Goal: Task Accomplishment & Management: Manage account settings

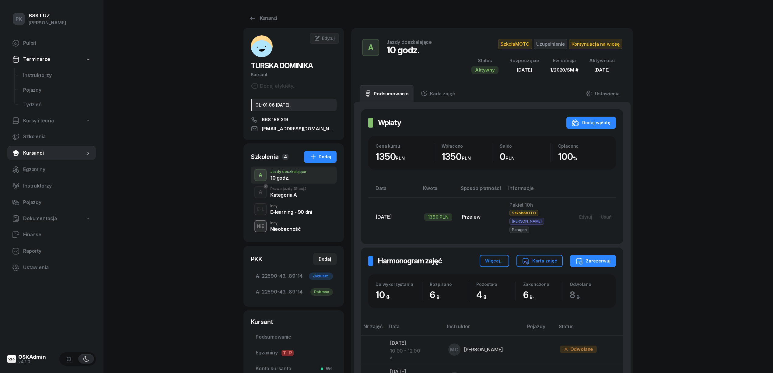
scroll to position [81, 0]
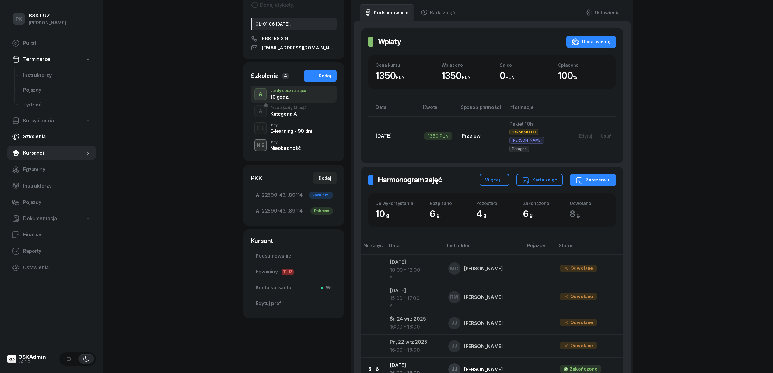
click at [43, 138] on span "Szkolenia" at bounding box center [57, 137] width 68 height 8
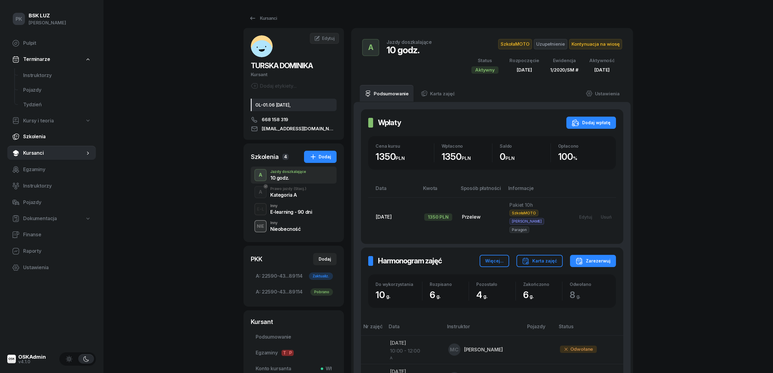
select select "createdAt-desc"
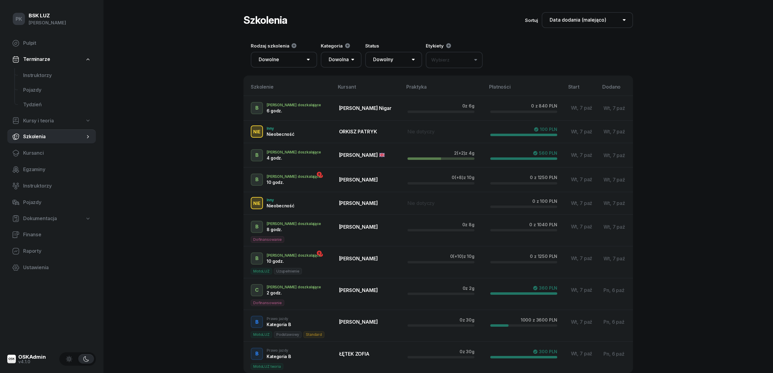
click at [40, 118] on span "Kursy i teoria" at bounding box center [38, 121] width 31 height 8
select select
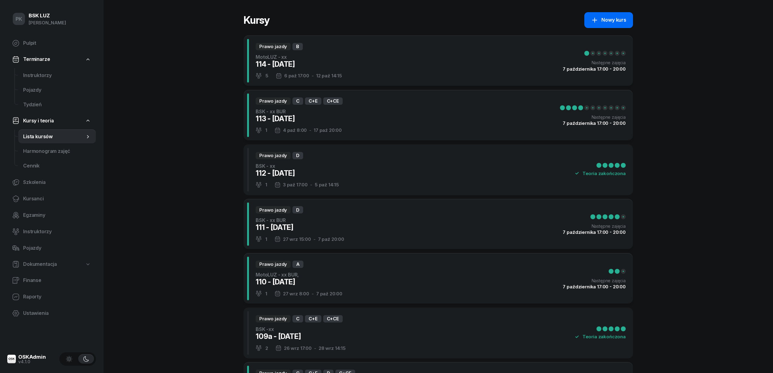
click at [596, 23] on icon at bounding box center [594, 19] width 7 height 7
select select "09"
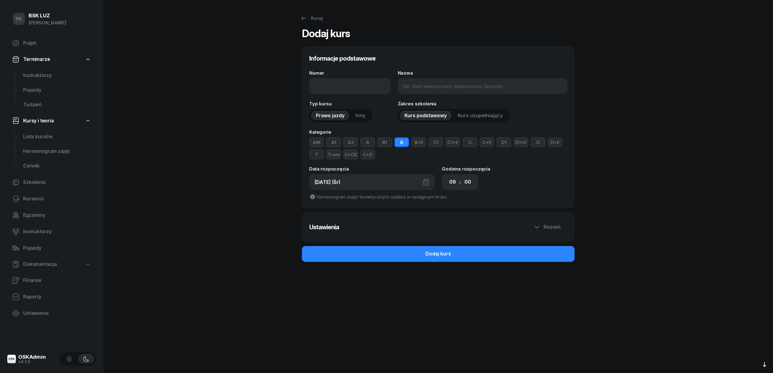
type input "15 - [DATE]"
click at [421, 83] on input "Nazwa" at bounding box center [483, 86] width 170 height 16
type input "BSK -xx BUR"
click at [404, 143] on button "B" at bounding box center [401, 142] width 15 height 10
click at [489, 144] on button "C+E" at bounding box center [487, 142] width 15 height 10
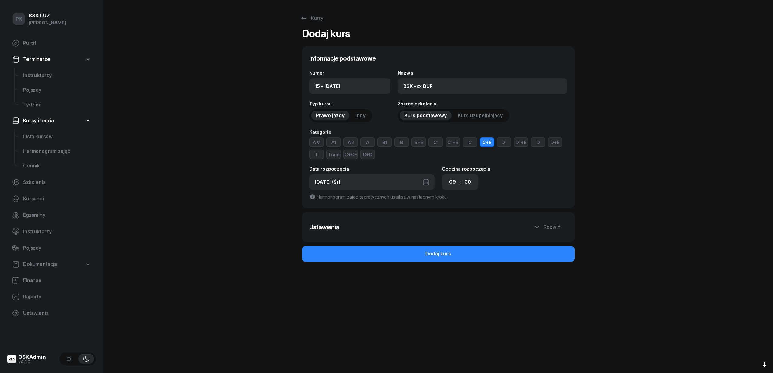
click at [470, 143] on button "C" at bounding box center [470, 142] width 15 height 10
click at [343, 153] on button "C+CE" at bounding box center [350, 154] width 15 height 10
click at [373, 181] on div "[DATE] (Śr)" at bounding box center [371, 182] width 125 height 16
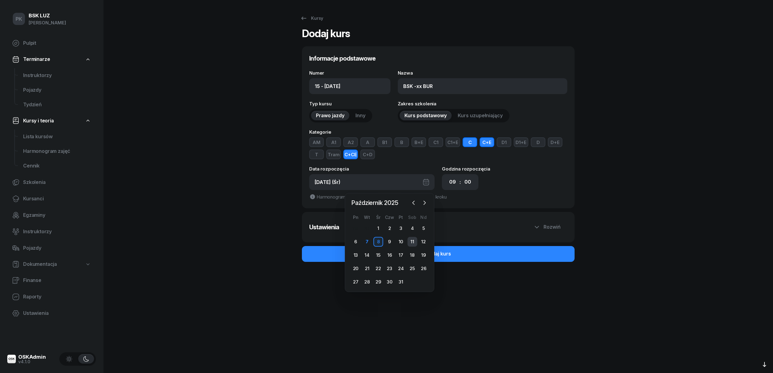
click at [413, 243] on div "11" at bounding box center [412, 242] width 10 height 10
type input "15 - 2025/10/11"
type input "11.10.2025 (So)"
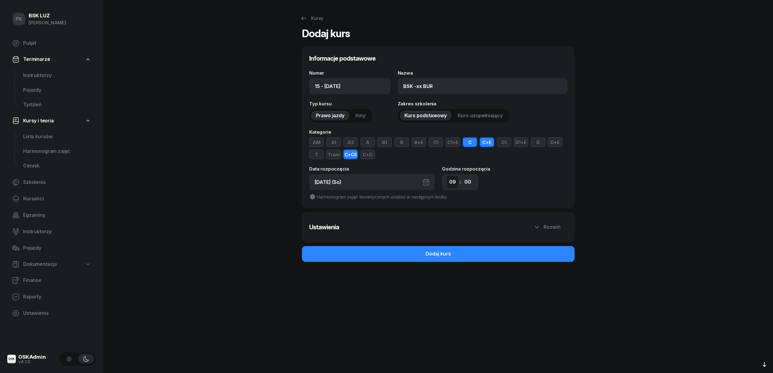
click at [449, 187] on select "00 01 02 03 04 05 06 07 08 09 10 11 12 13 14 15 16 17 18 19 20 21 22 23" at bounding box center [453, 182] width 12 height 13
select select "08"
click at [447, 176] on select "00 01 02 03 04 05 06 07 08 09 10 11 12 13 14 15 16 17 18 19 20 21 22 23" at bounding box center [453, 182] width 12 height 13
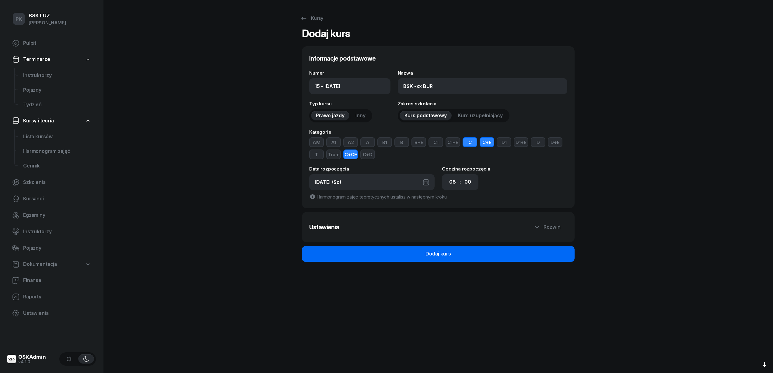
click at [454, 253] on button "Dodaj kurs" at bounding box center [438, 254] width 273 height 16
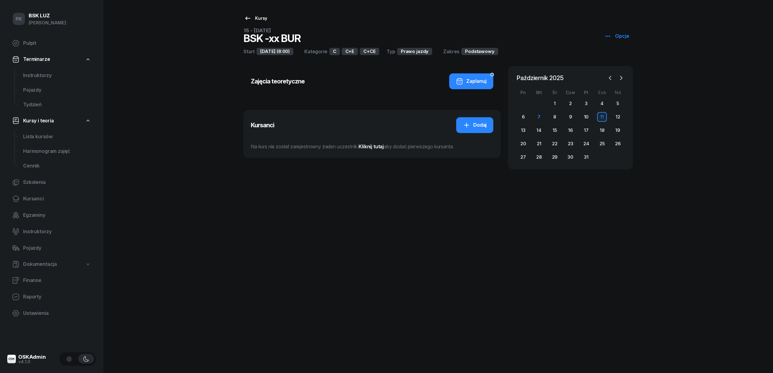
click at [256, 15] on div "Kursy" at bounding box center [255, 18] width 23 height 7
select select
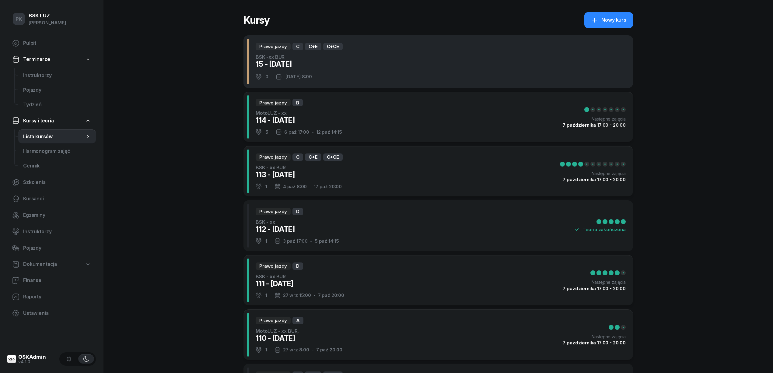
click at [365, 75] on div "Prawo jazdy C C+E C+CE BSK -xx BUR 15 - 2025/10/11 0 11 paź 2025 8:00" at bounding box center [438, 61] width 390 height 53
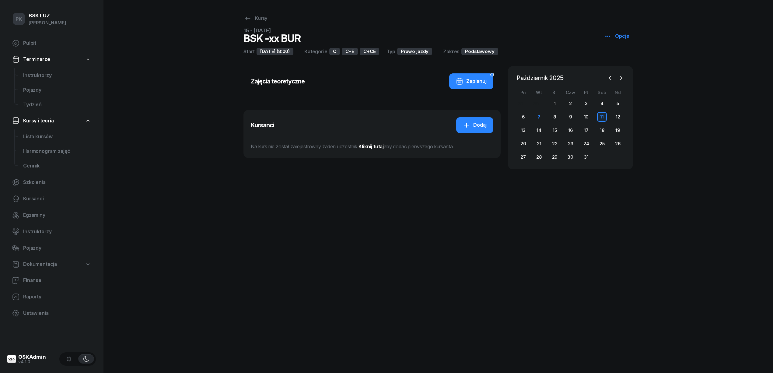
click at [610, 36] on icon "button" at bounding box center [607, 36] width 5 height 1
click at [613, 61] on icon at bounding box center [610, 59] width 7 height 7
select select "08"
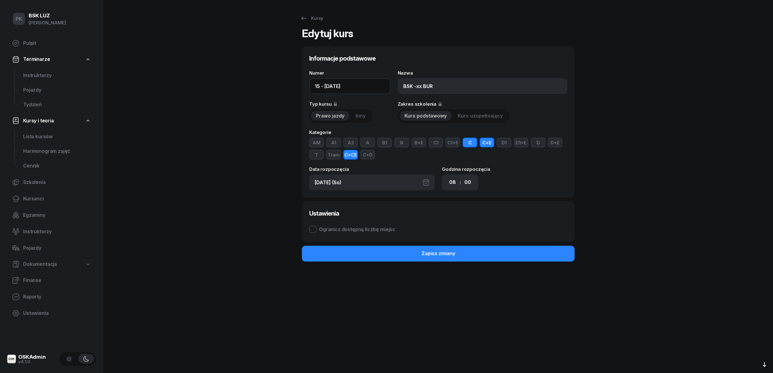
click at [316, 86] on input "15 - 2025/10/11" at bounding box center [349, 86] width 81 height 16
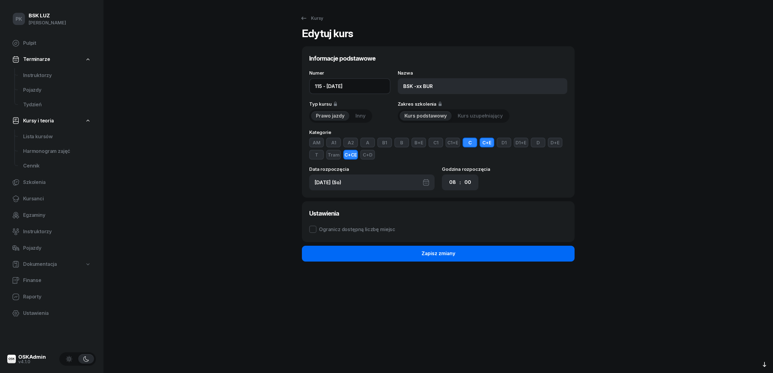
type input "115 - 2025/10/11"
click at [385, 255] on button "Zapisz zmiany" at bounding box center [438, 254] width 273 height 16
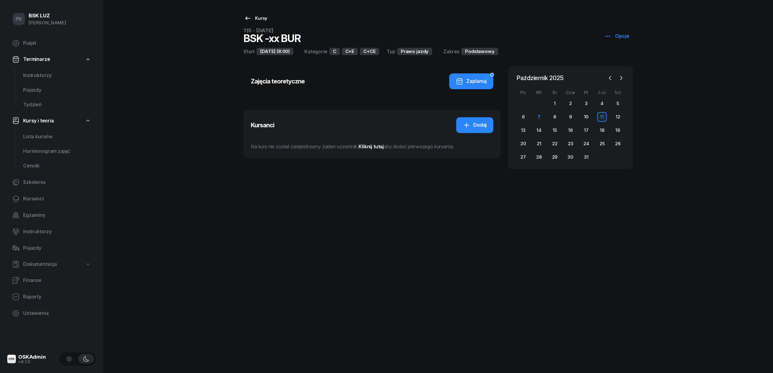
click at [253, 14] on link "Kursy" at bounding box center [256, 18] width 34 height 12
select select
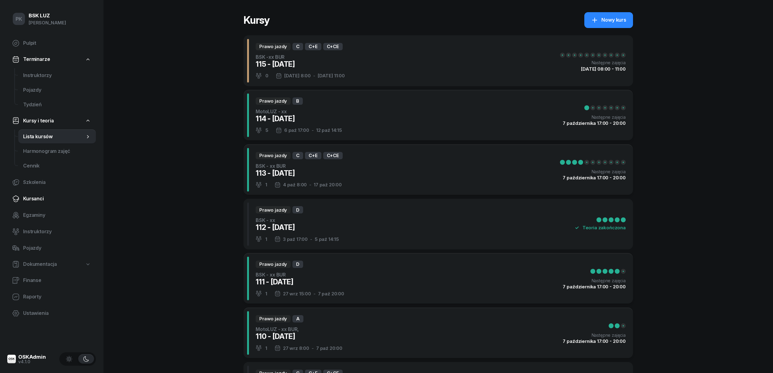
click at [38, 195] on span "Kursanci" at bounding box center [57, 199] width 68 height 8
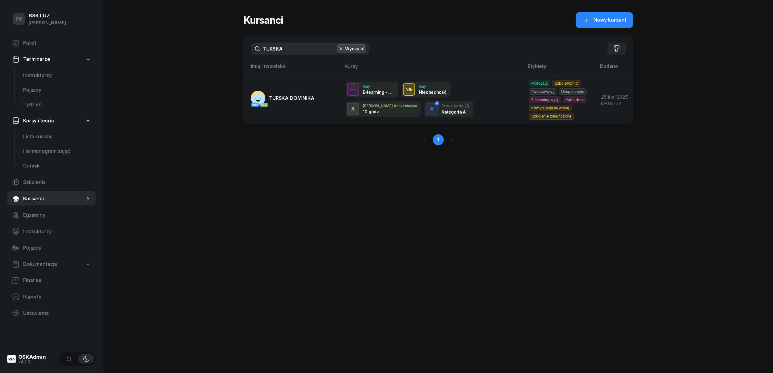
click at [239, 50] on div "PK BSK LUZ Piotr Klimek Pulpit Terminarze Instruktorzy Pojazdy Tydzień Kursy i …" at bounding box center [386, 186] width 773 height 373
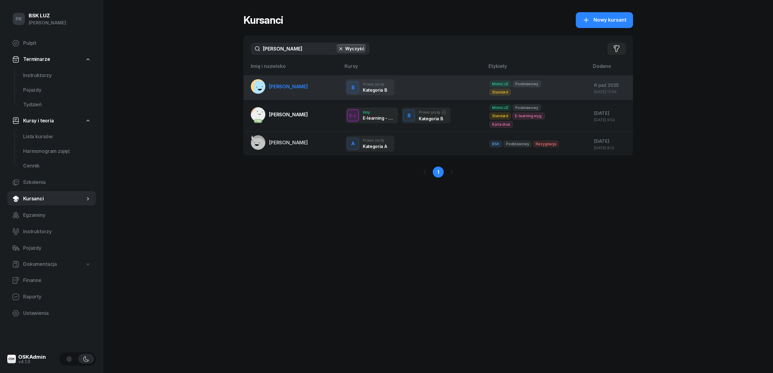
type input "jana"
click at [297, 90] on link "JANAS BARTOSZ" at bounding box center [279, 86] width 57 height 15
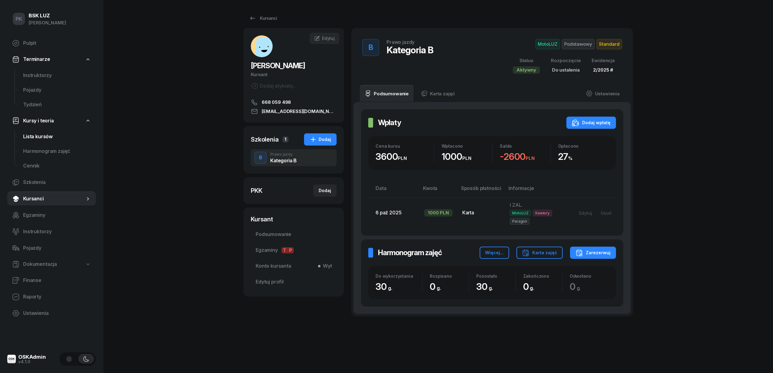
click at [41, 142] on link "Lista kursów" at bounding box center [57, 136] width 78 height 15
select select
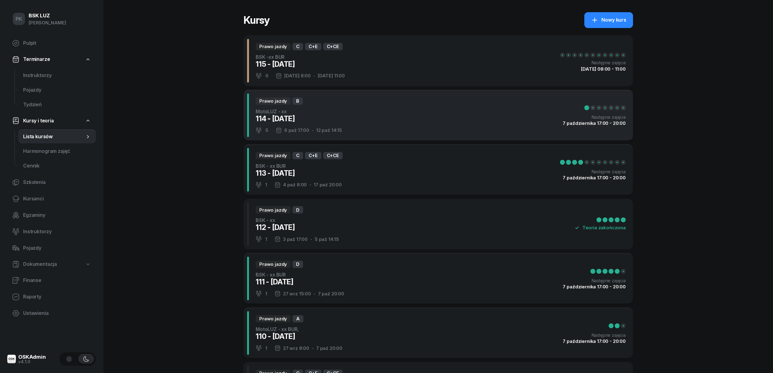
click at [384, 127] on div "Prawo jazdy B MotoLUZ - xx 114 - 2025/10/06 5 6 paź 17:00 - 12 paź 14:15 Następ…" at bounding box center [438, 115] width 390 height 51
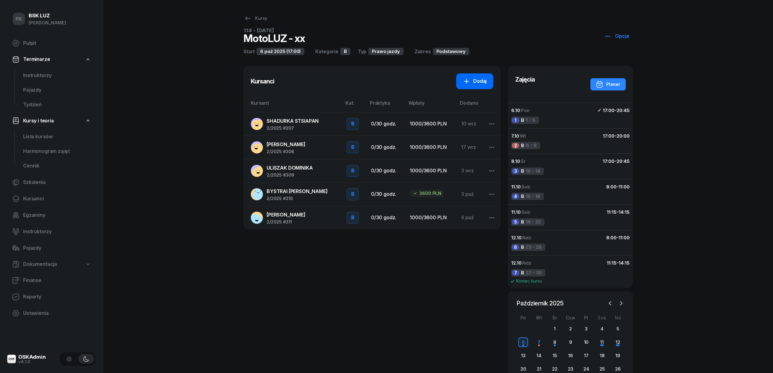
click at [484, 77] on link "Dodaj" at bounding box center [474, 81] width 37 height 16
select select "B"
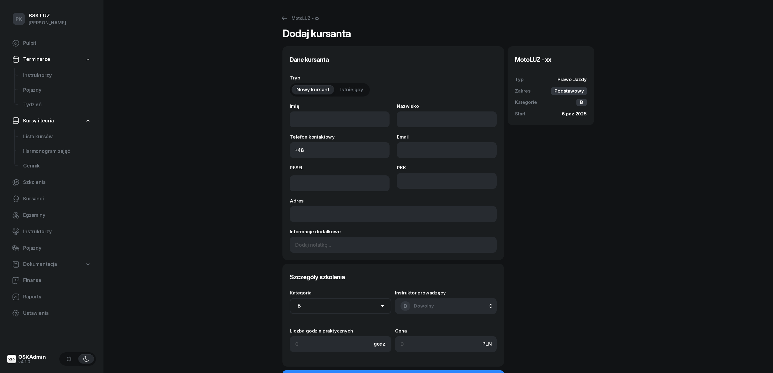
click at [358, 89] on span "Istniejący" at bounding box center [351, 90] width 23 height 8
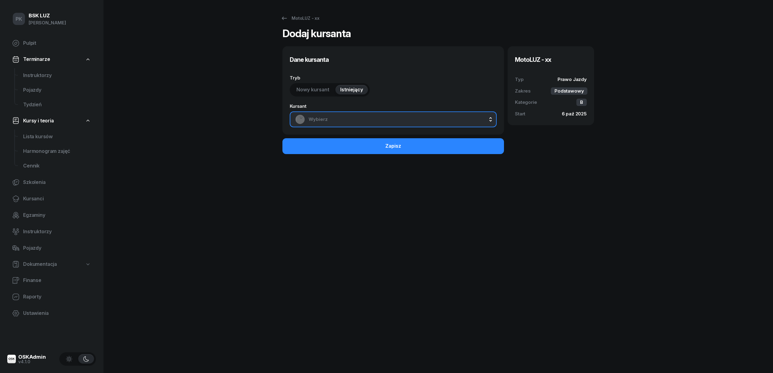
click at [373, 117] on span "Wybierz" at bounding box center [400, 119] width 183 height 8
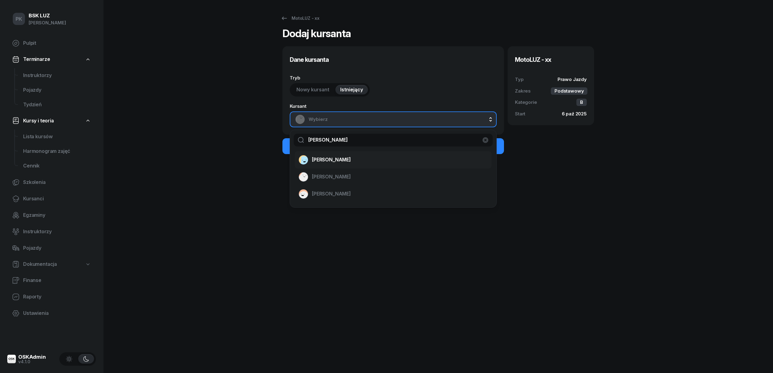
type input "jana"
click at [357, 158] on div "JANAS BARTOSZ" at bounding box center [390, 160] width 182 height 10
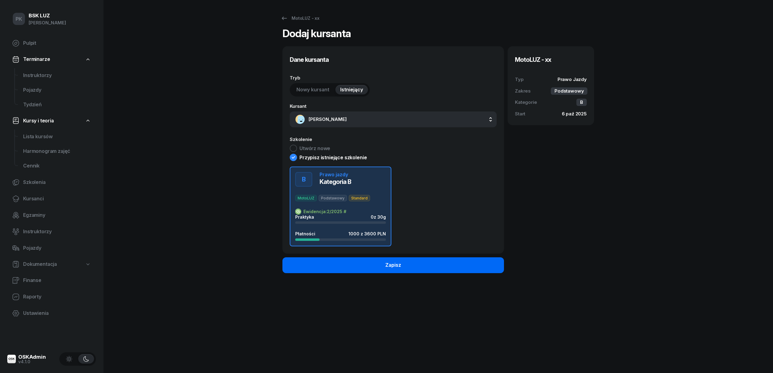
click at [405, 263] on button "Zapisz" at bounding box center [393, 265] width 222 height 16
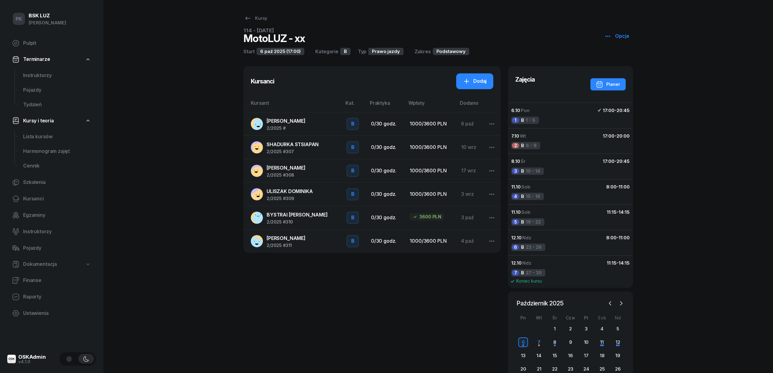
click at [296, 124] on div "JANAS BARTOSZ 2/2025 #" at bounding box center [286, 123] width 39 height 13
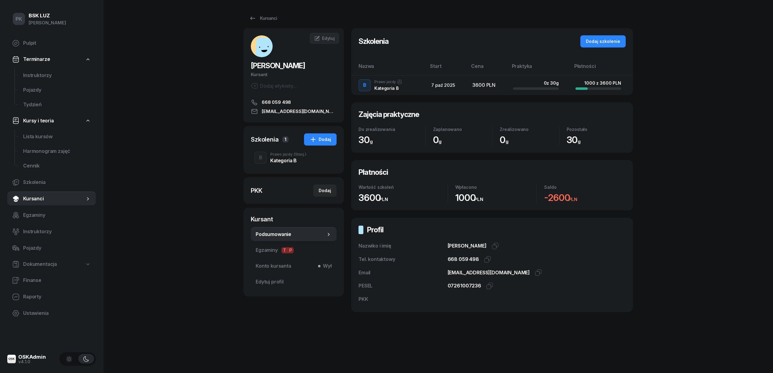
click at [285, 162] on div "Kategoria B" at bounding box center [288, 160] width 36 height 5
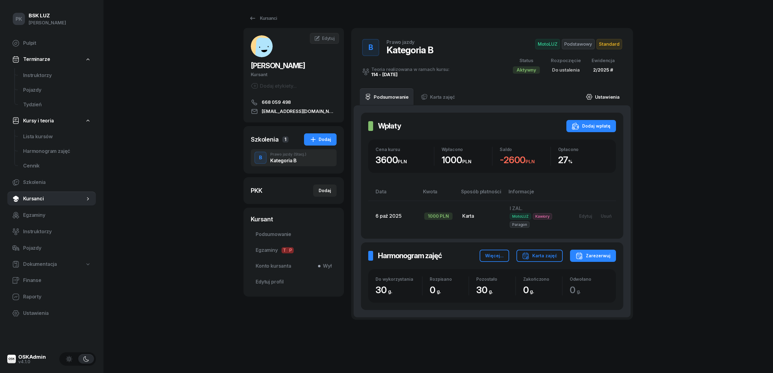
click at [605, 95] on link "Ustawienia" at bounding box center [603, 96] width 44 height 17
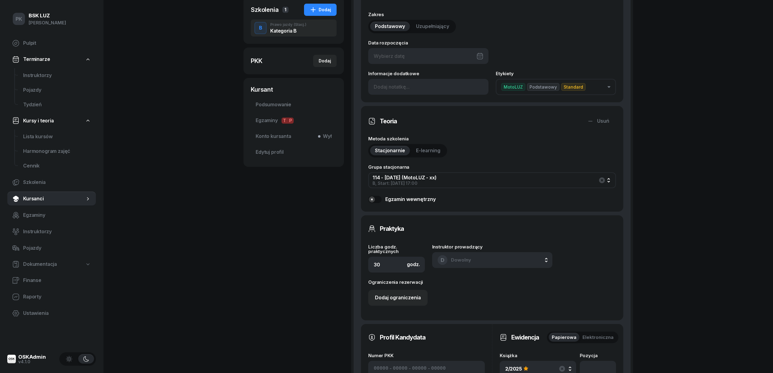
scroll to position [203, 0]
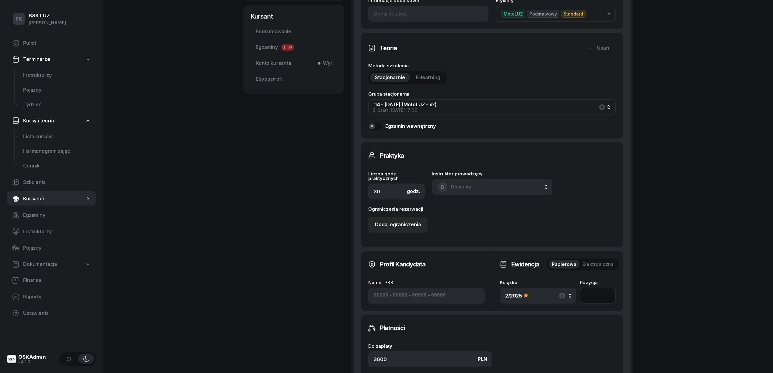
click at [599, 296] on input "number" at bounding box center [598, 296] width 36 height 16
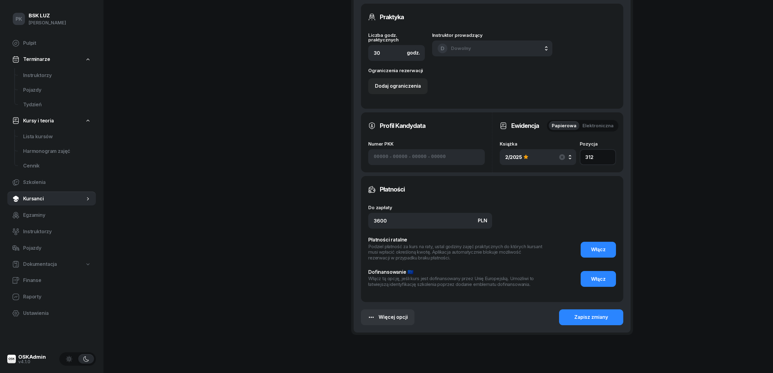
scroll to position [362, 0]
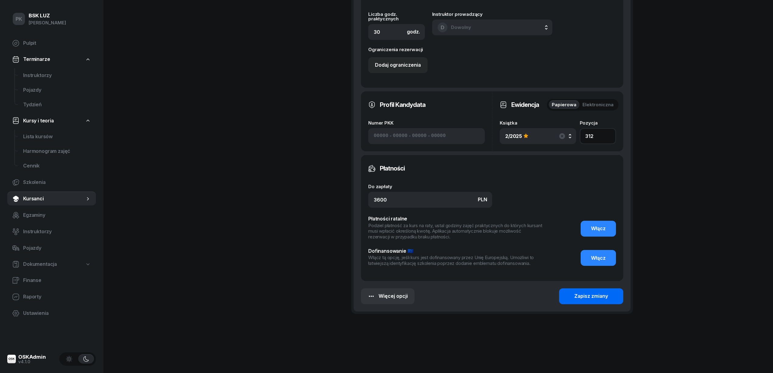
type input "312"
drag, startPoint x: 599, startPoint y: 301, endPoint x: 600, endPoint y: 296, distance: 5.2
click at [599, 301] on button "Zapisz zmiany" at bounding box center [591, 296] width 64 height 16
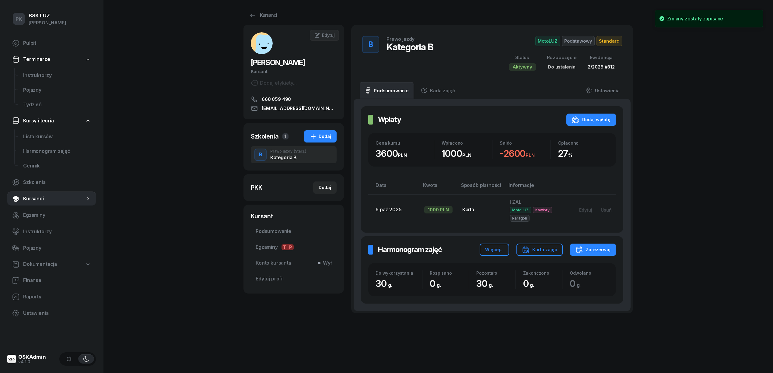
scroll to position [7, 0]
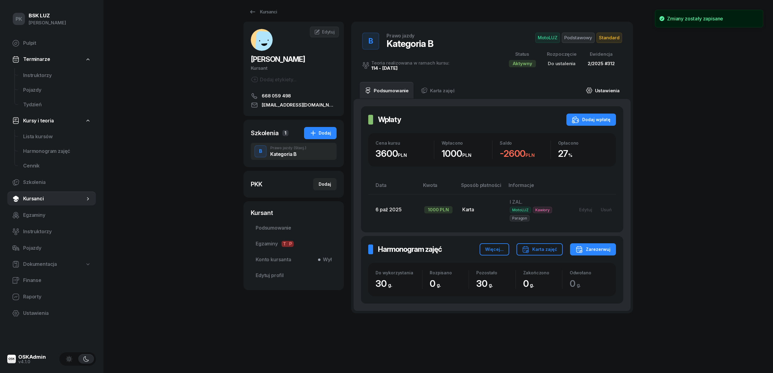
click at [600, 90] on link "Ustawienia" at bounding box center [603, 90] width 44 height 17
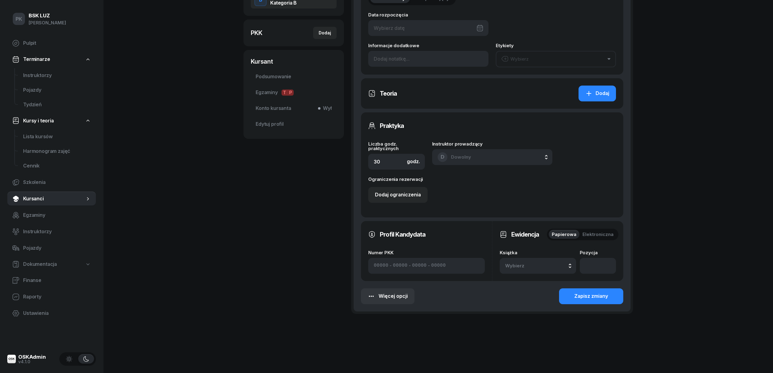
type input "06/10/2025"
type input "312"
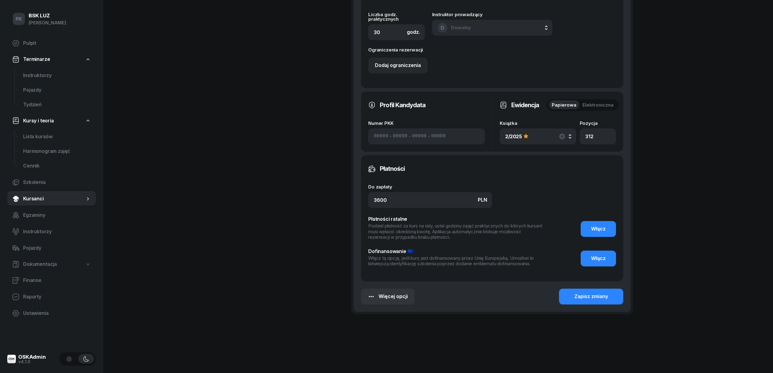
scroll to position [362, 0]
click at [592, 297] on div "Zapisz zmiany" at bounding box center [591, 296] width 34 height 8
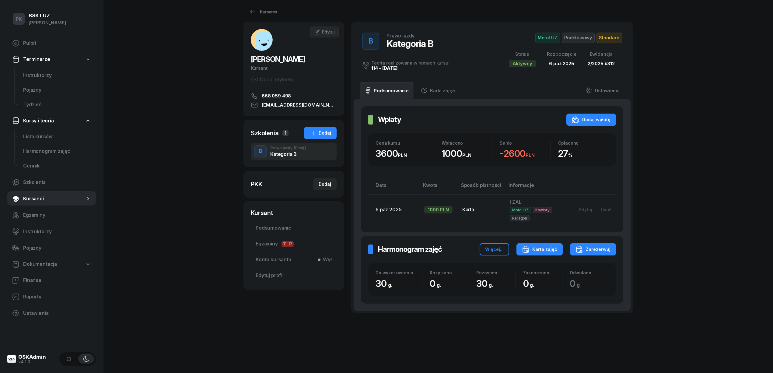
click at [549, 250] on div "Karta zajęć" at bounding box center [539, 249] width 35 height 7
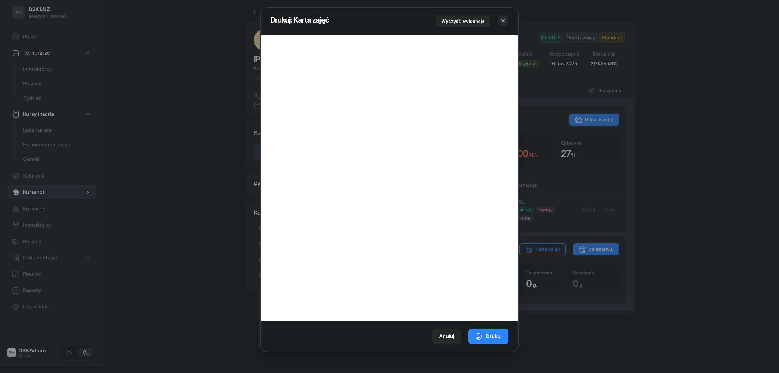
drag, startPoint x: 504, startPoint y: 339, endPoint x: 586, endPoint y: 94, distance: 257.7
click at [504, 339] on button "Drukuj" at bounding box center [488, 336] width 40 height 16
click at [503, 20] on icon "button" at bounding box center [503, 20] width 3 height 3
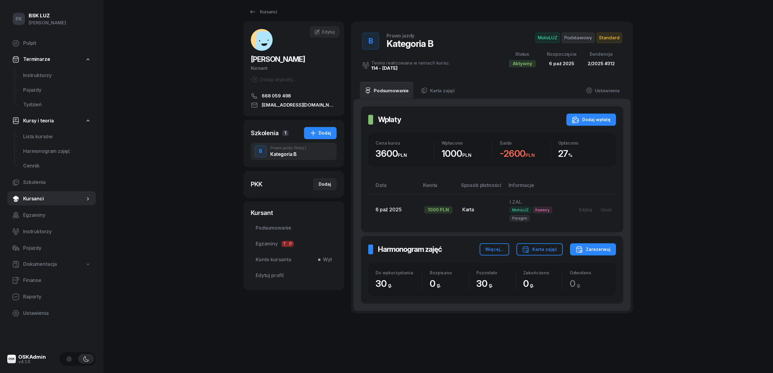
drag, startPoint x: 615, startPoint y: 29, endPoint x: 615, endPoint y: 38, distance: 8.5
click at [615, 32] on div "B Prawo jazdy Kategoria B Teoria realizowana w ramach kursu: 114 - 2025/10/06 M…" at bounding box center [491, 52] width 267 height 46
click at [652, 45] on div "PK BSK LUZ Piotr Klimek Pulpit Terminarze Instruktorzy Pojazdy Tydzień Kursy i …" at bounding box center [386, 183] width 773 height 379
click at [607, 36] on span "Standard" at bounding box center [609, 38] width 26 height 10
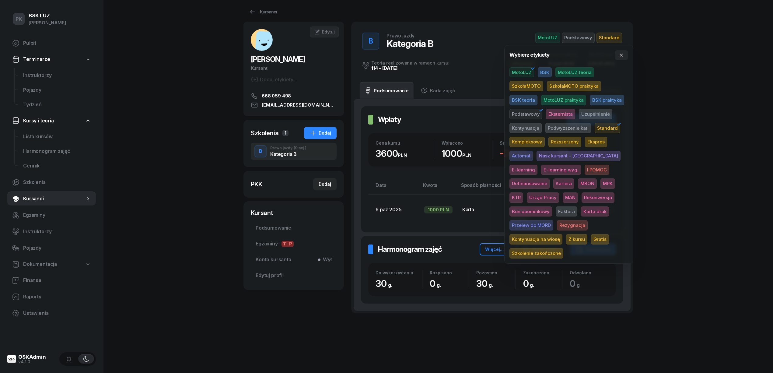
click at [581, 212] on span "Karta druk" at bounding box center [595, 211] width 28 height 10
click at [666, 157] on div "PK BSK LUZ Piotr Klimek Pulpit Terminarze Instruktorzy Pojazdy Tydzień Kursy i …" at bounding box center [386, 183] width 773 height 379
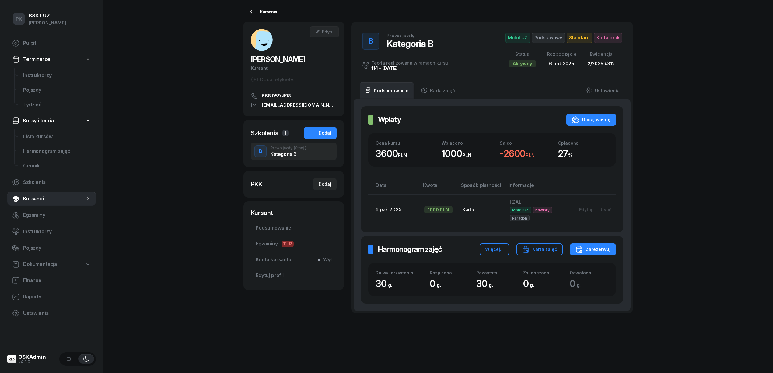
click at [262, 11] on div "Kursanci" at bounding box center [263, 11] width 28 height 7
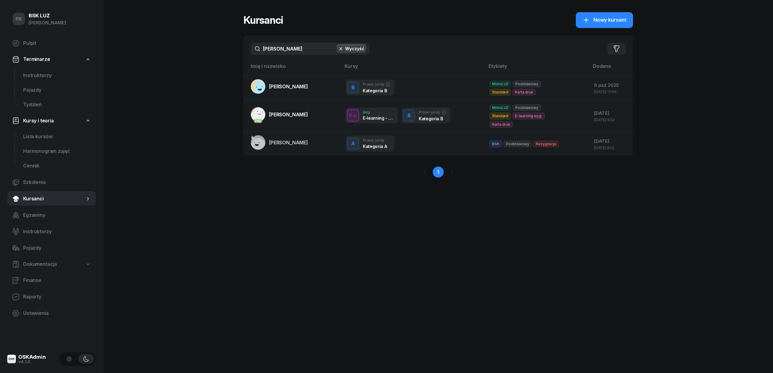
click at [246, 50] on div "jana Wyczyść Filtruj" at bounding box center [438, 48] width 390 height 27
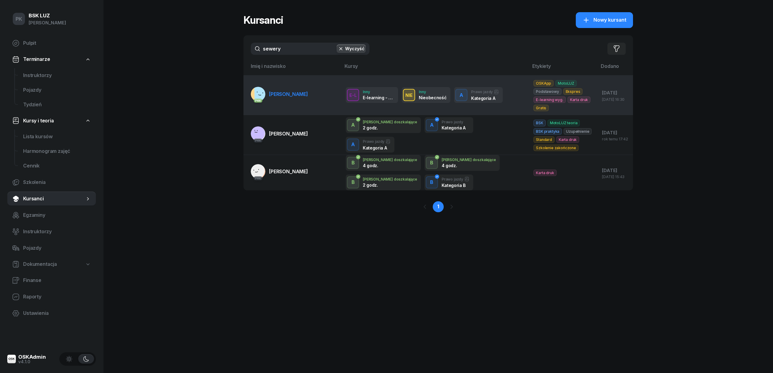
type input "sewery"
click at [298, 103] on td "PKK SEWERYN KAMIL" at bounding box center [291, 95] width 97 height 40
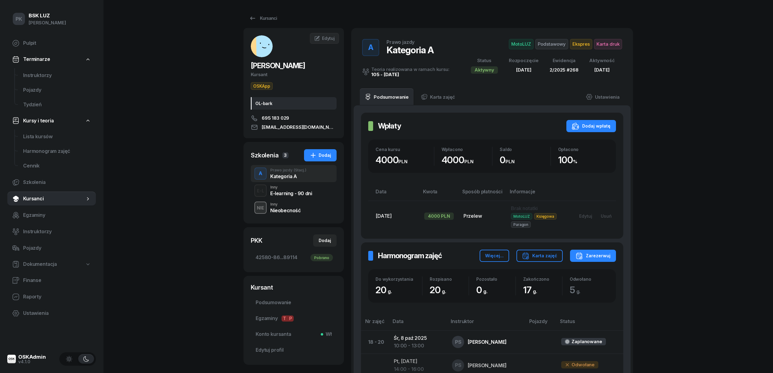
click at [290, 212] on div "Nieobecność" at bounding box center [285, 210] width 31 height 5
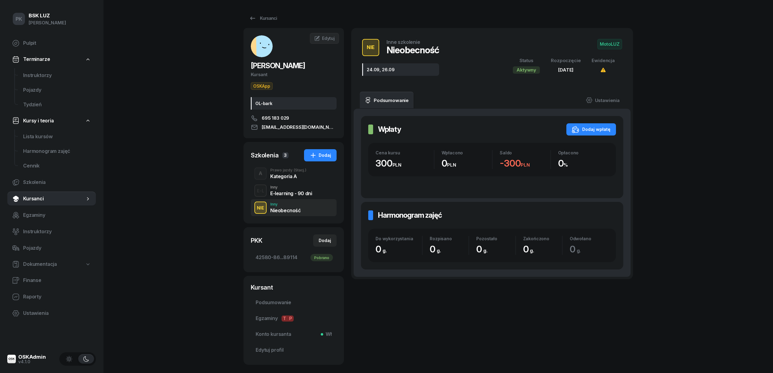
click at [285, 174] on div "Kategoria A" at bounding box center [288, 176] width 36 height 5
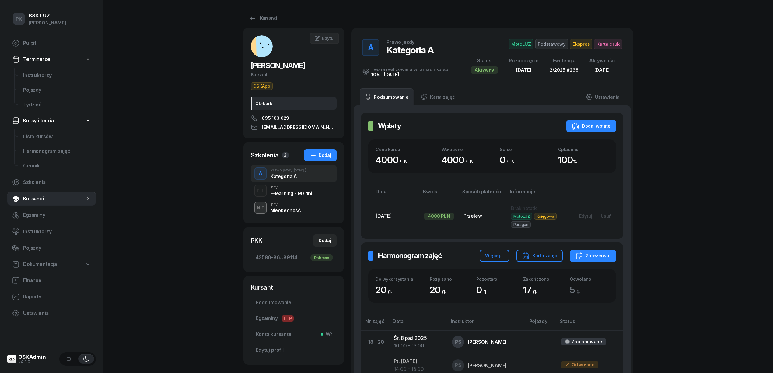
click at [291, 208] on div "Nieobecność" at bounding box center [285, 210] width 31 height 5
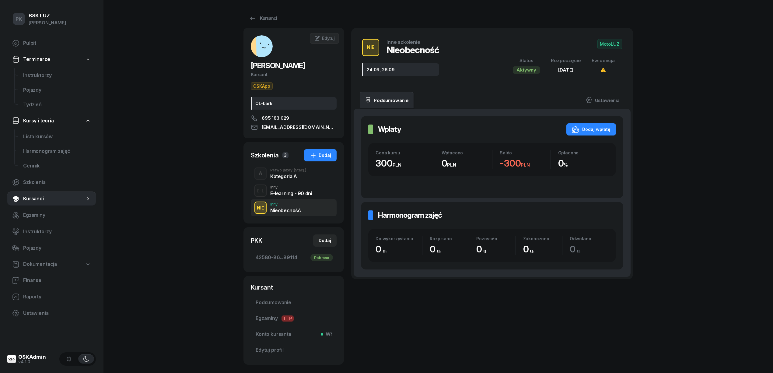
click at [291, 178] on div "Kategoria A" at bounding box center [288, 176] width 36 height 5
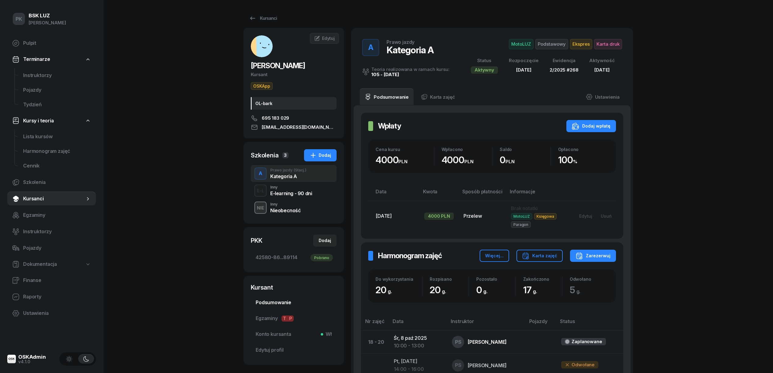
click at [284, 299] on span "Podsumowanie" at bounding box center [294, 303] width 76 height 8
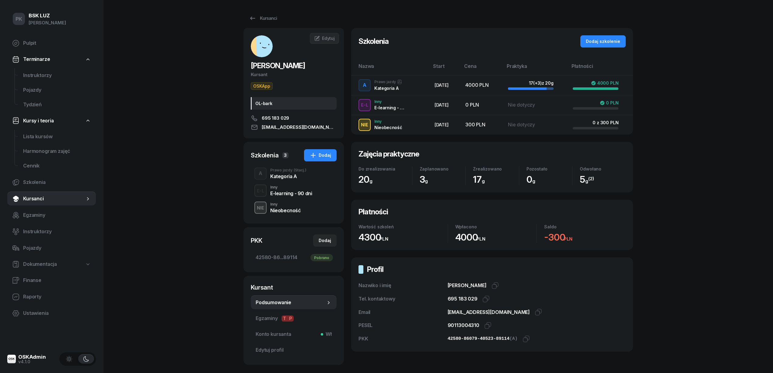
click at [285, 177] on div "Kategoria A" at bounding box center [288, 176] width 36 height 5
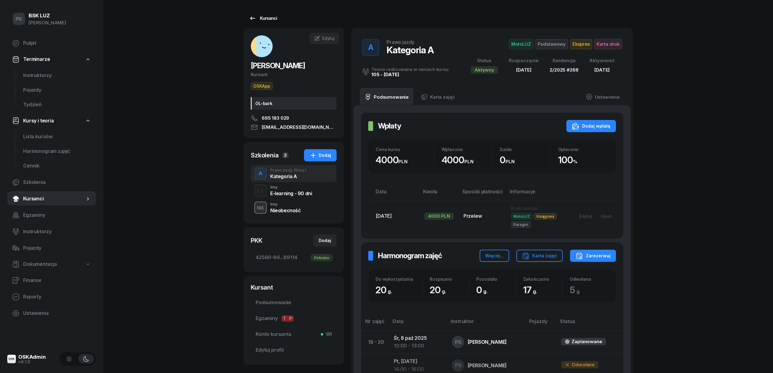
click at [271, 14] on link "Kursanci" at bounding box center [262, 18] width 39 height 12
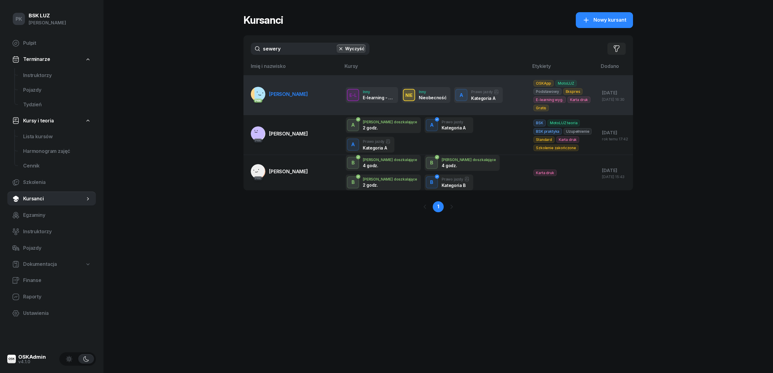
click at [285, 95] on span "[PERSON_NAME]" at bounding box center [288, 94] width 39 height 6
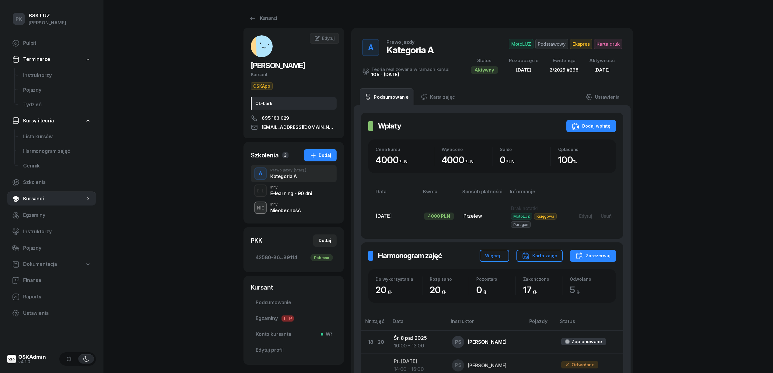
click at [608, 46] on span "Karta druk" at bounding box center [608, 44] width 28 height 10
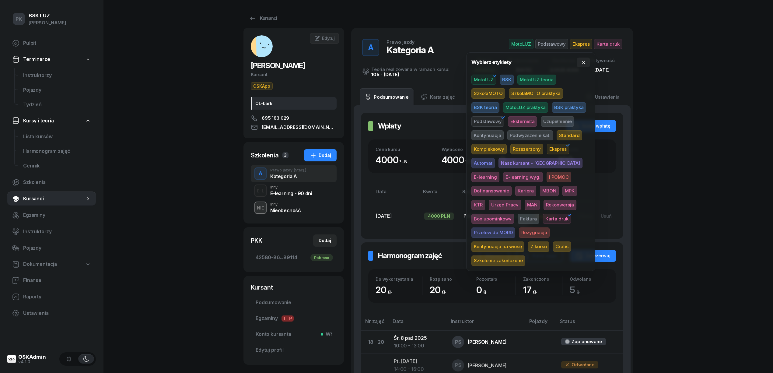
click at [525, 255] on span "Szkolenie zakończone" at bounding box center [498, 260] width 54 height 10
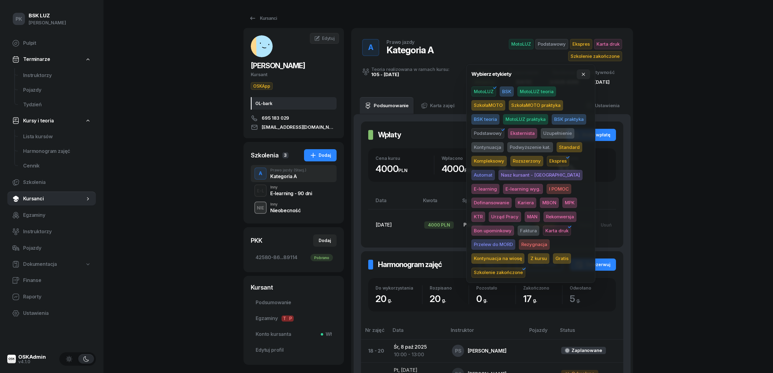
click at [660, 99] on div "PK BSK LUZ Piotr Klimek Pulpit Terminarze Instruktorzy Pojazdy Tydzień Kursy i …" at bounding box center [386, 358] width 773 height 717
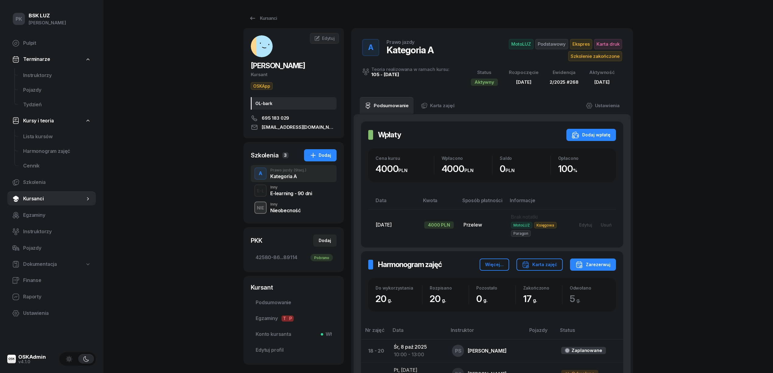
click at [572, 44] on span "Ekspres" at bounding box center [581, 44] width 22 height 10
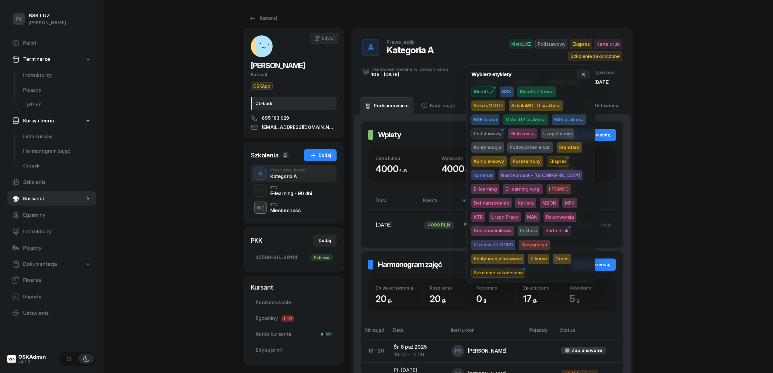
click at [470, 47] on button "MotoLUZ Podstawowy Ekspres Karta druk Szkolenie zakończone" at bounding box center [544, 50] width 156 height 22
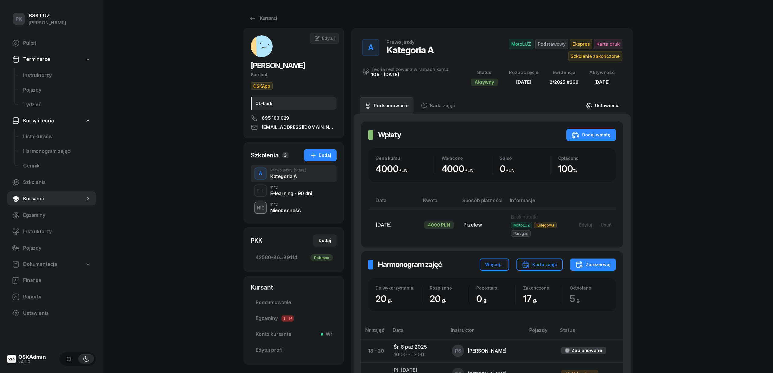
click at [613, 109] on link "Ustawienia" at bounding box center [603, 105] width 44 height 17
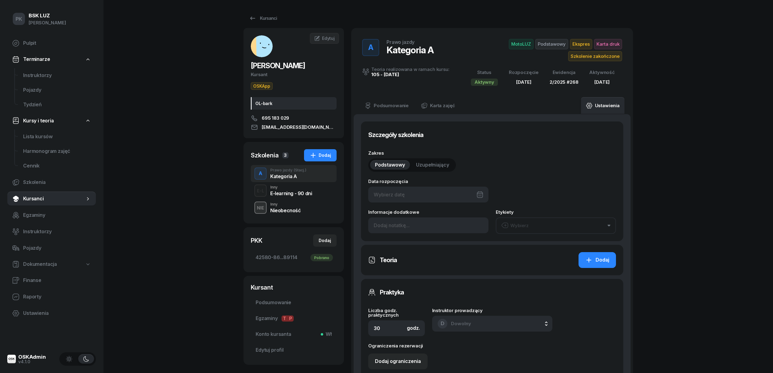
type input "12/09/2025"
type input "20"
type input "42580"
type input "86079"
type input "40523"
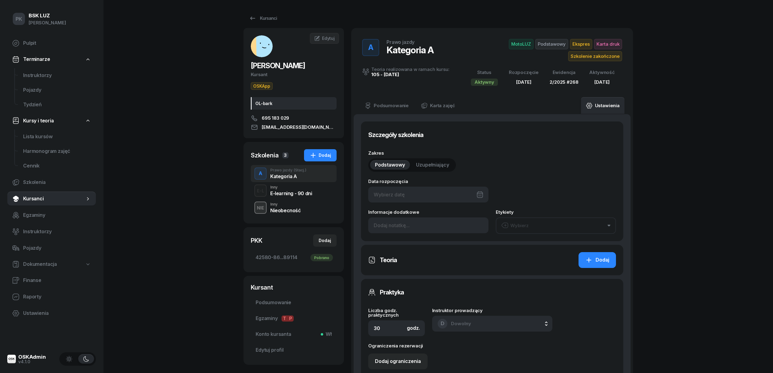
type input "89114"
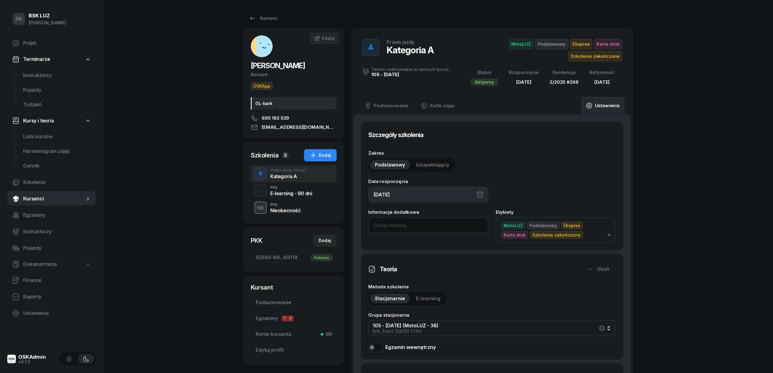
click at [393, 223] on input at bounding box center [428, 225] width 120 height 16
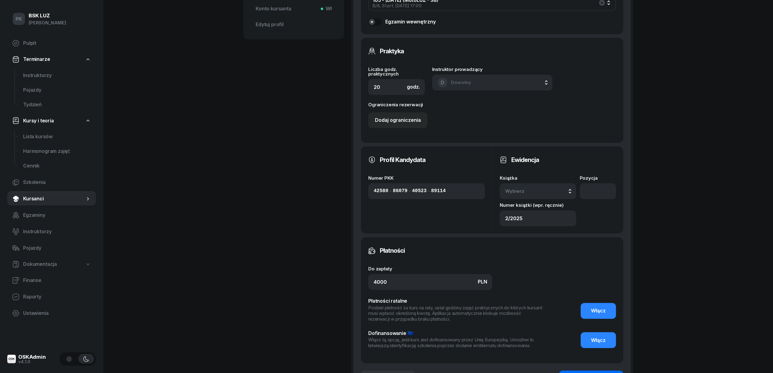
scroll to position [365, 0]
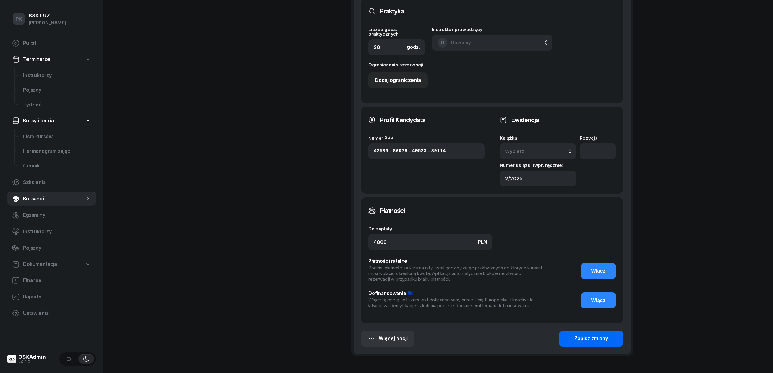
type input "Zaśw. nr 210/2025"
click at [602, 337] on div "Zapisz zmiany" at bounding box center [591, 338] width 34 height 8
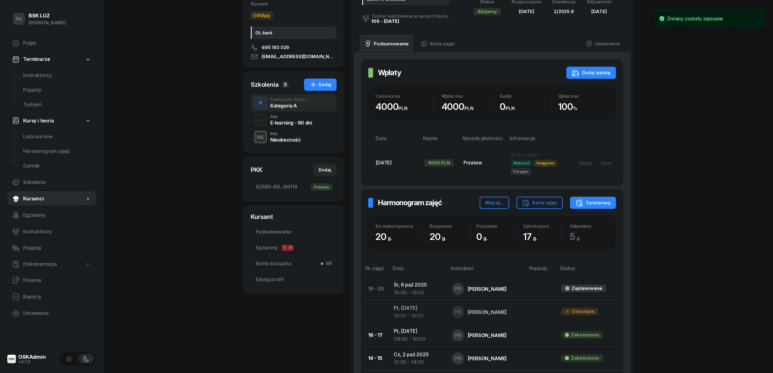
scroll to position [0, 0]
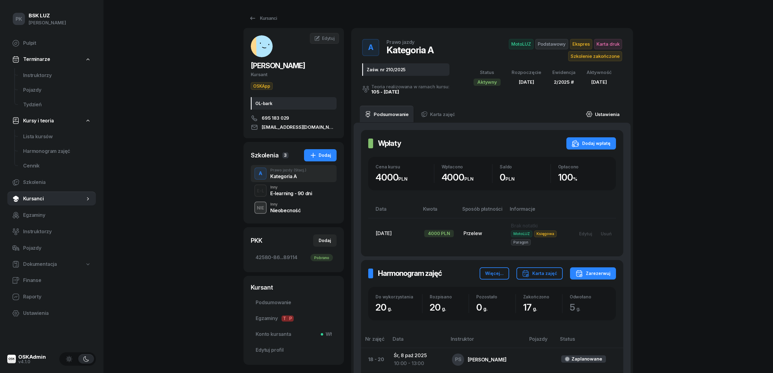
click at [612, 109] on link "Ustawienia" at bounding box center [603, 114] width 44 height 17
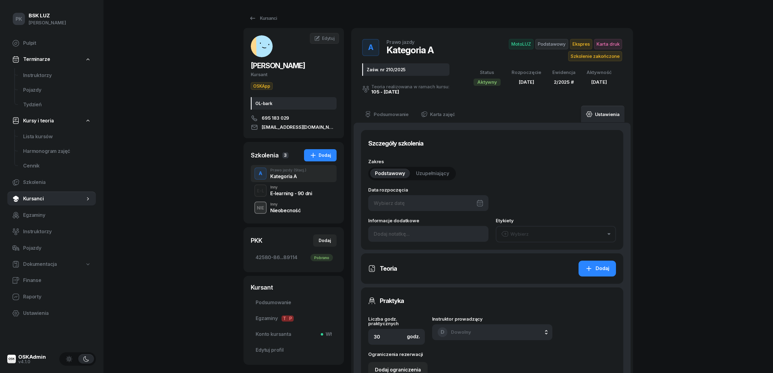
type input "12/09/2025"
type input "Zaśw. nr 210/2025"
type input "20"
type input "42580"
type input "86079"
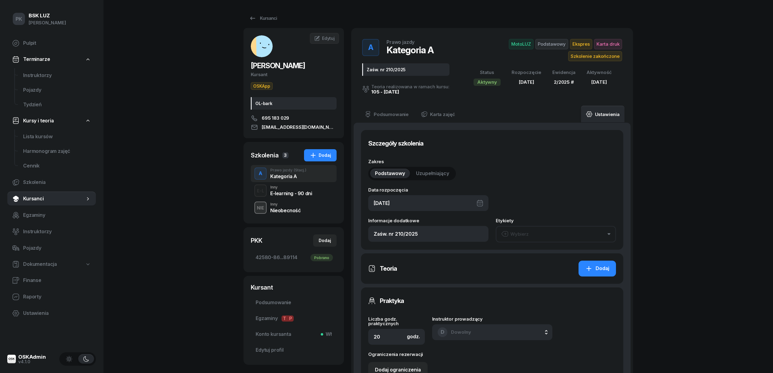
type input "40523"
type input "89114"
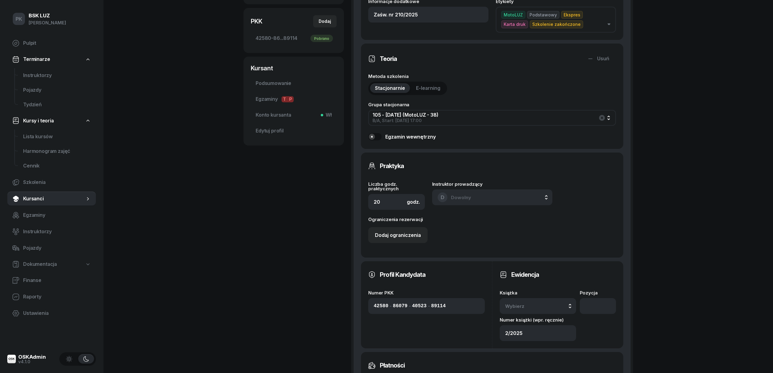
scroll to position [324, 0]
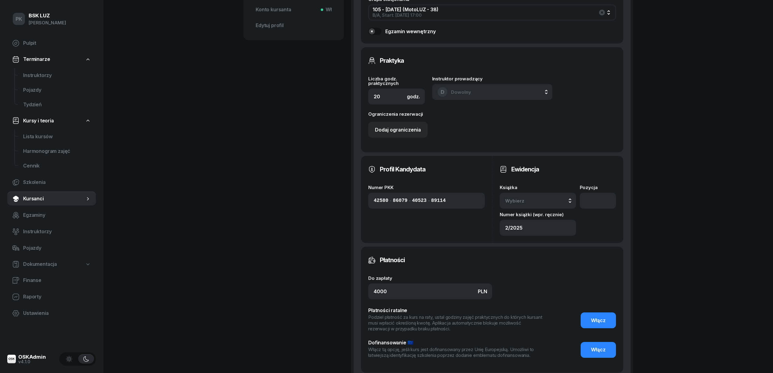
click at [532, 199] on span "Wybierz" at bounding box center [523, 201] width 36 height 8
click at [545, 159] on span "Domyślna" at bounding box center [542, 160] width 18 height 4
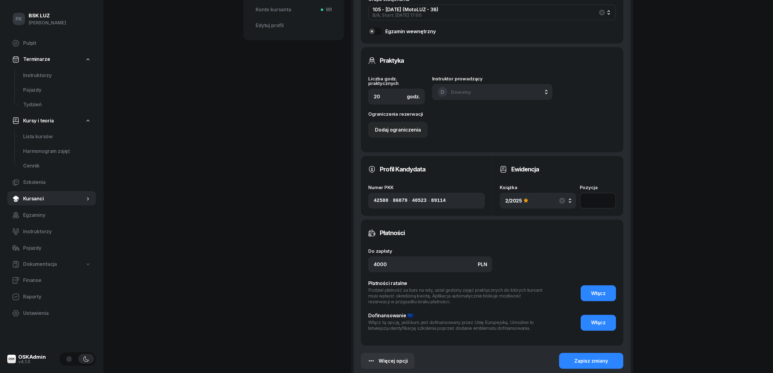
click at [600, 201] on input "number" at bounding box center [598, 201] width 36 height 16
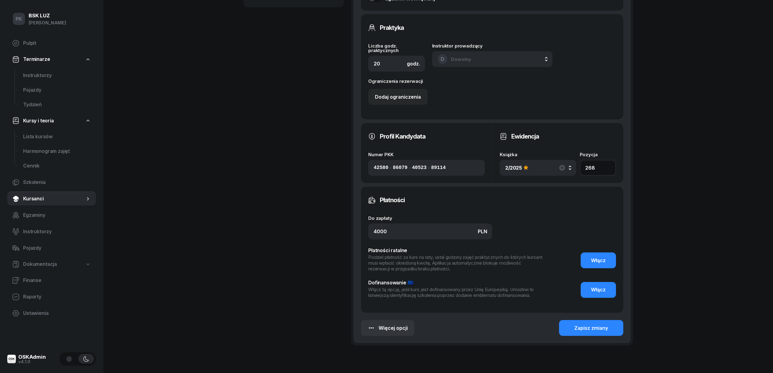
scroll to position [390, 0]
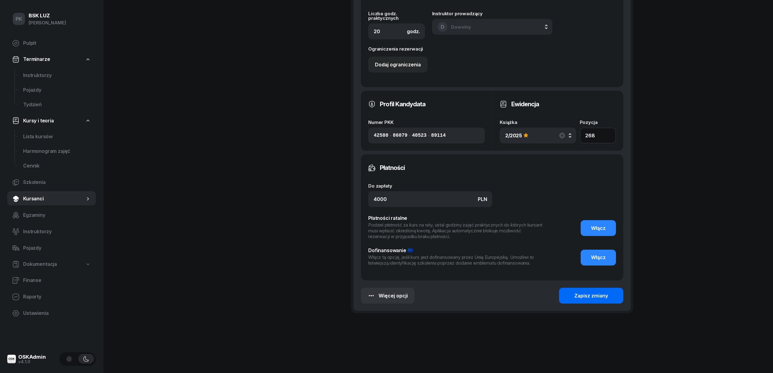
type input "268"
click at [595, 294] on div "Zapisz zmiany" at bounding box center [591, 296] width 34 height 8
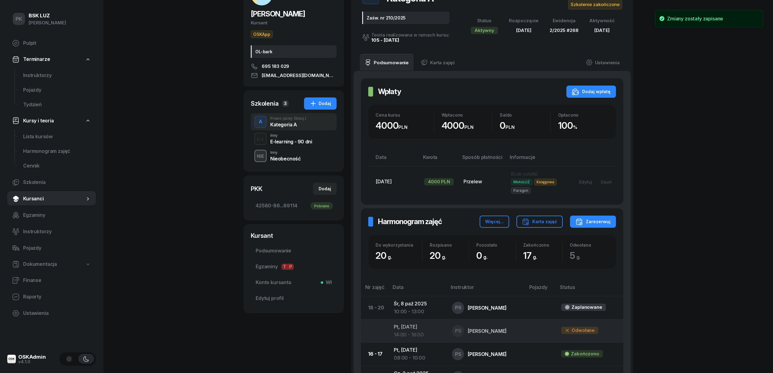
scroll to position [0, 0]
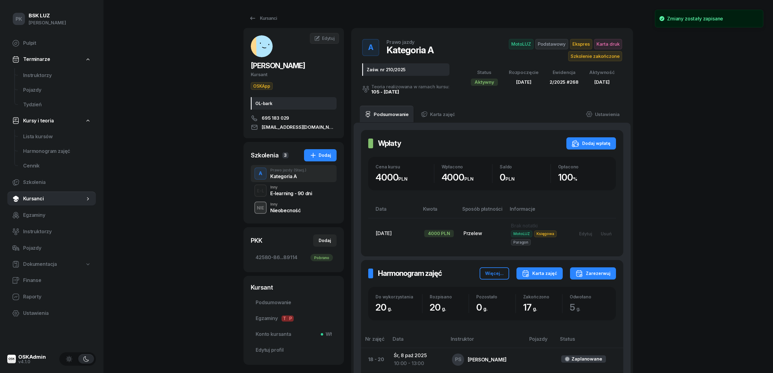
click at [549, 271] on div "Karta zajęć" at bounding box center [539, 273] width 35 height 7
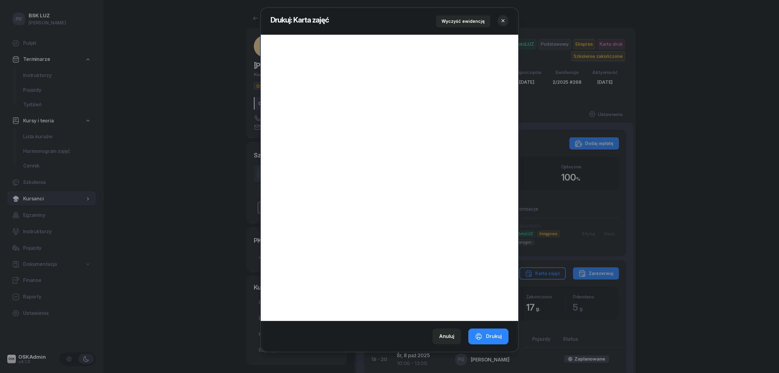
click at [505, 21] on icon "button" at bounding box center [503, 21] width 6 height 6
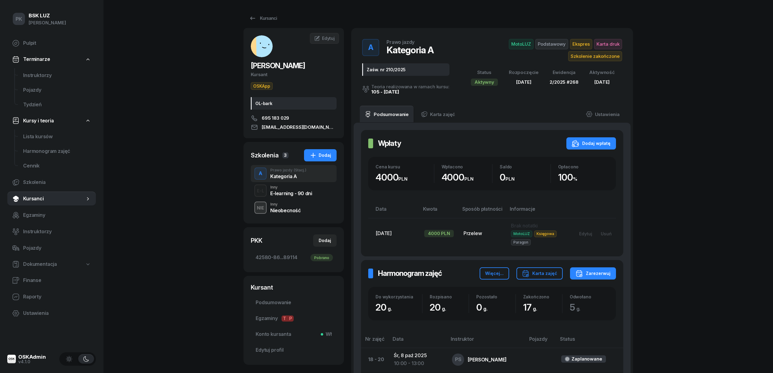
click at [301, 193] on div "E-learning - 90 dni" at bounding box center [291, 193] width 42 height 5
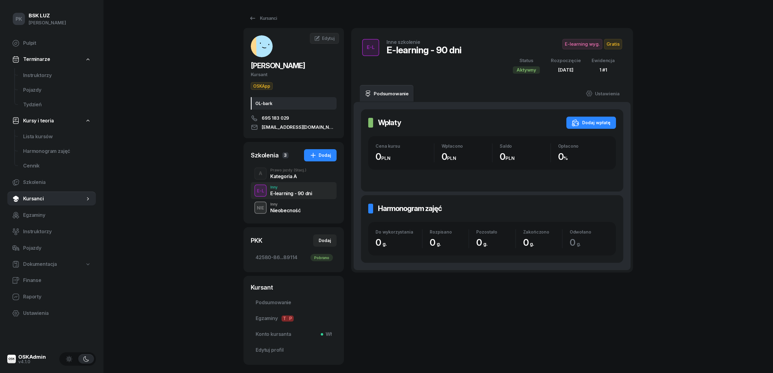
click at [296, 206] on div "Nieobecność" at bounding box center [285, 209] width 31 height 7
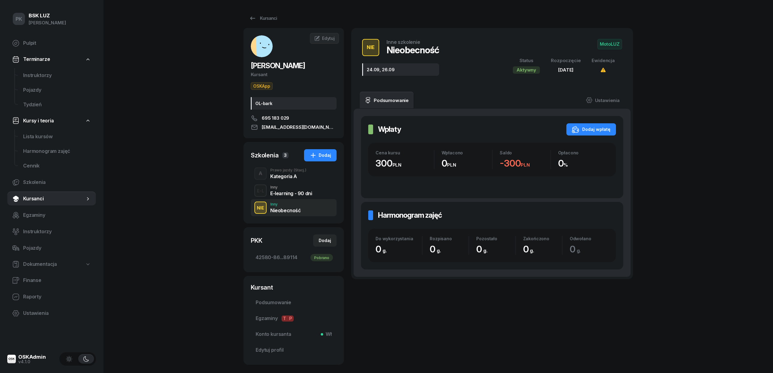
click at [298, 193] on div "E-learning - 90 dni" at bounding box center [291, 193] width 42 height 5
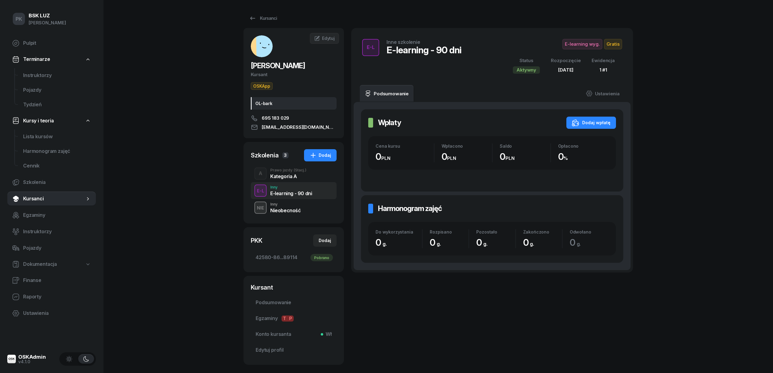
click at [297, 188] on div "Inny" at bounding box center [291, 187] width 42 height 4
click at [297, 175] on div "Kategoria A" at bounding box center [288, 176] width 36 height 5
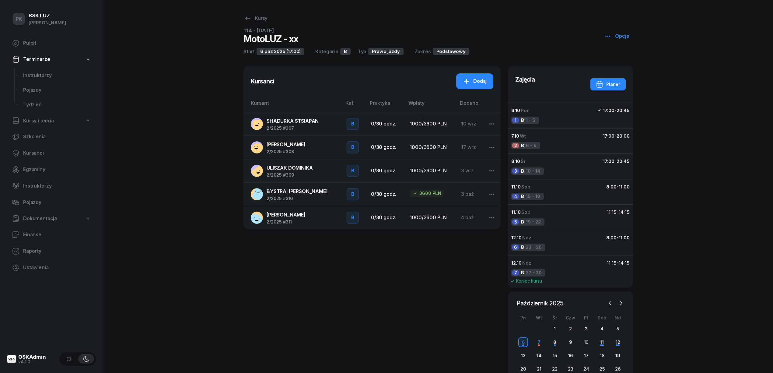
click at [43, 119] on span "Kursy i teoria" at bounding box center [38, 121] width 31 height 8
select select
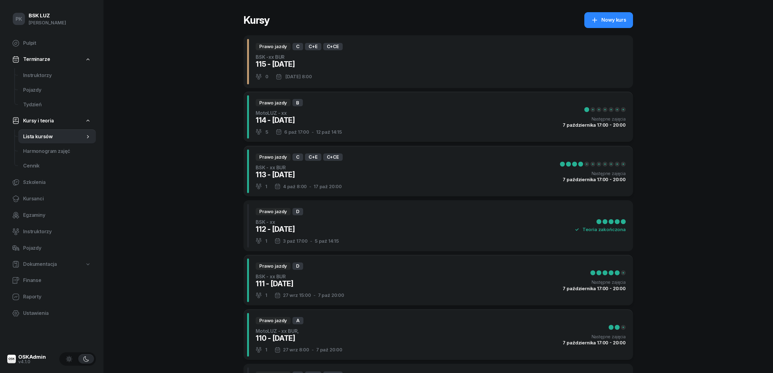
click at [46, 135] on span "Lista kursów" at bounding box center [54, 137] width 62 height 8
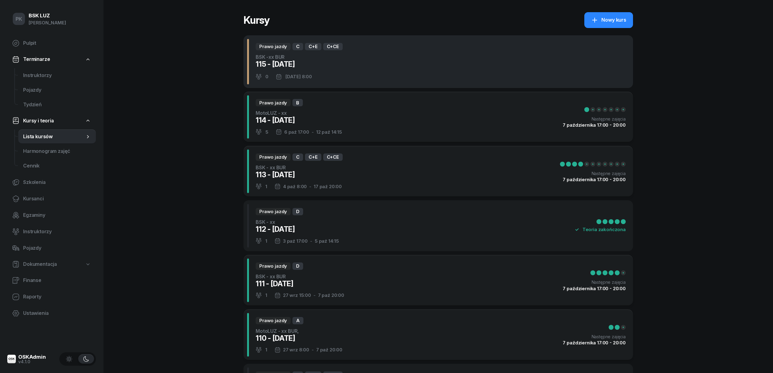
click at [362, 69] on div "Prawo jazdy C C+E C+CE BSK -xx BUR 115 - 2025/10/11 0 11 paź 2025 8:00" at bounding box center [438, 61] width 390 height 53
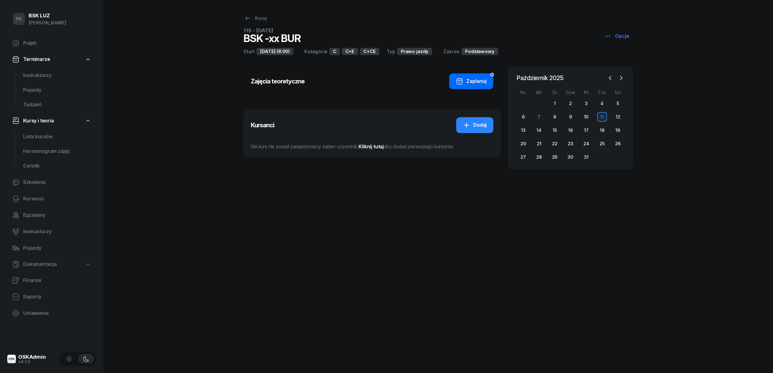
click at [483, 84] on div "Zaplanuj" at bounding box center [471, 81] width 31 height 8
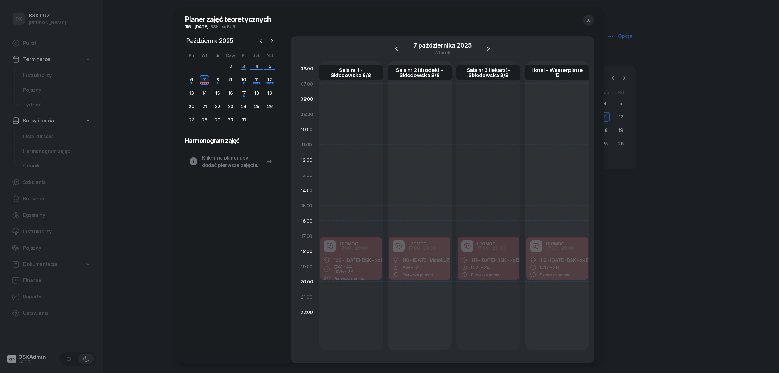
click at [491, 44] on div "7 października 2025 wtorek" at bounding box center [443, 48] width 296 height 25
click at [491, 45] on div at bounding box center [488, 49] width 12 height 12
click at [487, 48] on icon "button" at bounding box center [488, 48] width 7 height 7
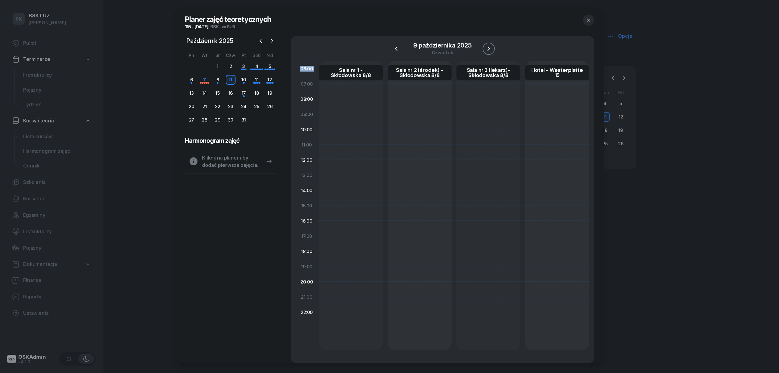
click at [487, 48] on icon "button" at bounding box center [488, 48] width 7 height 7
click at [489, 48] on icon "button" at bounding box center [490, 49] width 2 height 4
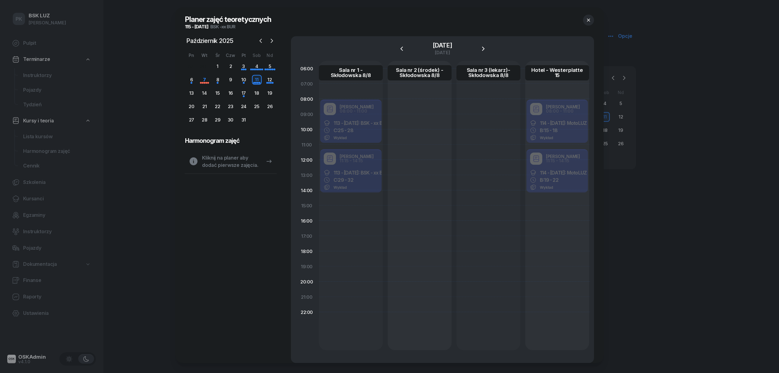
click at [407, 105] on div at bounding box center [420, 205] width 64 height 289
select select "08"
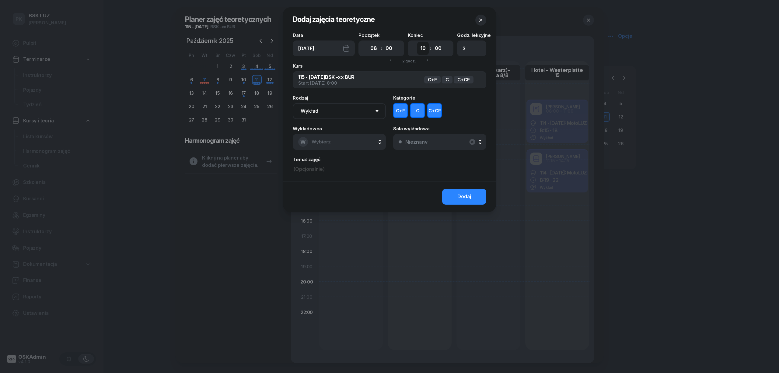
drag, startPoint x: 420, startPoint y: 45, endPoint x: 422, endPoint y: 54, distance: 9.0
click at [421, 47] on select "00 01 02 03 04 05 06 07 08 09 10 11 12 13 14 15 16 17 18 19 20 21 22 23" at bounding box center [423, 48] width 12 height 13
select select "11"
click at [417, 42] on select "00 01 02 03 04 05 06 07 08 09 10 11 12 13 14 15 16 17 18 19 20 21 22 23" at bounding box center [423, 48] width 12 height 13
type input "4"
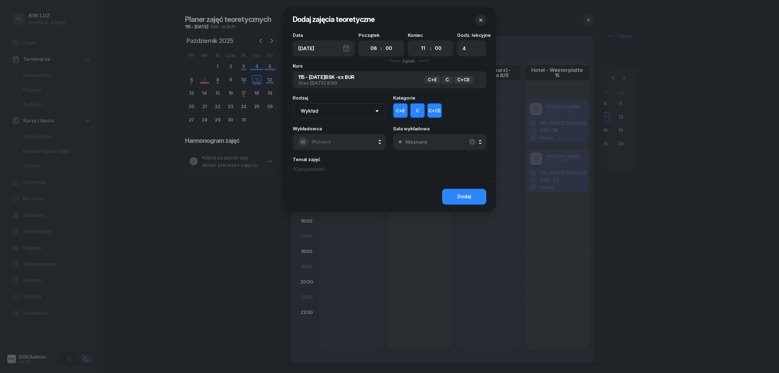
click at [330, 142] on button "W Wybierz" at bounding box center [339, 142] width 93 height 16
type input "szew"
click at [332, 183] on span "[PERSON_NAME]" at bounding box center [333, 182] width 37 height 8
click at [408, 115] on div "C+E C C+CE" at bounding box center [439, 110] width 93 height 15
click at [434, 112] on button "C+CE" at bounding box center [434, 110] width 15 height 15
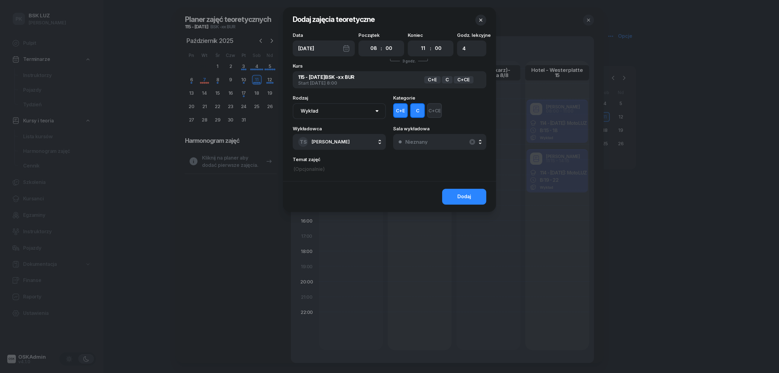
click at [396, 113] on button "C+E" at bounding box center [400, 110] width 15 height 15
click at [454, 195] on button "Dodaj" at bounding box center [464, 197] width 44 height 16
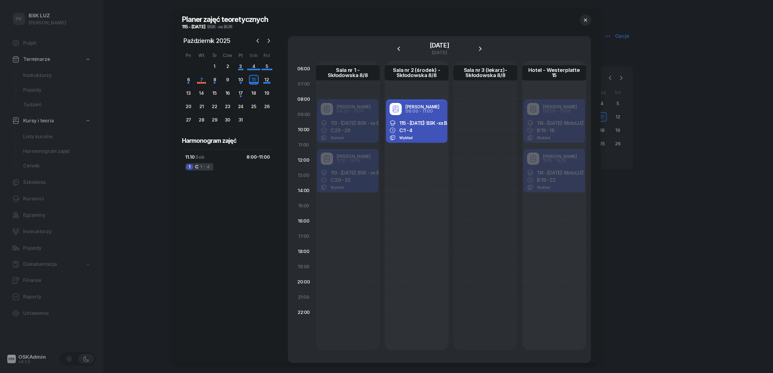
click at [406, 153] on div "Tadeusz Szewczyk 08:00 - 11:00 115 - 2025/10/11: BSK -xx BUR C: 1 - 4 Wykład" at bounding box center [417, 205] width 64 height 289
select select "11"
select select "13"
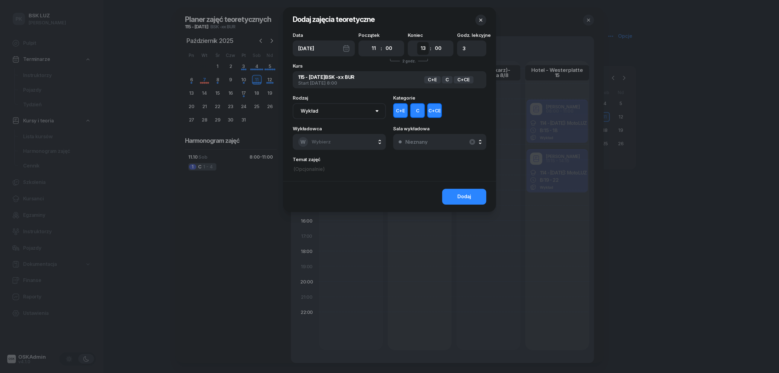
click at [425, 48] on select "00 01 02 03 04 05 06 07 08 09 10 11 12 13 14 15 16 17 18 19 20 21 22 23" at bounding box center [423, 48] width 12 height 13
click at [389, 49] on select "00 05 10 15 20 25 30 35 40 45 50 55" at bounding box center [389, 48] width 12 height 13
select select "15"
click at [383, 42] on select "00 05 10 15 20 25 30 35 40 45 50 55" at bounding box center [389, 48] width 12 height 13
type input "2"
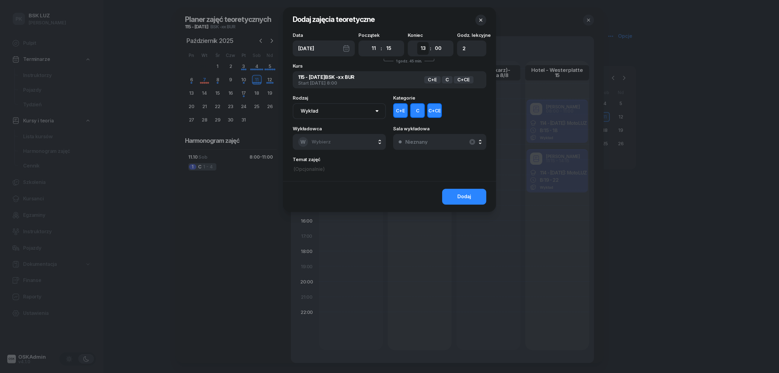
click at [423, 52] on select "00 01 02 03 04 05 06 07 08 09 10 11 12 13 14 15 16 17 18 19 20 21 22 23" at bounding box center [423, 48] width 12 height 13
select select "14"
click at [417, 42] on select "00 01 02 03 04 05 06 07 08 09 10 11 12 13 14 15 16 17 18 19 20 21 22 23" at bounding box center [423, 48] width 12 height 13
type input "4"
click at [435, 49] on select "00 05 10 15 20 25 30 35 40 45 50 55" at bounding box center [438, 48] width 12 height 13
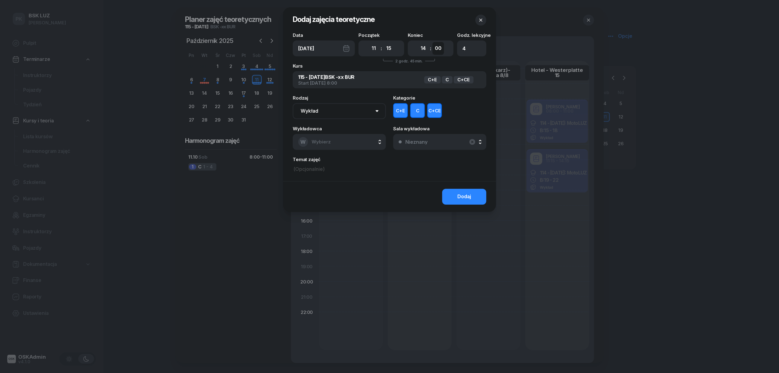
select select "15"
click at [432, 42] on select "00 05 10 15 20 25 30 35 40 45 50 55" at bounding box center [438, 48] width 12 height 13
click at [436, 110] on button "C+CE" at bounding box center [434, 110] width 15 height 15
click at [404, 113] on button "C+E" at bounding box center [400, 110] width 15 height 15
click at [341, 138] on button "W Wybierz" at bounding box center [339, 142] width 93 height 16
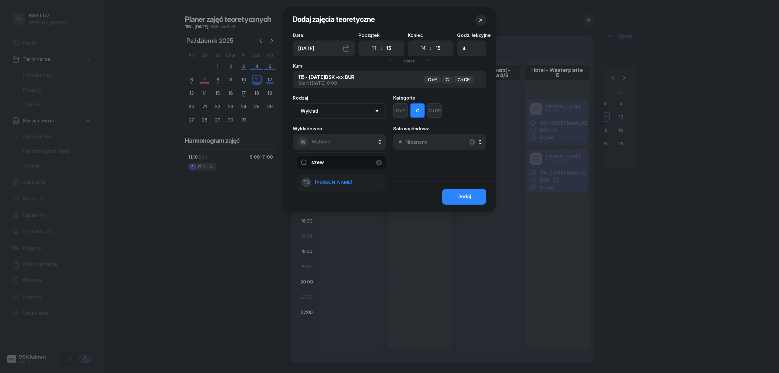
type input "szew"
click at [346, 178] on li "TS Szewczyk Tadeusz" at bounding box center [341, 182] width 87 height 17
click at [461, 195] on div "Dodaj" at bounding box center [464, 197] width 14 height 8
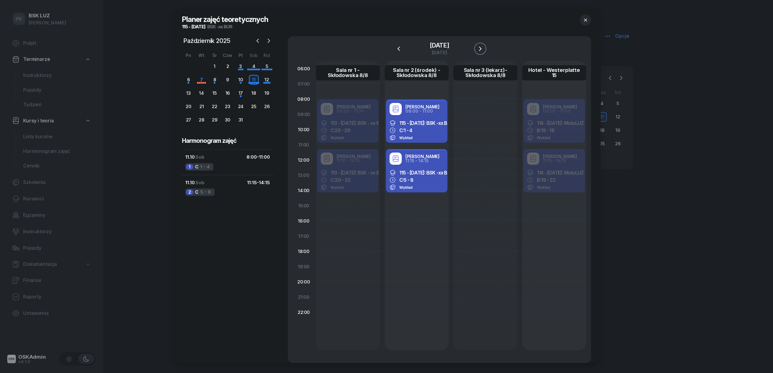
click at [484, 48] on icon "button" at bounding box center [480, 48] width 7 height 7
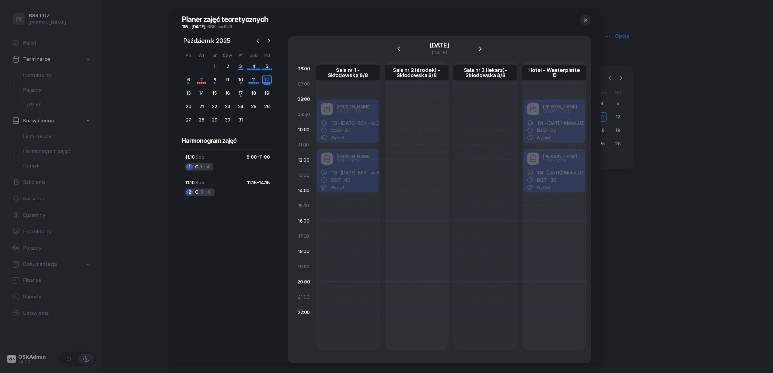
click at [414, 106] on div at bounding box center [417, 205] width 64 height 289
select select "08"
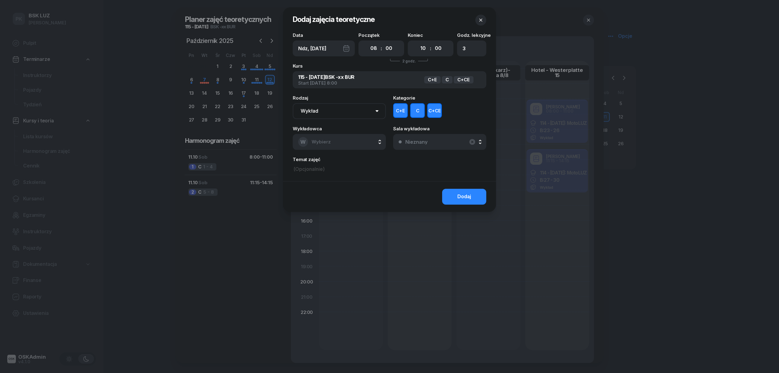
click at [405, 115] on button "C+E" at bounding box center [400, 110] width 15 height 15
click at [435, 110] on button "C+CE" at bounding box center [434, 110] width 15 height 15
click at [423, 49] on select "00 01 02 03 04 05 06 07 08 09 10 11 12 13 14 15 16 17 18 19 20 21 22 23" at bounding box center [423, 48] width 12 height 13
select select "11"
click at [417, 42] on select "00 01 02 03 04 05 06 07 08 09 10 11 12 13 14 15 16 17 18 19 20 21 22 23" at bounding box center [423, 48] width 12 height 13
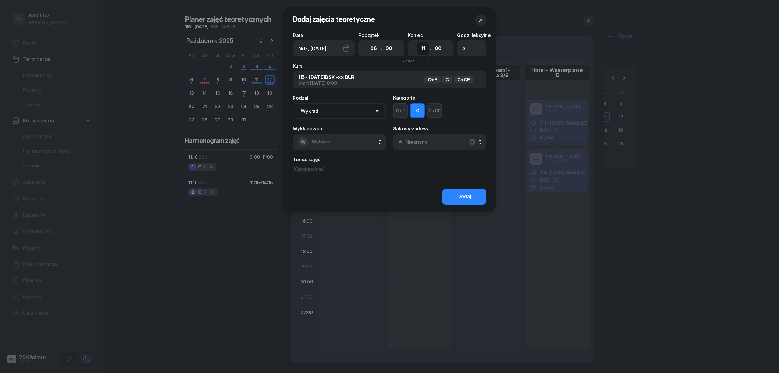
type input "4"
click at [336, 143] on button "W Wybierz" at bounding box center [339, 142] width 93 height 16
type input "sze"
click at [335, 180] on span "[PERSON_NAME]" at bounding box center [333, 182] width 37 height 8
click at [474, 197] on button "Dodaj" at bounding box center [464, 197] width 44 height 16
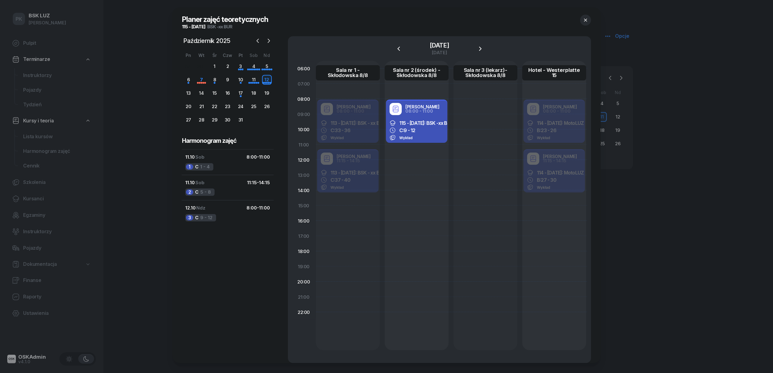
click at [418, 154] on div "Tadeusz Szewczyk 08:00 - 11:00 115 - 2025/10/11: BSK -xx BUR C: 9 - 12 Wykład" at bounding box center [417, 205] width 64 height 289
select select "11"
select select "13"
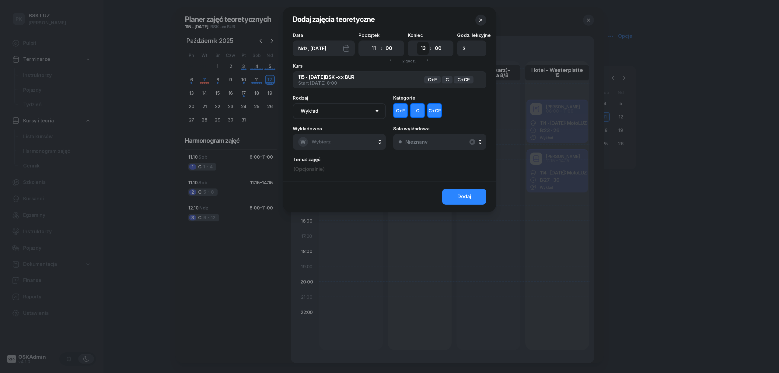
drag, startPoint x: 421, startPoint y: 45, endPoint x: 424, endPoint y: 49, distance: 4.4
click at [421, 45] on select "00 01 02 03 04 05 06 07 08 09 10 11 12 13 14 15 16 17 18 19 20 21 22 23" at bounding box center [423, 48] width 12 height 13
click at [387, 52] on select "00 05 10 15 20 25 30 35 40 45 50 55" at bounding box center [389, 48] width 12 height 13
select select "15"
click at [383, 42] on select "00 05 10 15 20 25 30 35 40 45 50 55" at bounding box center [389, 48] width 12 height 13
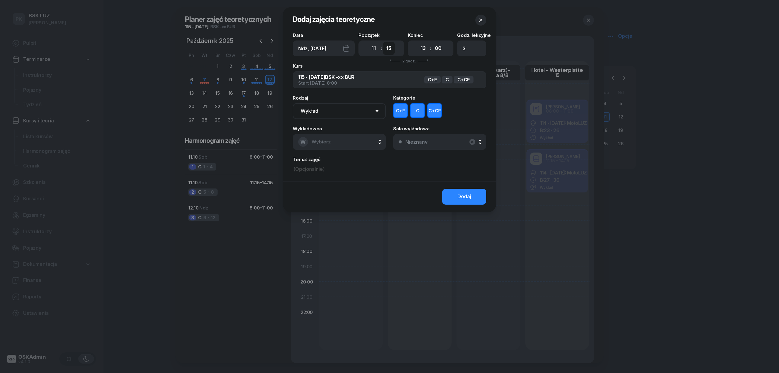
type input "2"
click at [420, 50] on select "00 01 02 03 04 05 06 07 08 09 10 11 12 13 14 15 16 17 18 19 20 21 22 23" at bounding box center [423, 48] width 12 height 13
select select "14"
click at [417, 42] on select "00 01 02 03 04 05 06 07 08 09 10 11 12 13 14 15 16 17 18 19 20 21 22 23" at bounding box center [423, 48] width 12 height 13
type input "4"
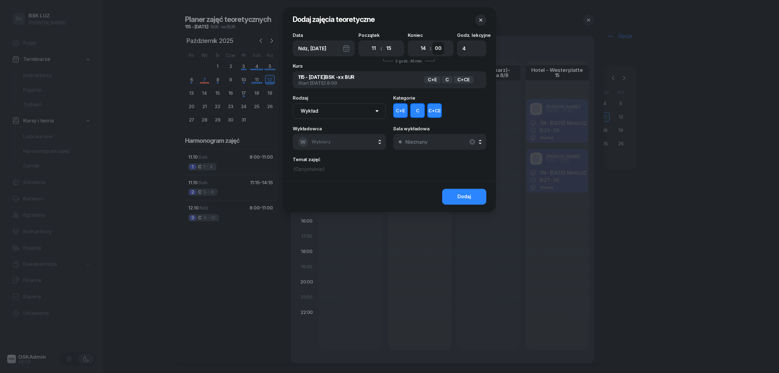
click at [442, 49] on select "00 05 10 15 20 25 30 35 40 45 50 55" at bounding box center [438, 48] width 12 height 13
select select "15"
click at [432, 42] on select "00 05 10 15 20 25 30 35 40 45 50 55" at bounding box center [438, 48] width 12 height 13
click at [395, 113] on button "C+E" at bounding box center [400, 110] width 15 height 15
click at [434, 108] on button "C+CE" at bounding box center [434, 110] width 15 height 15
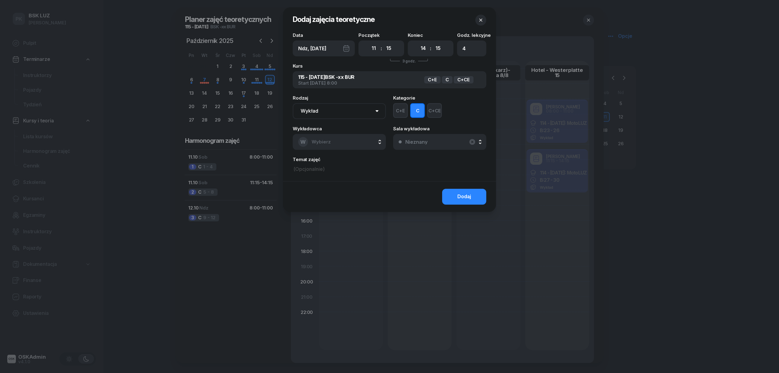
click at [347, 142] on button "W Wybierz" at bounding box center [339, 142] width 93 height 16
type input "szew"
click at [336, 185] on span "[PERSON_NAME]" at bounding box center [333, 182] width 37 height 8
click at [470, 196] on div "Dodaj" at bounding box center [464, 197] width 14 height 8
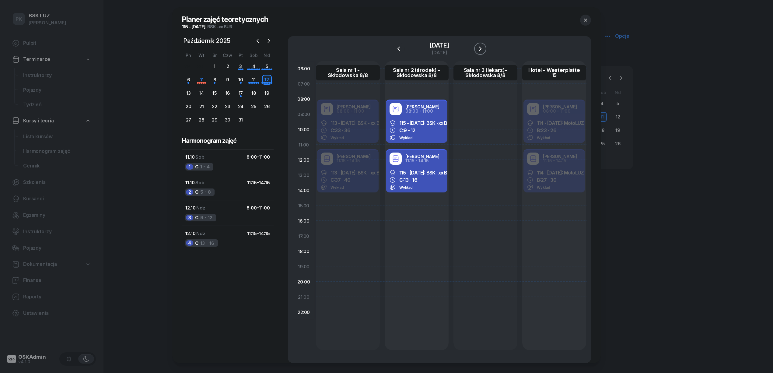
click at [484, 47] on icon "button" at bounding box center [480, 48] width 7 height 7
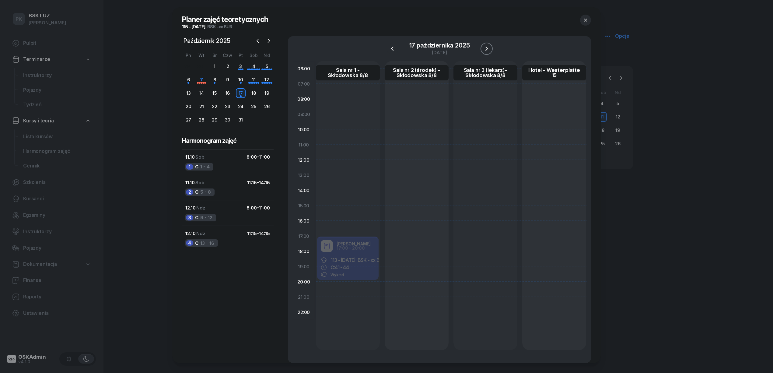
click at [488, 47] on icon "button" at bounding box center [486, 48] width 7 height 7
click at [358, 107] on div at bounding box center [348, 205] width 64 height 289
select select "08"
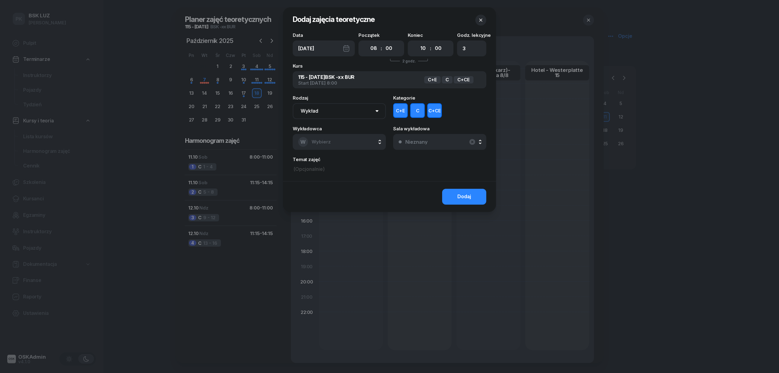
drag, startPoint x: 405, startPoint y: 108, endPoint x: 409, endPoint y: 108, distance: 4.0
click at [404, 108] on button "C+E" at bounding box center [400, 110] width 15 height 15
click at [431, 109] on button "C+CE" at bounding box center [434, 110] width 15 height 15
click at [425, 47] on select "00 01 02 03 04 05 06 07 08 09 10 11 12 13 14 15 16 17 18 19 20 21 22 23" at bounding box center [423, 48] width 12 height 13
select select "11"
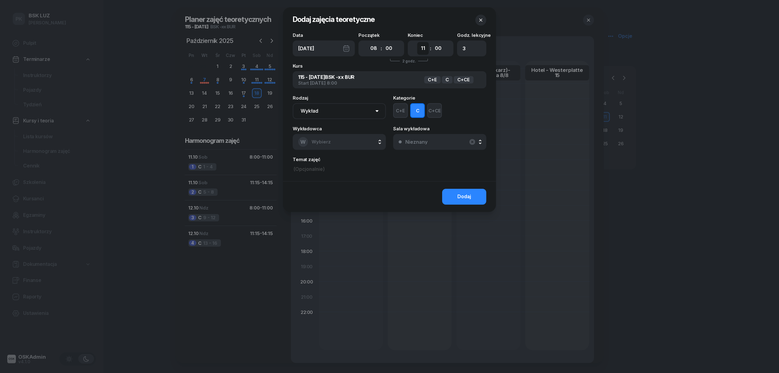
click at [417, 42] on select "00 01 02 03 04 05 06 07 08 09 10 11 12 13 14 15 16 17 18 19 20 21 22 23" at bounding box center [423, 48] width 12 height 13
type input "4"
click at [325, 139] on span "Wybierz" at bounding box center [321, 142] width 19 height 6
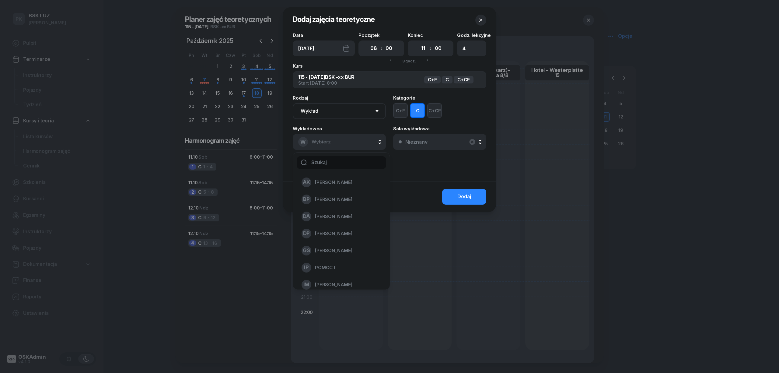
click at [328, 158] on input "text" at bounding box center [341, 162] width 89 height 13
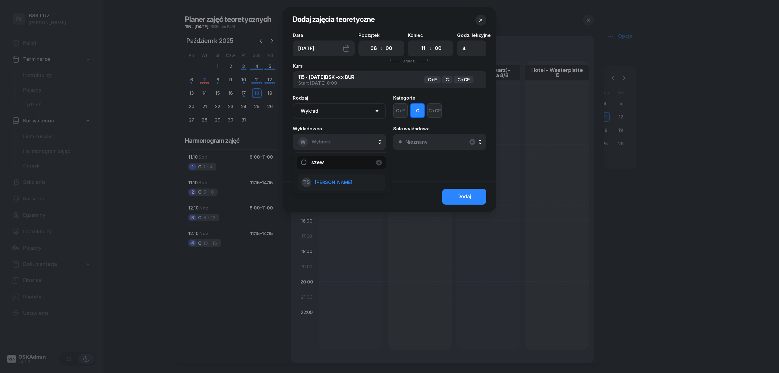
type input "szew"
click at [329, 189] on li "TS Szewczyk Tadeusz" at bounding box center [341, 182] width 87 height 17
click at [453, 195] on button "Dodaj" at bounding box center [464, 197] width 44 height 16
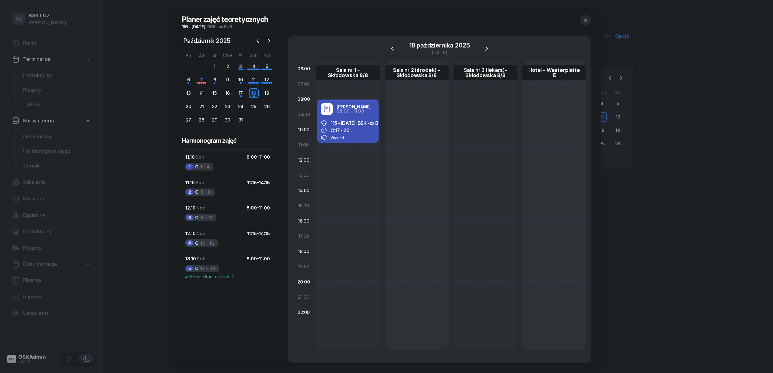
click at [357, 152] on div "Tadeusz Szewczyk 08:00 - 11:00 115 - 2025/10/11: BSK -xx BUR C: 17 - 20 Wykład" at bounding box center [348, 205] width 64 height 289
select select "11"
select select "13"
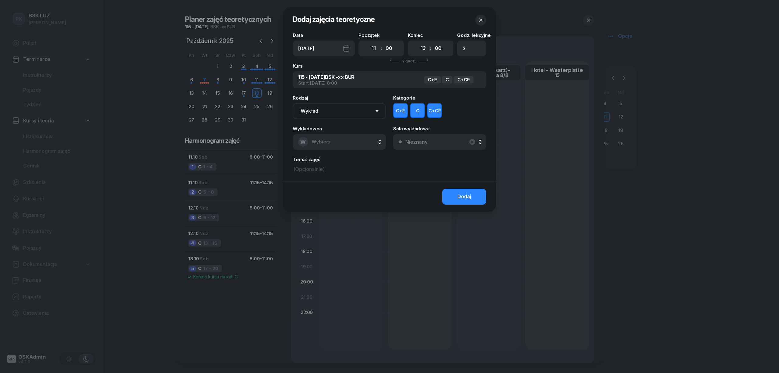
drag, startPoint x: 405, startPoint y: 107, endPoint x: 420, endPoint y: 111, distance: 15.7
click at [405, 108] on button "C+E" at bounding box center [400, 110] width 15 height 15
click at [430, 110] on button "C+CE" at bounding box center [434, 110] width 15 height 15
click at [390, 51] on select "00 05 10 15 20 25 30 35 40 45 50 55" at bounding box center [389, 48] width 12 height 13
select select "15"
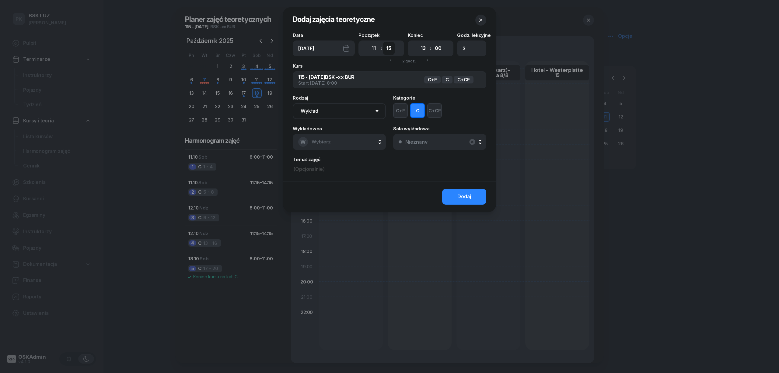
click at [383, 42] on select "00 05 10 15 20 25 30 35 40 45 50 55" at bounding box center [389, 48] width 12 height 13
type input "2"
click at [428, 48] on select "00 01 02 03 04 05 06 07 08 09 10 11 12 13 14 15 16 17 18 19 20 21 22 23" at bounding box center [423, 48] width 12 height 13
select select "14"
click at [417, 42] on select "00 01 02 03 04 05 06 07 08 09 10 11 12 13 14 15 16 17 18 19 20 21 22 23" at bounding box center [423, 48] width 12 height 13
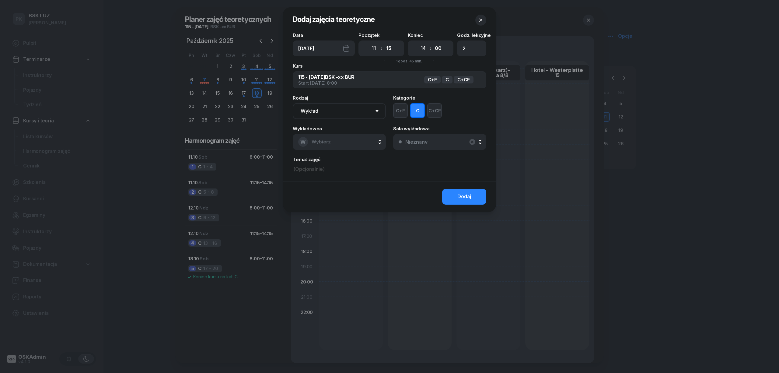
type input "4"
click at [441, 46] on select "00 05 10 15 20 25 30 35 40 45 50 55" at bounding box center [438, 48] width 12 height 13
select select "15"
click at [432, 42] on select "00 05 10 15 20 25 30 35 40 45 50 55" at bounding box center [438, 48] width 12 height 13
click at [346, 137] on button "W Wybierz" at bounding box center [339, 142] width 93 height 16
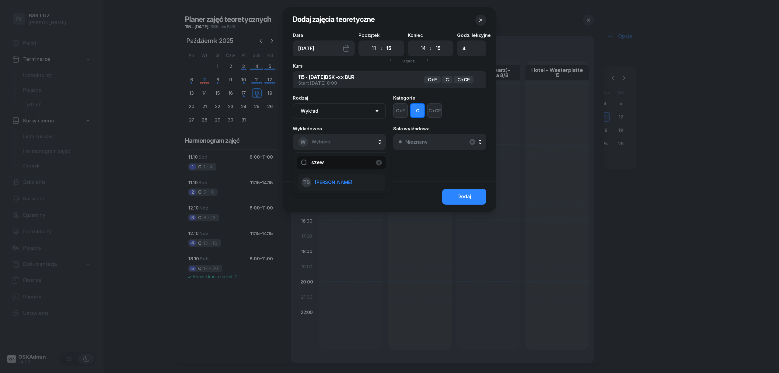
type input "szew"
click at [329, 181] on span "[PERSON_NAME]" at bounding box center [333, 182] width 37 height 8
click at [467, 194] on div "Dodaj" at bounding box center [464, 197] width 14 height 8
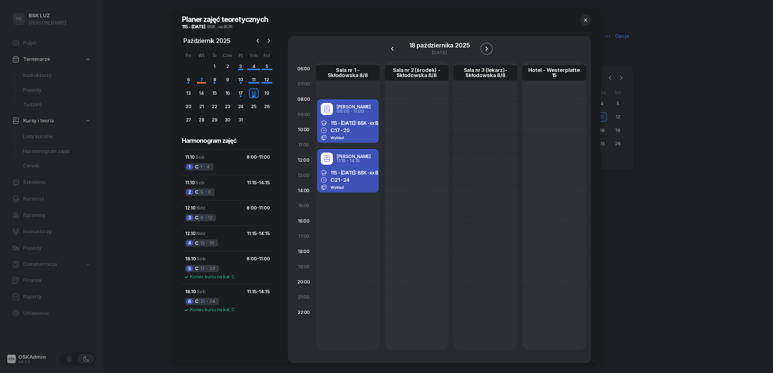
click at [489, 49] on icon "button" at bounding box center [486, 48] width 7 height 7
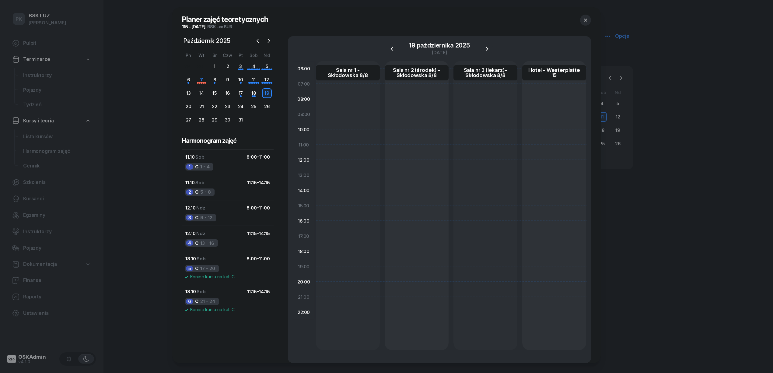
click at [357, 103] on div at bounding box center [348, 205] width 64 height 289
select select "08"
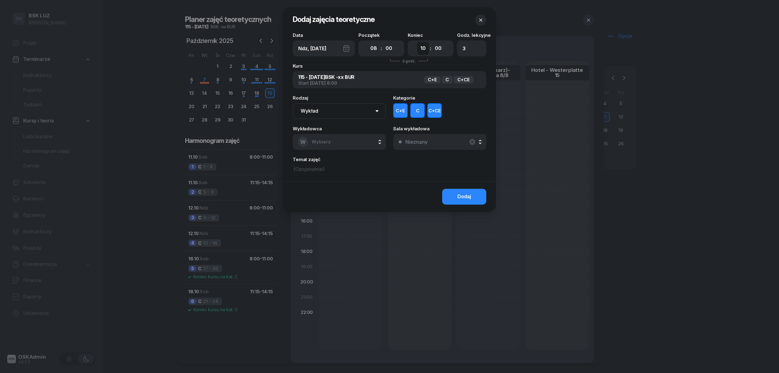
click at [424, 48] on select "00 01 02 03 04 05 06 07 08 09 10 11 12 13 14 15 16 17 18 19 20 21 22 23" at bounding box center [423, 48] width 12 height 13
select select "11"
click at [417, 42] on select "00 01 02 03 04 05 06 07 08 09 10 11 12 13 14 15 16 17 18 19 20 21 22 23" at bounding box center [423, 48] width 12 height 13
type input "4"
click at [331, 133] on div "Wykładowca W Wybierz AK Koryciński Artur BP Pająk Bogusław DA Arendarczyk Damia…" at bounding box center [339, 137] width 93 height 23
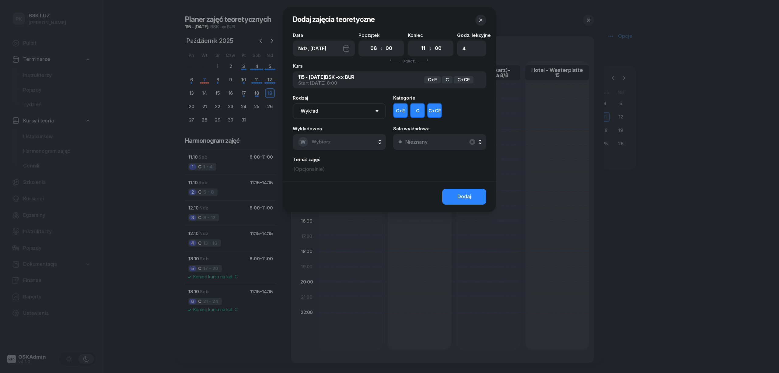
click at [330, 142] on button "W Wybierz" at bounding box center [339, 142] width 93 height 16
type input "szew"
click at [341, 182] on span "[PERSON_NAME]" at bounding box center [333, 182] width 37 height 8
click at [398, 113] on button "C+E" at bounding box center [400, 110] width 15 height 15
click at [437, 107] on button "C+CE" at bounding box center [434, 110] width 15 height 15
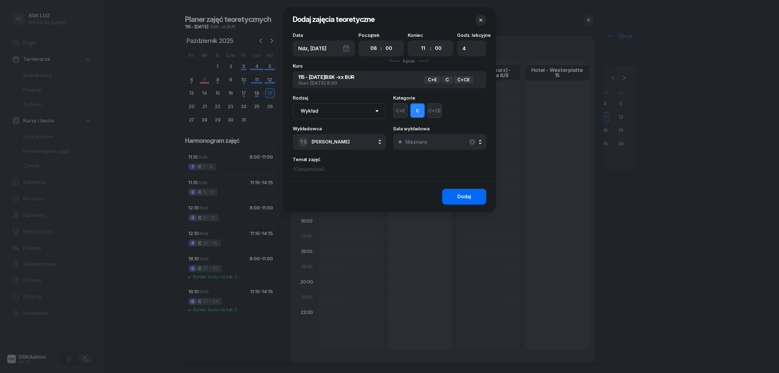
click at [460, 195] on div "Dodaj" at bounding box center [464, 197] width 14 height 8
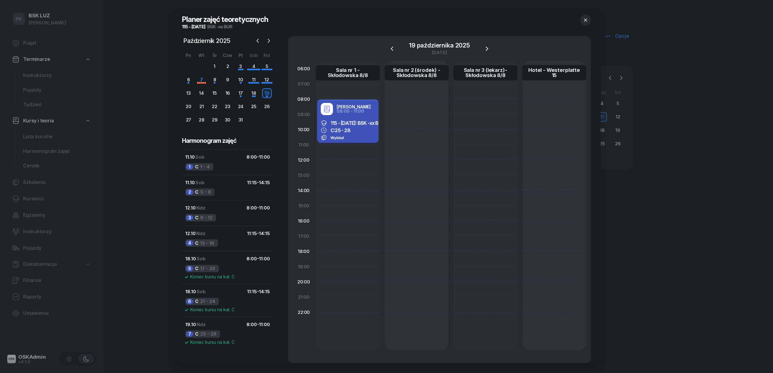
click at [347, 153] on div "Tadeusz Szewczyk 08:00 - 11:00 115 - 2025/10/11: BSK -xx BUR C: 25 - 28 Wykład" at bounding box center [348, 205] width 64 height 289
select select "11"
select select "13"
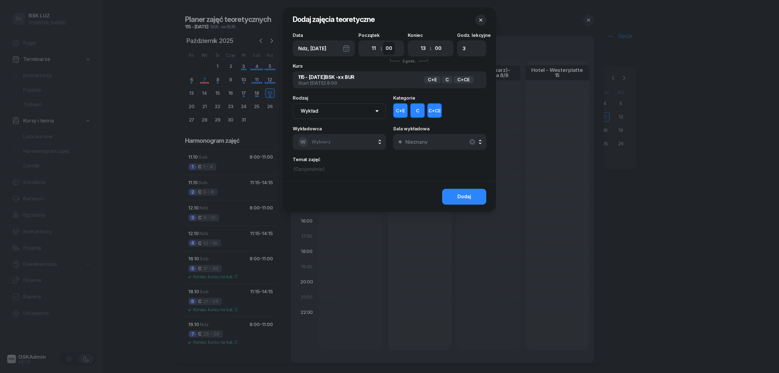
click at [391, 46] on select "00 05 10 15 20 25 30 35 40 45 50 55" at bounding box center [389, 48] width 12 height 13
select select "15"
click at [383, 42] on select "00 05 10 15 20 25 30 35 40 45 50 55" at bounding box center [389, 48] width 12 height 13
type input "2"
click at [425, 47] on select "00 01 02 03 04 05 06 07 08 09 10 11 12 13 14 15 16 17 18 19 20 21 22 23" at bounding box center [423, 48] width 12 height 13
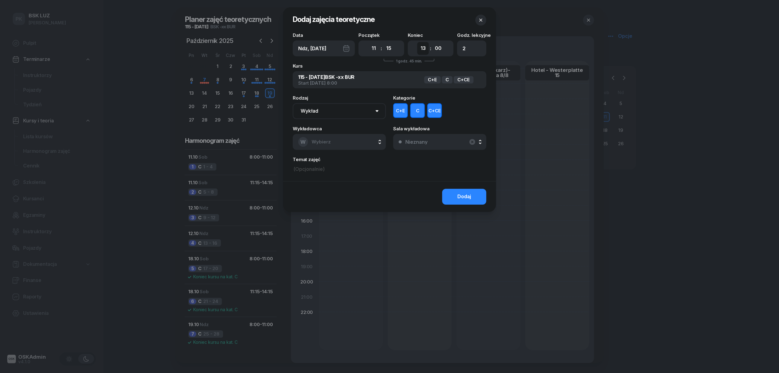
select select "14"
click at [417, 42] on select "00 01 02 03 04 05 06 07 08 09 10 11 12 13 14 15 16 17 18 19 20 21 22 23" at bounding box center [423, 48] width 12 height 13
type input "4"
click at [435, 46] on select "00 05 10 15 20 25 30 35 40 45 50 55" at bounding box center [438, 48] width 12 height 13
select select "15"
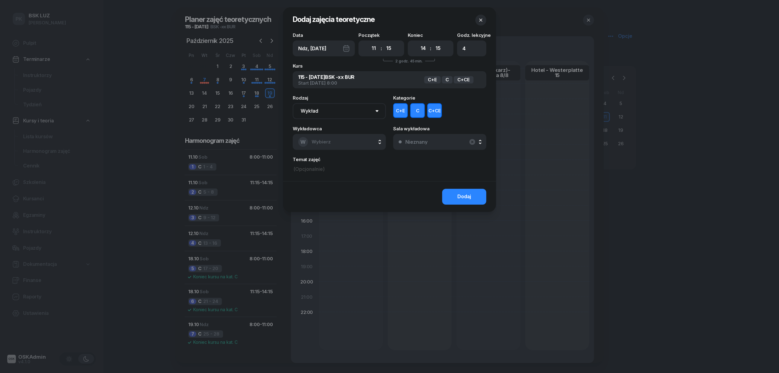
click at [432, 42] on select "00 05 10 15 20 25 30 35 40 45 50 55" at bounding box center [438, 48] width 12 height 13
click at [334, 142] on button "W Wybierz" at bounding box center [339, 142] width 93 height 16
type input "szew"
click at [339, 180] on span "[PERSON_NAME]" at bounding box center [333, 182] width 37 height 8
click at [398, 112] on button "C+E" at bounding box center [400, 110] width 15 height 15
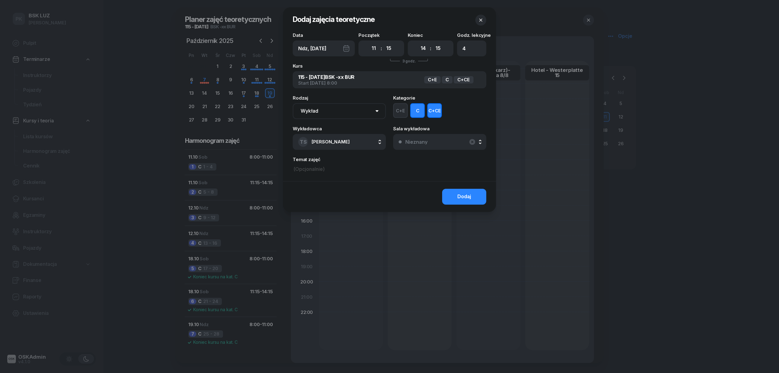
click at [436, 113] on button "C+CE" at bounding box center [434, 110] width 15 height 15
click at [458, 190] on button "Dodaj" at bounding box center [464, 197] width 44 height 16
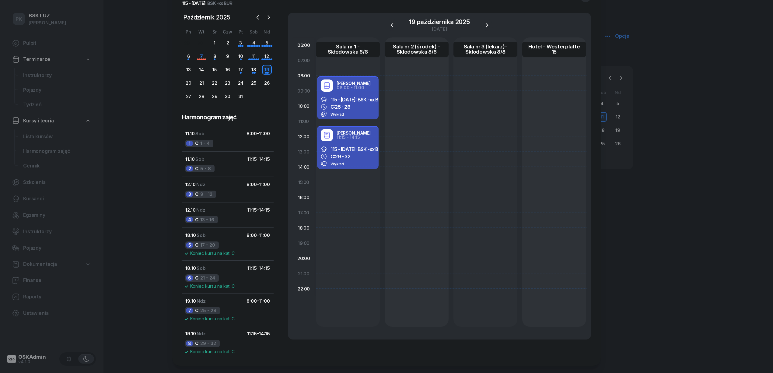
scroll to position [36, 0]
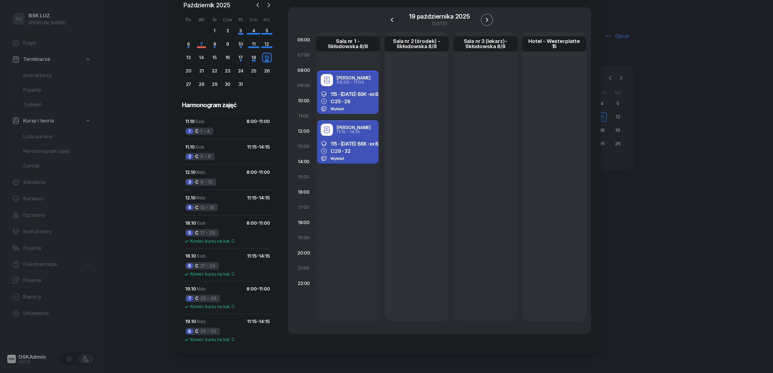
click at [485, 18] on icon "button" at bounding box center [486, 19] width 7 height 7
click at [485, 18] on icon "button" at bounding box center [487, 19] width 7 height 7
click at [485, 18] on icon "button" at bounding box center [486, 19] width 7 height 7
click at [485, 18] on icon "button" at bounding box center [487, 19] width 7 height 7
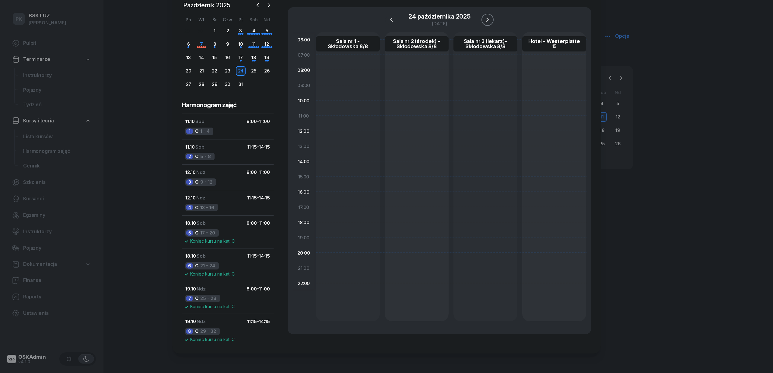
click at [485, 18] on icon "button" at bounding box center [487, 19] width 7 height 7
click at [351, 77] on div at bounding box center [348, 176] width 64 height 289
select select "08"
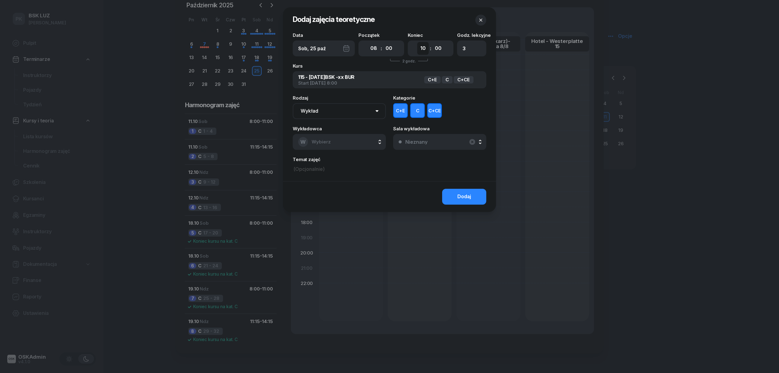
click at [418, 49] on select "00 01 02 03 04 05 06 07 08 09 10 11 12 13 14 15 16 17 18 19 20 21 22 23" at bounding box center [423, 48] width 12 height 13
select select "11"
click at [417, 42] on select "00 01 02 03 04 05 06 07 08 09 10 11 12 13 14 15 16 17 18 19 20 21 22 23" at bounding box center [423, 48] width 12 height 13
type input "4"
click at [430, 111] on button "C+CE" at bounding box center [434, 110] width 15 height 15
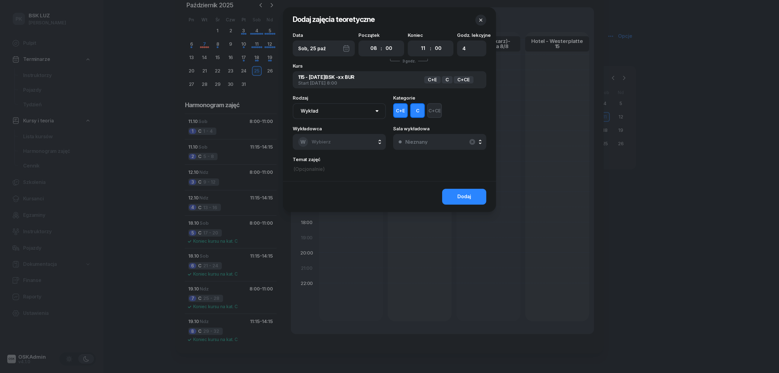
click at [403, 111] on button "C+E" at bounding box center [400, 110] width 15 height 15
click at [330, 145] on button "W Wybierz" at bounding box center [339, 142] width 93 height 16
type input "szew"
click at [332, 179] on span "Szewczyk Tadeusz" at bounding box center [333, 182] width 37 height 8
click at [445, 194] on button "Dodaj" at bounding box center [464, 197] width 44 height 16
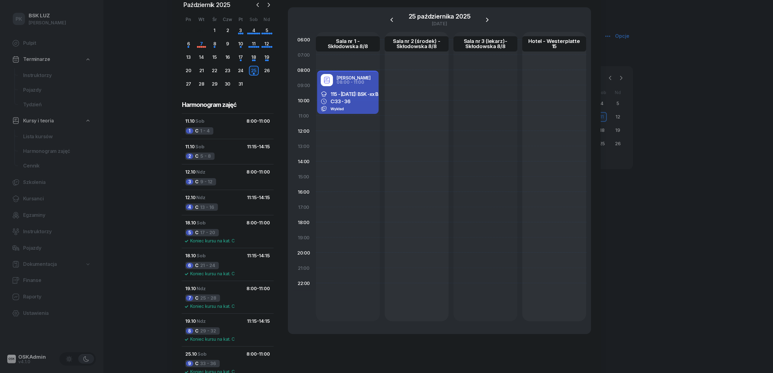
click at [351, 127] on div "Tadeusz Szewczyk 08:00 - 11:00 115 - 2025/10/11: BSK -xx BUR C: 33 - 36 Wykład" at bounding box center [348, 176] width 64 height 289
select select "11"
select select "13"
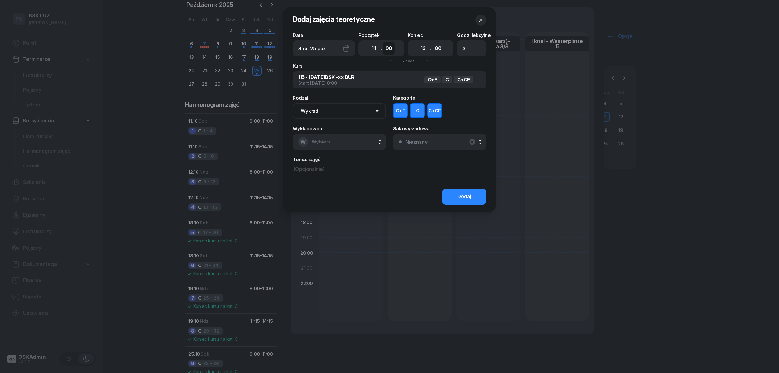
click at [391, 49] on select "00 05 10 15 20 25 30 35 40 45 50 55" at bounding box center [389, 48] width 12 height 13
select select "15"
click at [383, 42] on select "00 05 10 15 20 25 30 35 40 45 50 55" at bounding box center [389, 48] width 12 height 13
type input "2"
click at [424, 51] on select "00 01 02 03 04 05 06 07 08 09 10 11 12 13 14 15 16 17 18 19 20 21 22 23" at bounding box center [423, 48] width 12 height 13
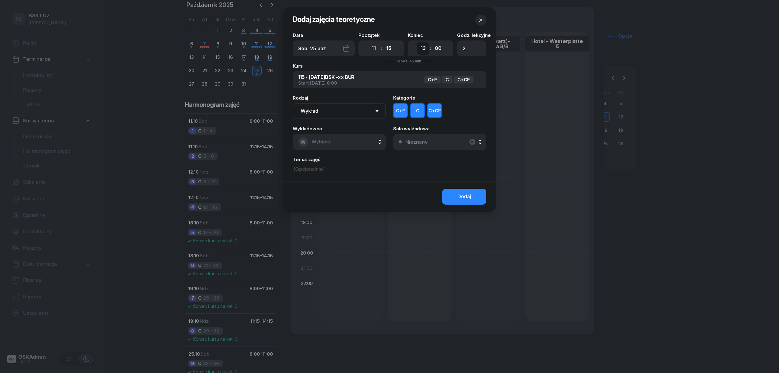
select select "14"
click at [417, 42] on select "00 01 02 03 04 05 06 07 08 09 10 11 12 13 14 15 16 17 18 19 20 21 22 23" at bounding box center [423, 48] width 12 height 13
type input "4"
drag, startPoint x: 442, startPoint y: 46, endPoint x: 439, endPoint y: 47, distance: 3.5
click at [442, 46] on select "00 05 10 15 20 25 30 35 40 45 50 55" at bounding box center [438, 48] width 12 height 13
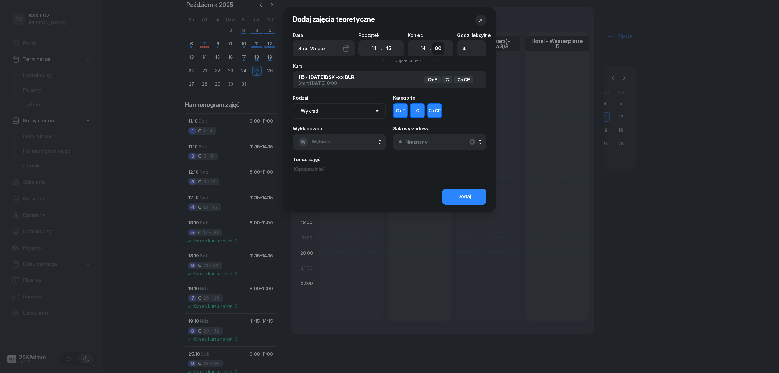
select select "15"
click at [432, 42] on select "00 05 10 15 20 25 30 35 40 45 50 55" at bounding box center [438, 48] width 12 height 13
drag, startPoint x: 402, startPoint y: 107, endPoint x: 439, endPoint y: 109, distance: 36.5
click at [402, 107] on button "C+E" at bounding box center [400, 110] width 15 height 15
click at [440, 109] on button "C+CE" at bounding box center [434, 110] width 15 height 15
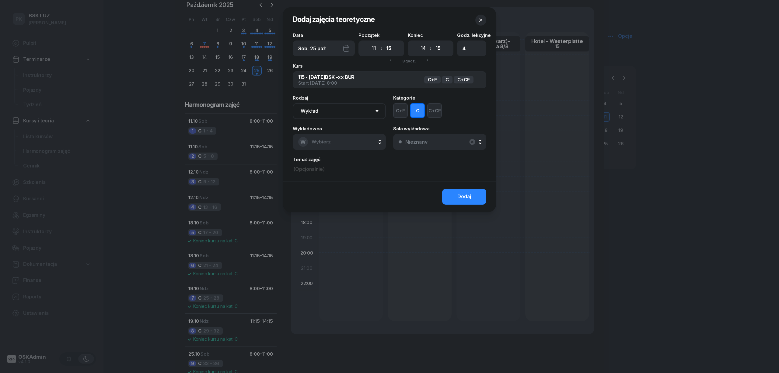
click at [350, 138] on button "W Wybierz" at bounding box center [339, 142] width 93 height 16
type input "szew"
click at [333, 181] on span "Szewczyk Tadeusz" at bounding box center [333, 182] width 37 height 8
click at [450, 196] on button "Dodaj" at bounding box center [464, 197] width 44 height 16
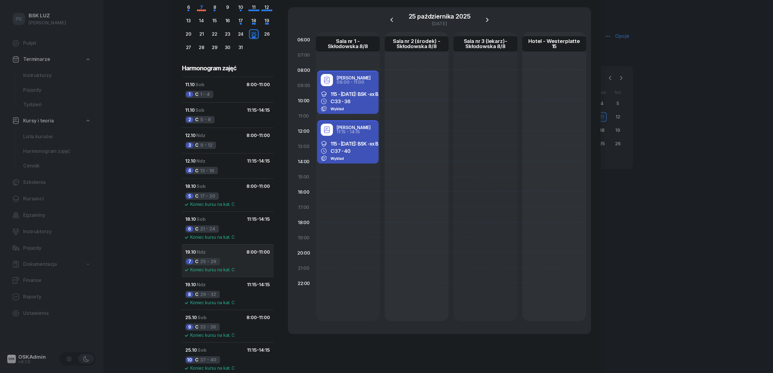
scroll to position [102, 0]
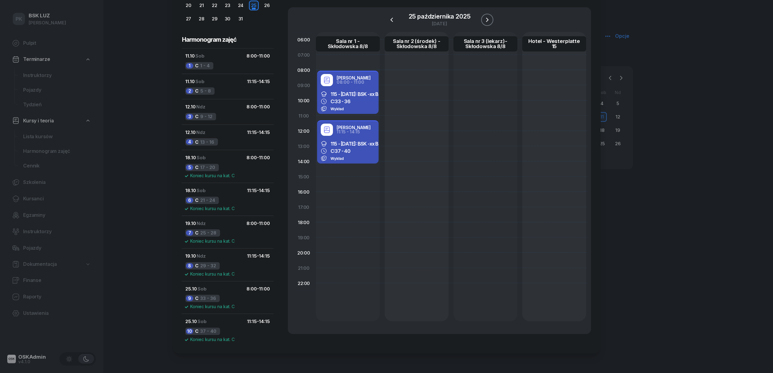
click at [488, 20] on icon "button" at bounding box center [487, 20] width 2 height 4
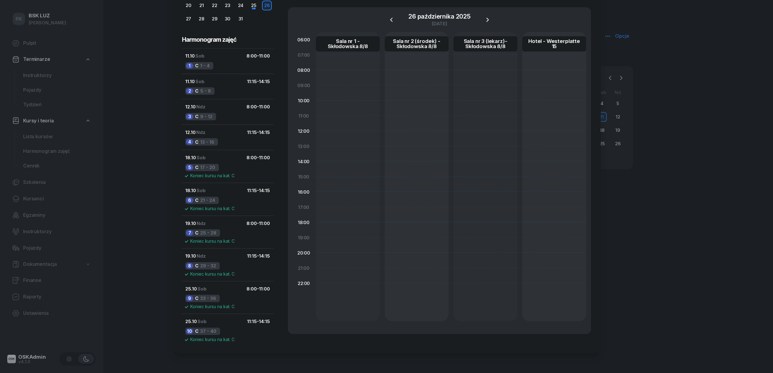
click at [345, 76] on div at bounding box center [348, 176] width 64 height 289
select select "08"
select select "10"
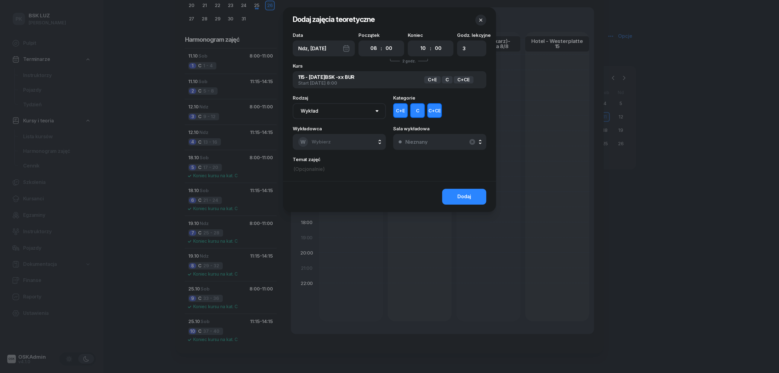
click at [344, 108] on select "Wykład Pierwsza pomoc" at bounding box center [339, 111] width 93 height 16
select select "med"
click at [293, 103] on select "Wykład Pierwsza pomoc" at bounding box center [339, 111] width 93 height 16
click at [341, 138] on button "W Wybierz" at bounding box center [339, 142] width 93 height 16
type input "pom"
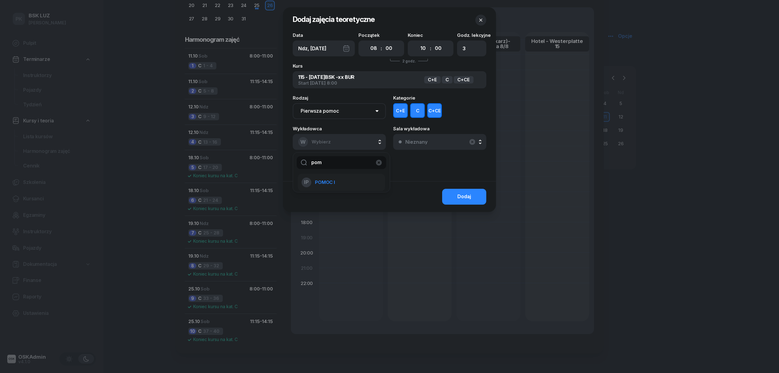
click at [334, 179] on span "POMOC I" at bounding box center [325, 182] width 20 height 8
drag, startPoint x: 395, startPoint y: 111, endPoint x: 439, endPoint y: 110, distance: 44.4
click at [398, 111] on button "C+E" at bounding box center [400, 110] width 15 height 15
click at [439, 110] on button "C+CE" at bounding box center [434, 110] width 15 height 15
drag, startPoint x: 422, startPoint y: 48, endPoint x: 419, endPoint y: 54, distance: 6.8
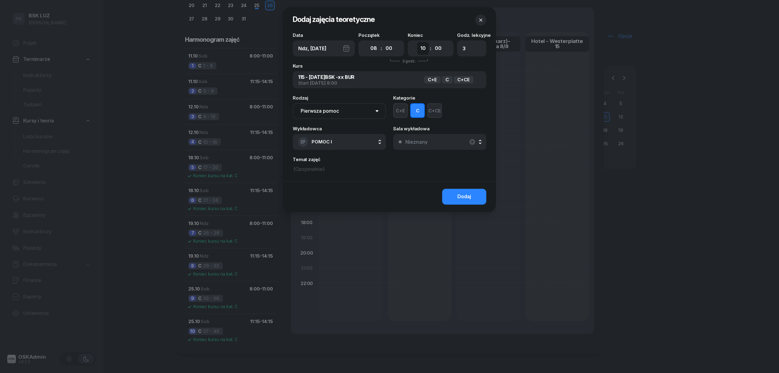
click at [422, 48] on select "00 01 02 03 04 05 06 07 08 09 10 11 12 13 14 15 16 17 18 19 20 21 22 23" at bounding box center [423, 48] width 12 height 13
select select "11"
click at [417, 42] on select "00 01 02 03 04 05 06 07 08 09 10 11 12 13 14 15 16 17 18 19 20 21 22 23" at bounding box center [423, 48] width 12 height 13
type input "4"
click at [463, 195] on div "Dodaj" at bounding box center [464, 197] width 14 height 8
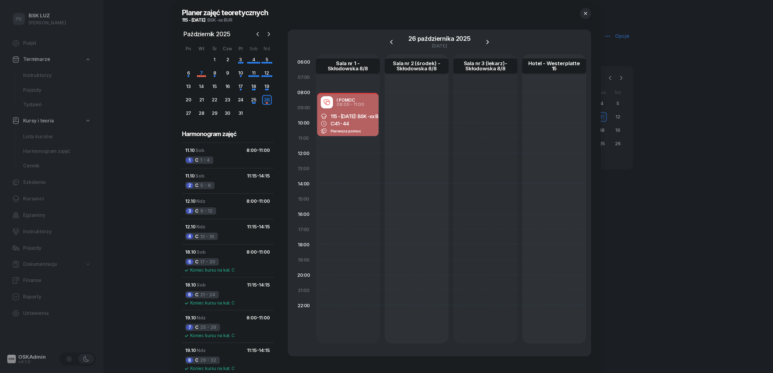
scroll to position [0, 0]
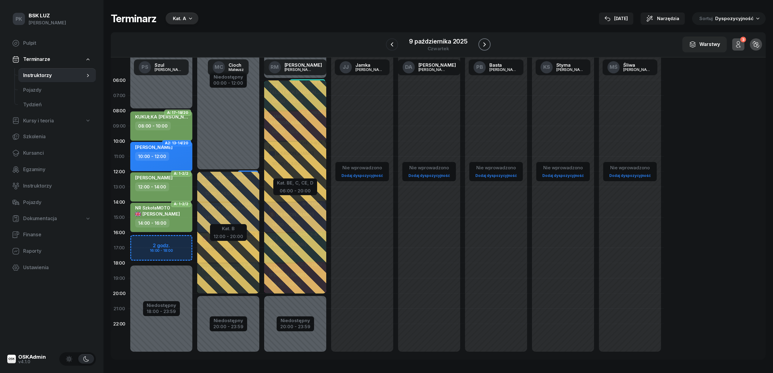
click at [488, 49] on button "button" at bounding box center [484, 44] width 12 height 12
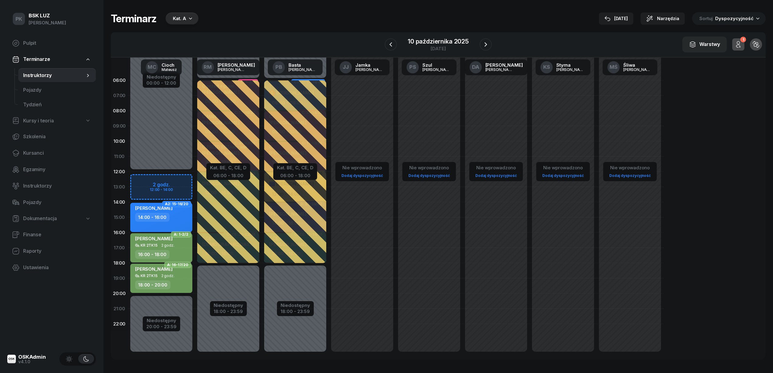
click at [397, 43] on div "10 października 2025 piątek" at bounding box center [438, 44] width 107 height 17
click at [396, 43] on button "button" at bounding box center [391, 44] width 12 height 12
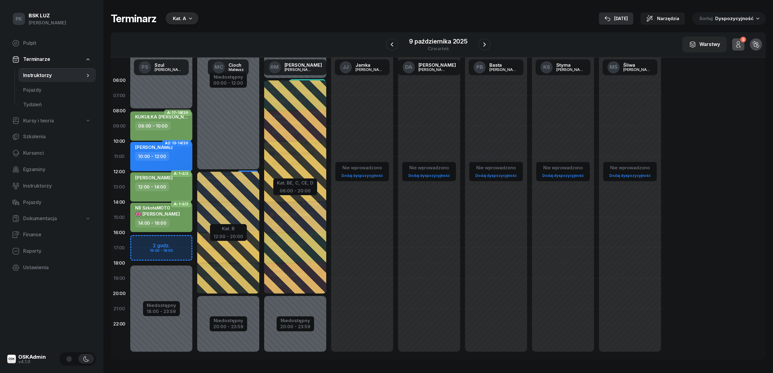
click at [621, 18] on div "[DATE]" at bounding box center [615, 18] width 23 height 7
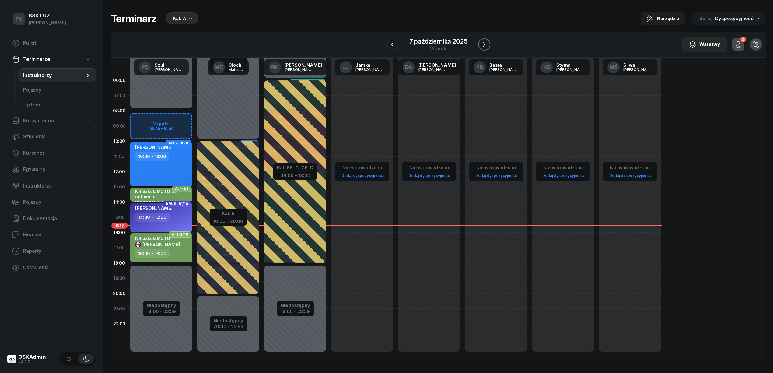
click at [482, 45] on icon "button" at bounding box center [484, 44] width 7 height 7
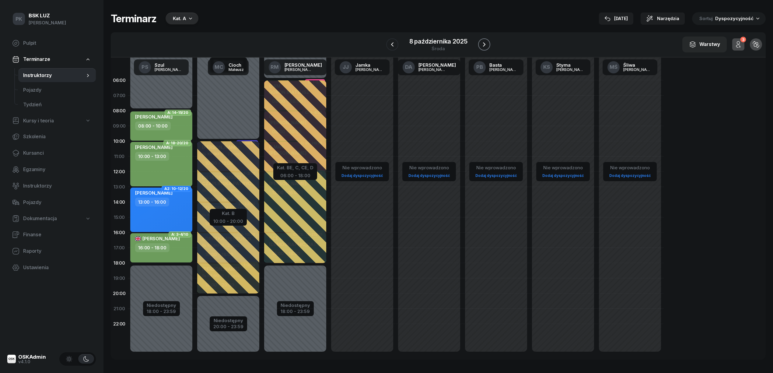
click at [482, 45] on icon "button" at bounding box center [484, 44] width 7 height 7
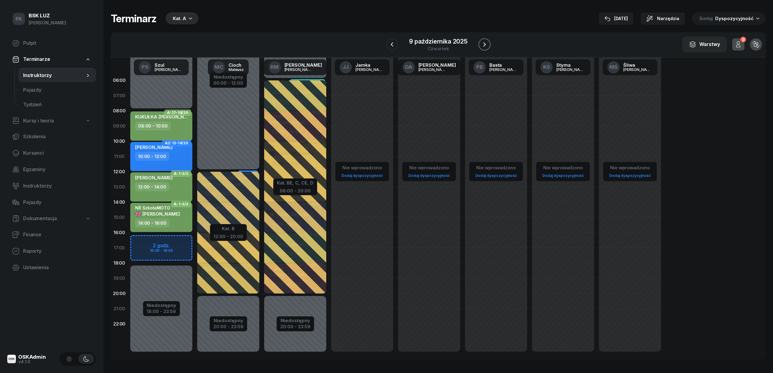
click at [482, 45] on icon "button" at bounding box center [484, 44] width 7 height 7
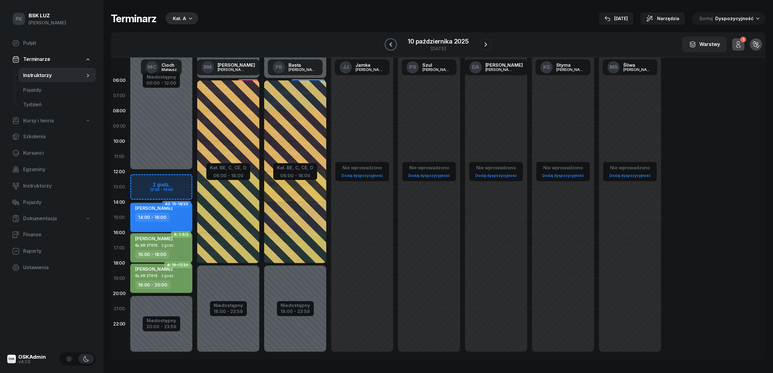
click at [393, 46] on icon "button" at bounding box center [390, 44] width 7 height 7
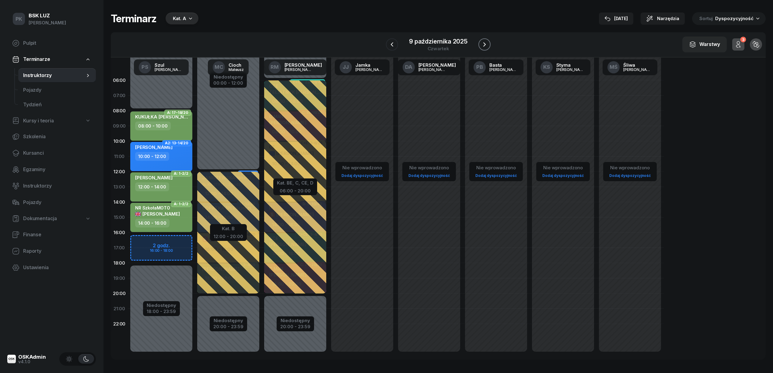
click at [482, 41] on icon "button" at bounding box center [484, 44] width 7 height 7
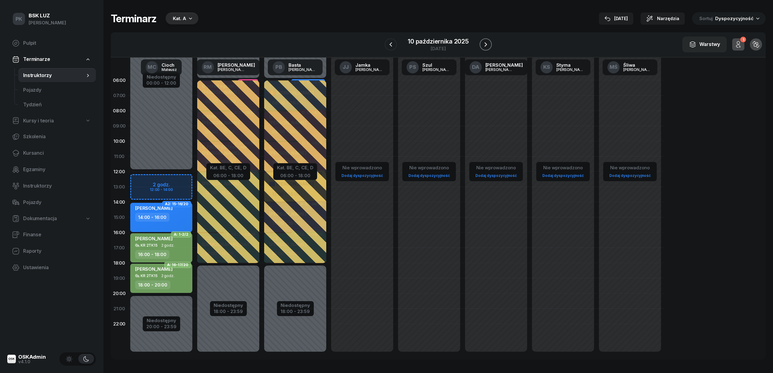
click at [482, 41] on icon "button" at bounding box center [485, 44] width 7 height 7
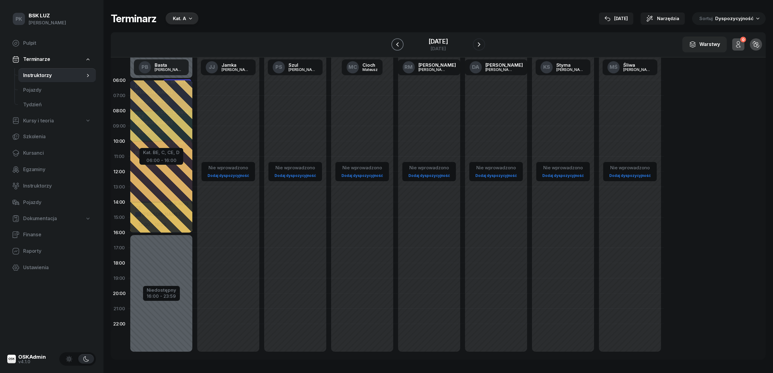
click at [391, 47] on button "button" at bounding box center [397, 44] width 12 height 12
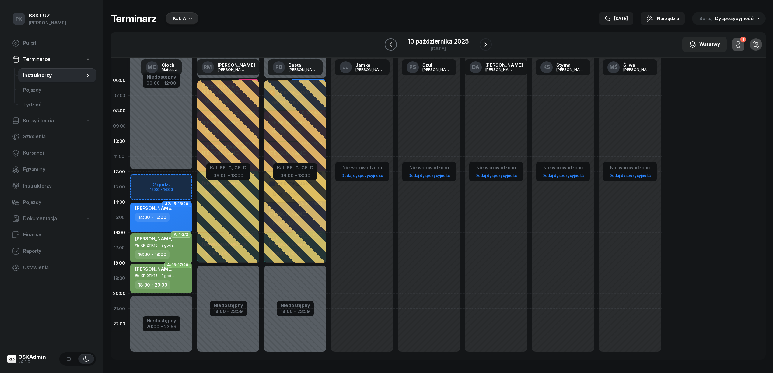
click at [386, 47] on button "button" at bounding box center [391, 44] width 12 height 12
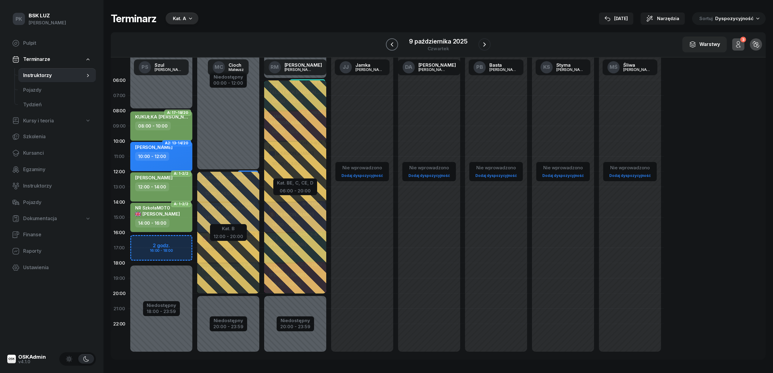
click at [386, 47] on div at bounding box center [392, 44] width 12 height 12
click at [389, 45] on icon "button" at bounding box center [391, 44] width 7 height 7
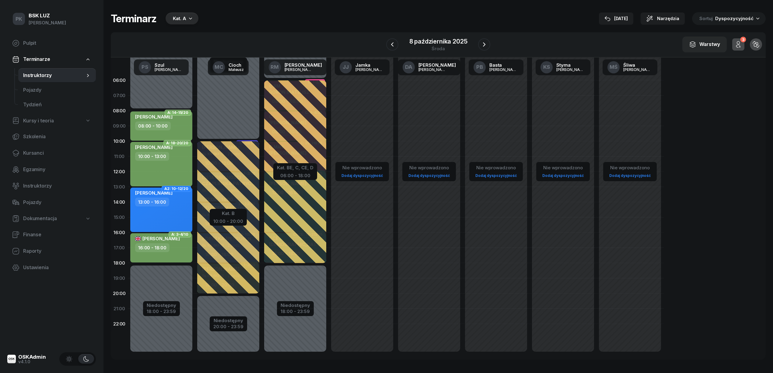
click at [35, 118] on span "Kursy i teoria" at bounding box center [38, 121] width 31 height 8
select select
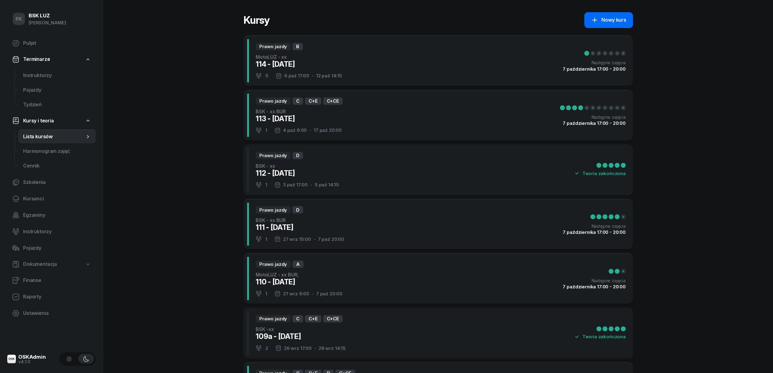
click at [613, 19] on div "Nowy kurs" at bounding box center [608, 20] width 35 height 8
select select "09"
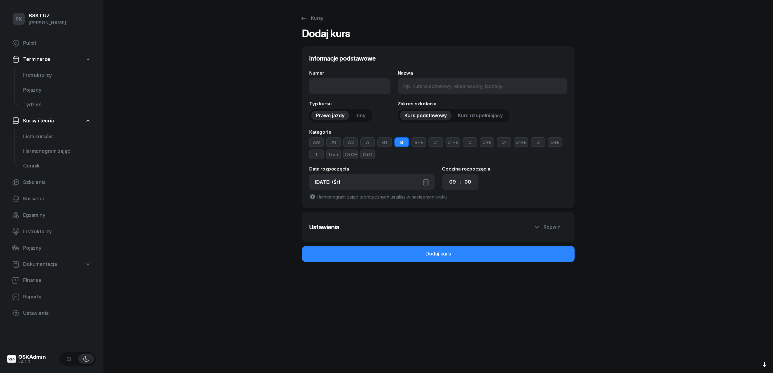
type input "15 - [DATE]"
click at [312, 22] on link "Kursy" at bounding box center [312, 18] width 34 height 12
select select
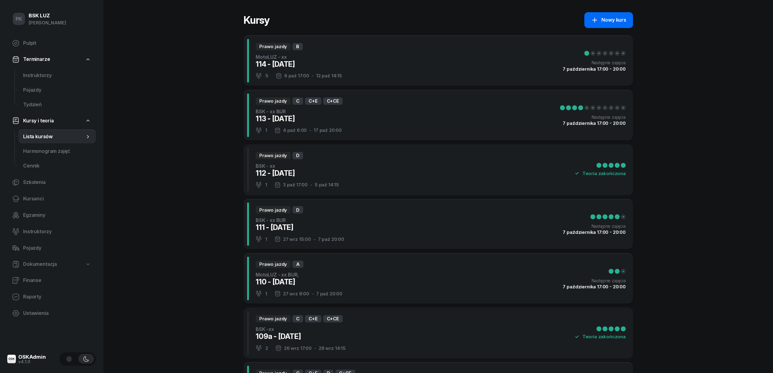
click at [614, 18] on div "Nowy kurs" at bounding box center [608, 20] width 35 height 8
select select "09"
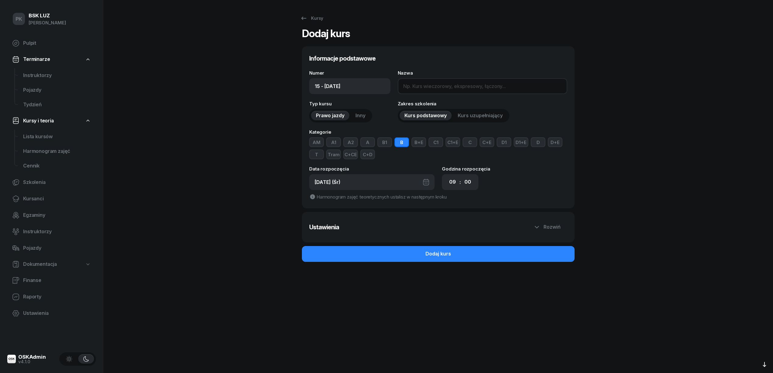
click at [435, 79] on input "Nazwa" at bounding box center [483, 86] width 170 height 16
type input "BSK - XX BUR"
click at [402, 144] on button "B" at bounding box center [401, 142] width 15 height 10
click at [472, 144] on button "C" at bounding box center [470, 142] width 15 height 10
click at [487, 143] on button "C+E" at bounding box center [487, 142] width 15 height 10
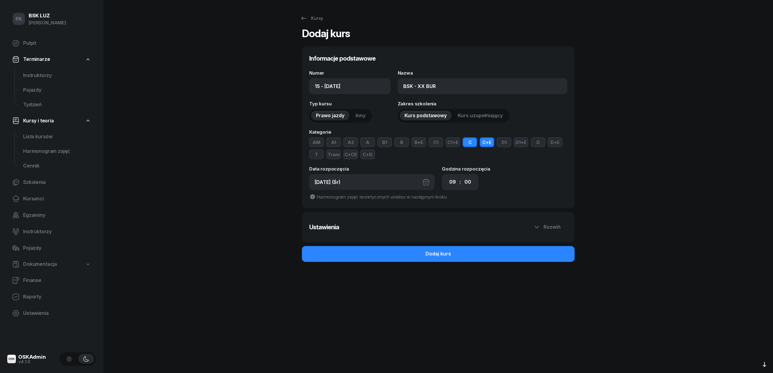
click at [351, 156] on button "C+CE" at bounding box center [350, 154] width 15 height 10
select select "09"
click at [36, 135] on span "Lista kursów" at bounding box center [57, 137] width 68 height 8
select select
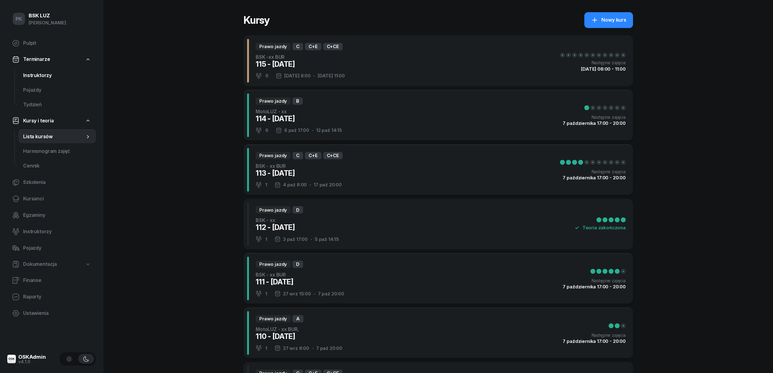
click at [43, 76] on span "Instruktorzy" at bounding box center [57, 76] width 68 height 8
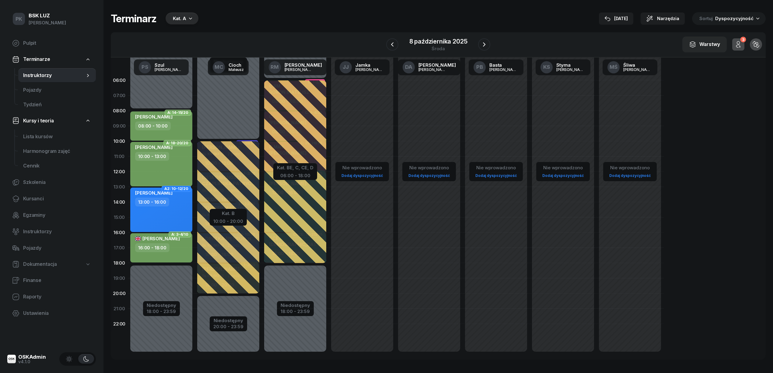
click at [625, 18] on div "[DATE]" at bounding box center [615, 18] width 23 height 7
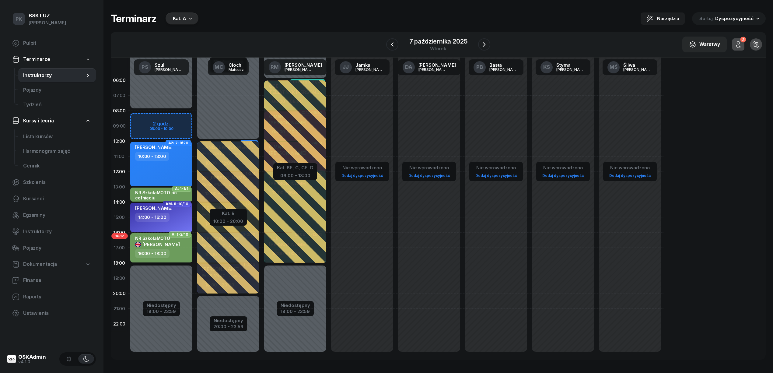
click at [163, 251] on div "16:00 - 18:00" at bounding box center [152, 253] width 34 height 9
select select "16"
select select "18"
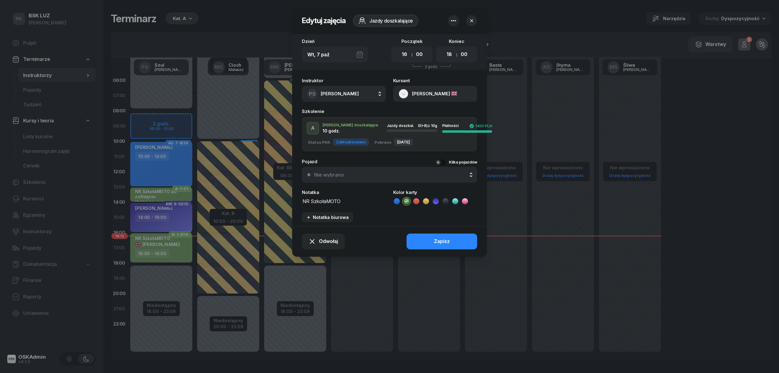
click at [461, 88] on button "[PERSON_NAME]" at bounding box center [435, 94] width 84 height 16
click at [446, 113] on link "Otwórz profil" at bounding box center [435, 114] width 80 height 15
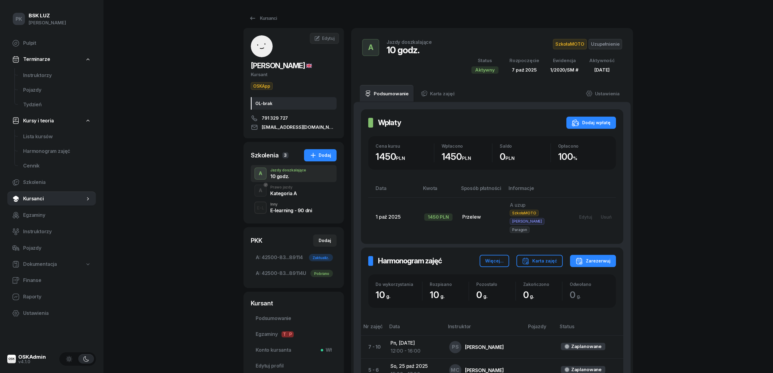
click at [302, 192] on div "A Prawo jazdy Kategoria A" at bounding box center [294, 190] width 86 height 17
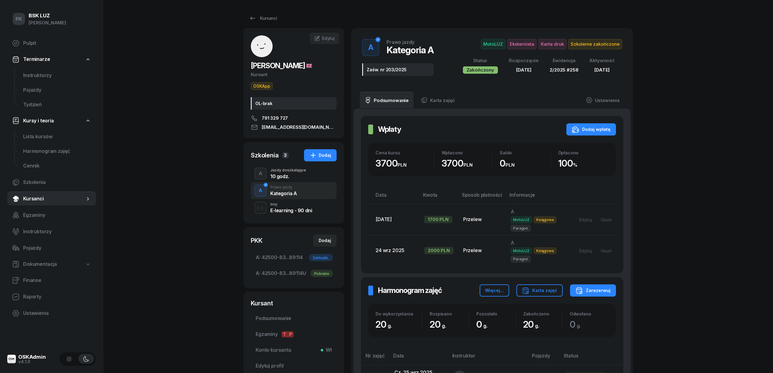
click at [300, 211] on div "E-learning - 90 dni" at bounding box center [291, 210] width 42 height 5
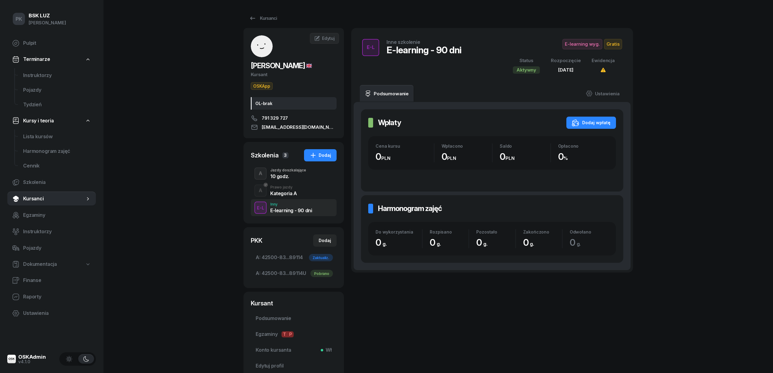
click at [295, 178] on div "10 godz." at bounding box center [288, 176] width 36 height 5
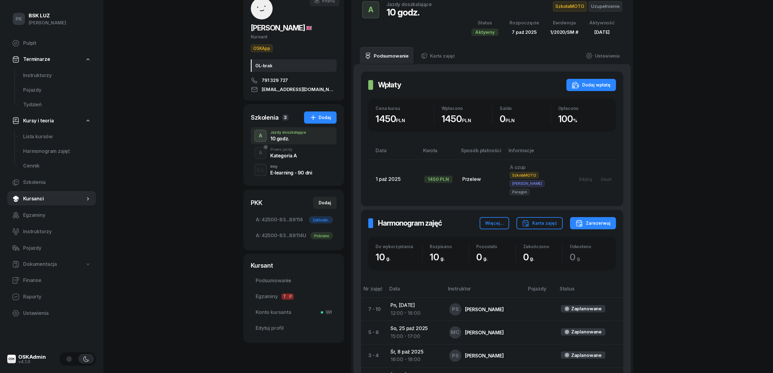
scroll to position [81, 0]
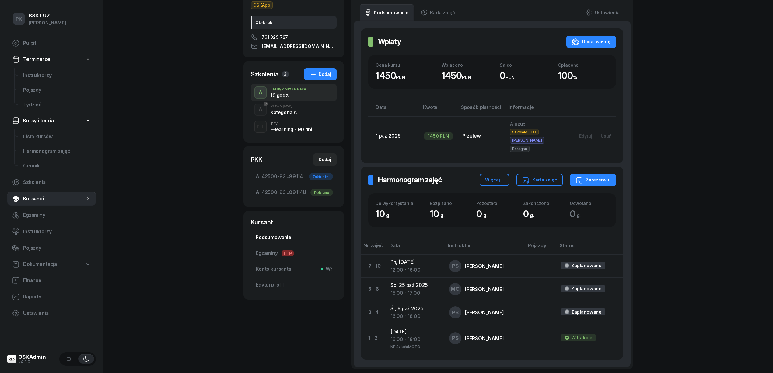
click at [293, 236] on span "Podsumowanie" at bounding box center [294, 237] width 76 height 8
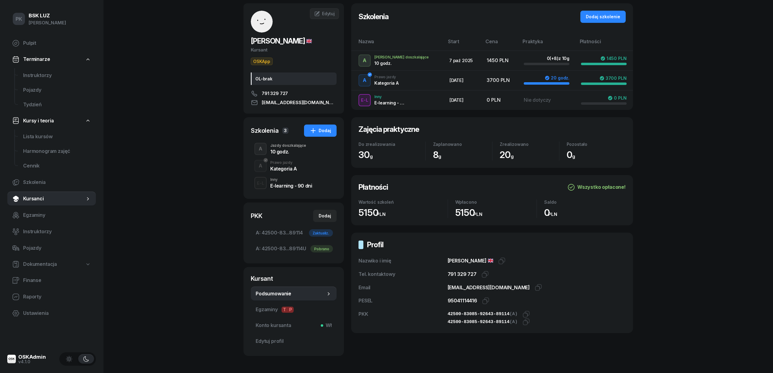
scroll to position [49, 0]
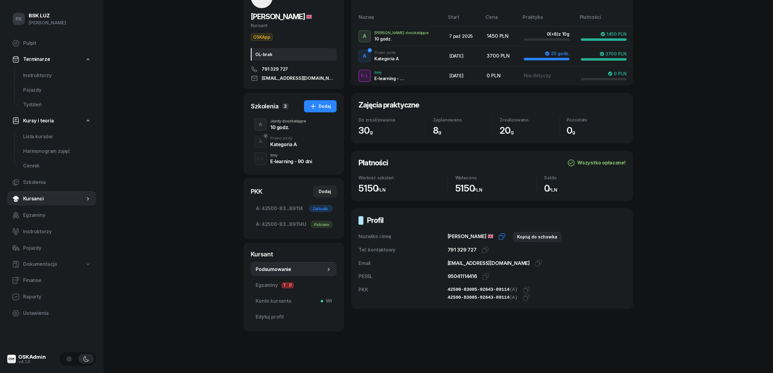
click at [505, 235] on icon "button" at bounding box center [501, 236] width 7 height 7
click at [481, 250] on icon "button" at bounding box center [484, 249] width 7 height 7
click at [484, 279] on icon "button" at bounding box center [485, 277] width 4 height 4
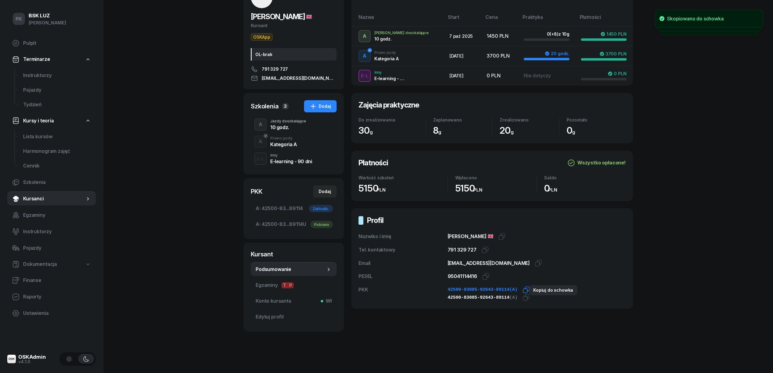
click at [525, 289] on icon "button" at bounding box center [526, 289] width 7 height 7
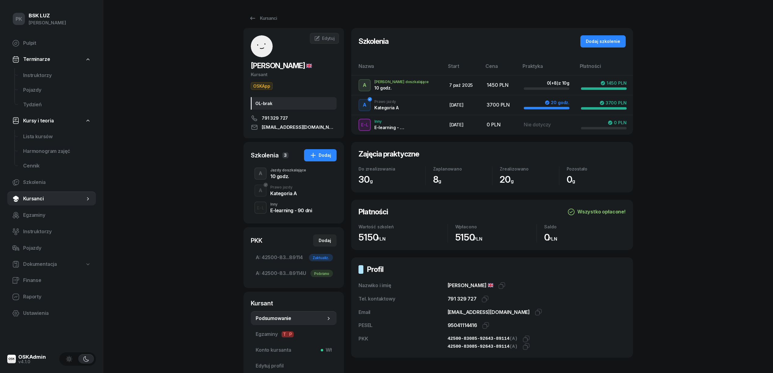
click at [296, 175] on div "10 godz." at bounding box center [288, 176] width 36 height 5
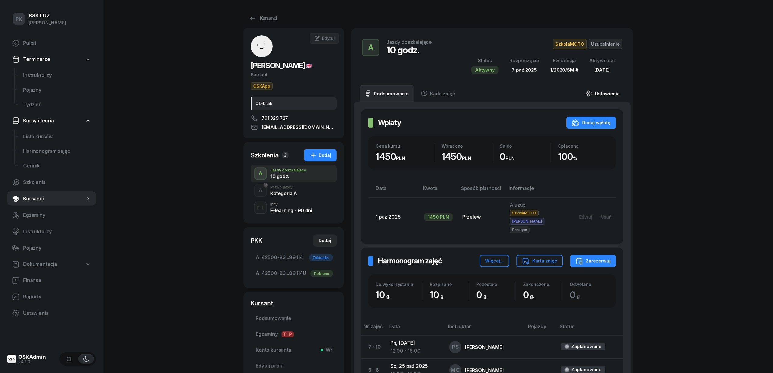
click at [601, 100] on link "Ustawienia" at bounding box center [603, 93] width 44 height 17
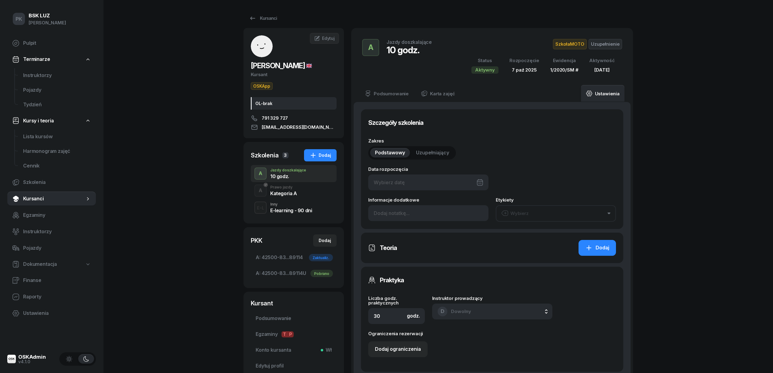
type input "07/10/2025"
type input "10"
type input "42500"
type input "83085"
type input "92643"
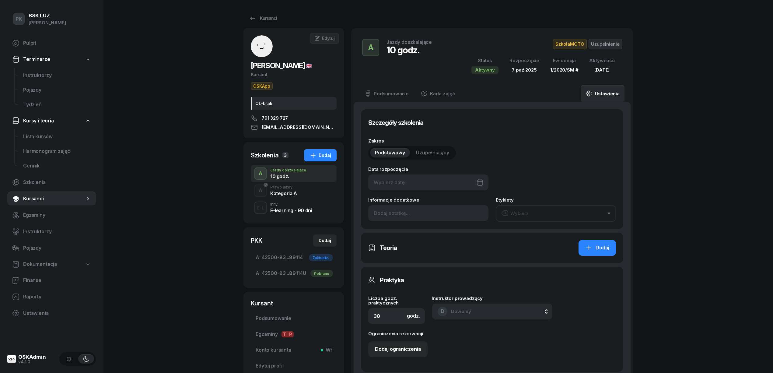
type input "89114"
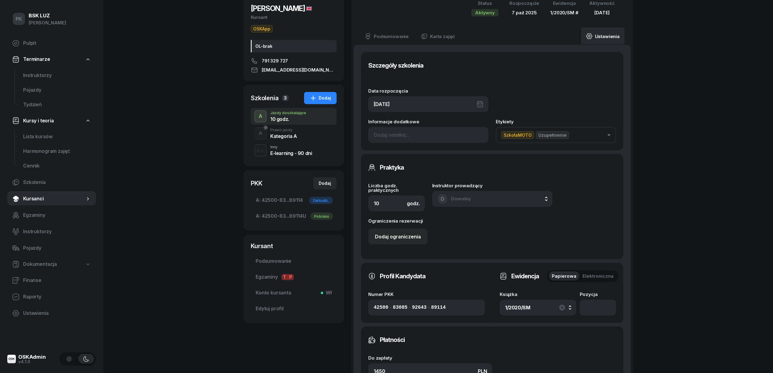
scroll to position [122, 0]
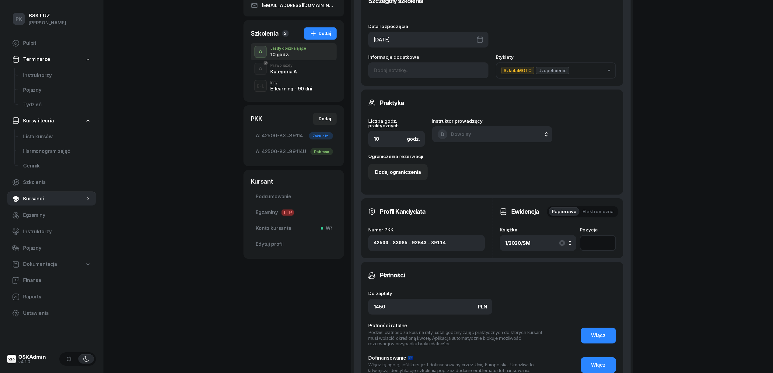
click at [596, 246] on input "number" at bounding box center [598, 243] width 36 height 16
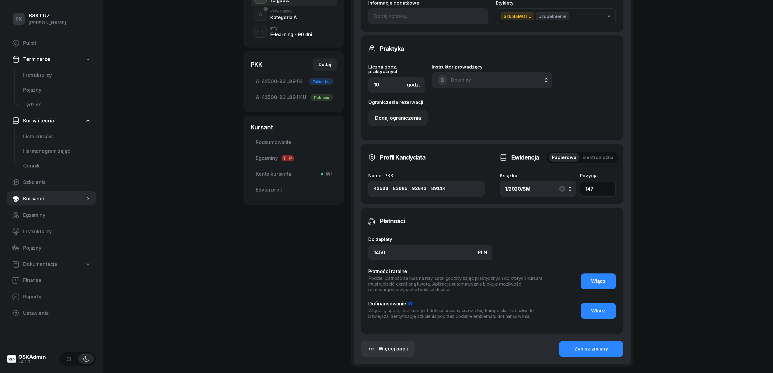
scroll to position [229, 0]
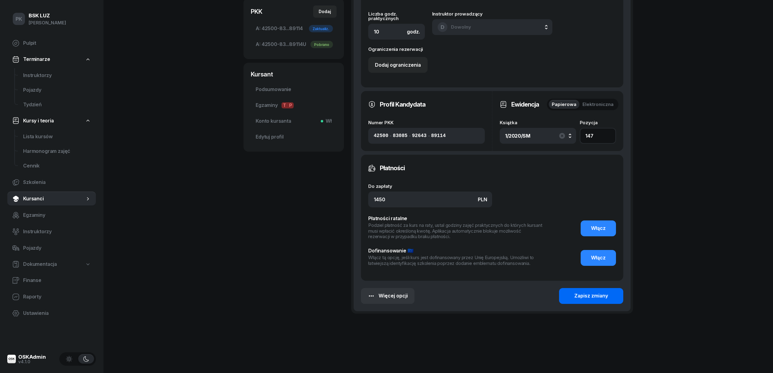
type input "147"
click at [594, 293] on div "Zapisz zmiany" at bounding box center [591, 296] width 34 height 8
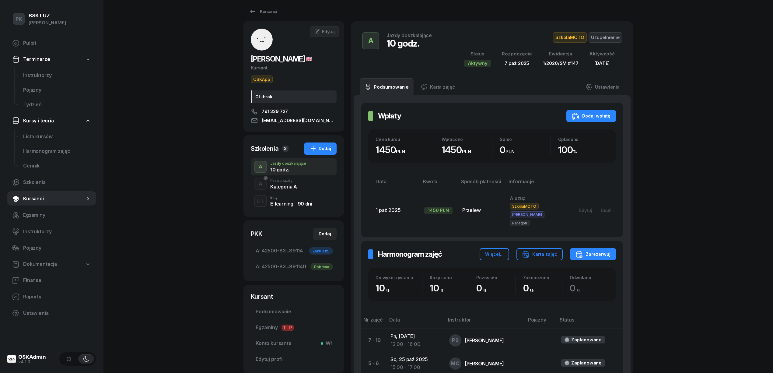
scroll to position [0, 0]
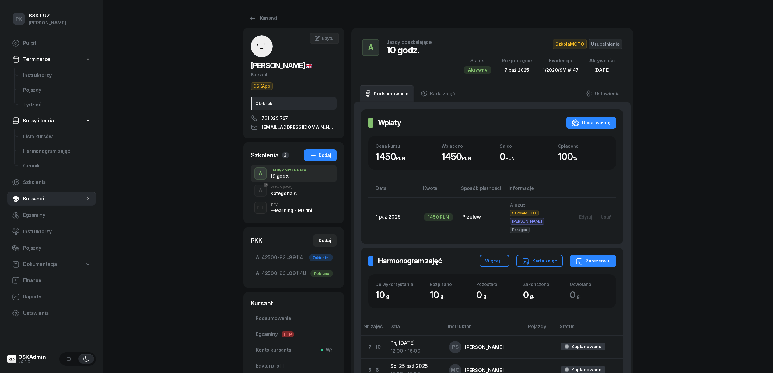
click at [42, 260] on span "Dokumentacja" at bounding box center [40, 264] width 34 height 8
click at [44, 279] on span "Książki ewidencji" at bounding box center [57, 280] width 68 height 8
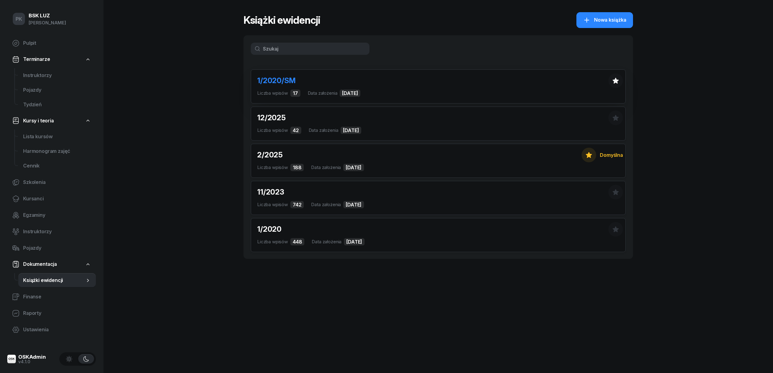
click at [452, 91] on div "Liczba wpisów 17 Data założenia 6 sie 2025" at bounding box center [438, 93] width 362 height 8
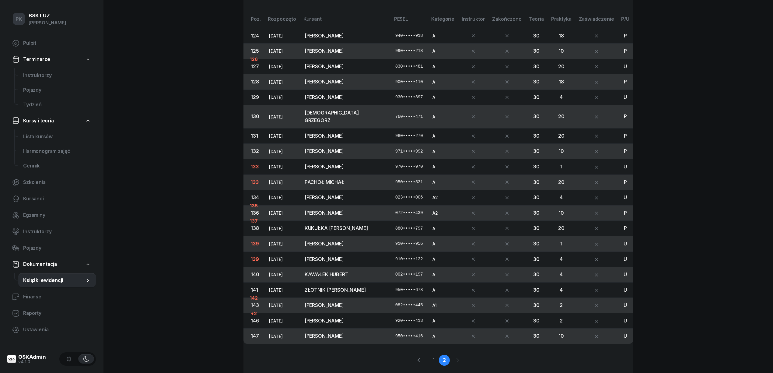
scroll to position [91, 0]
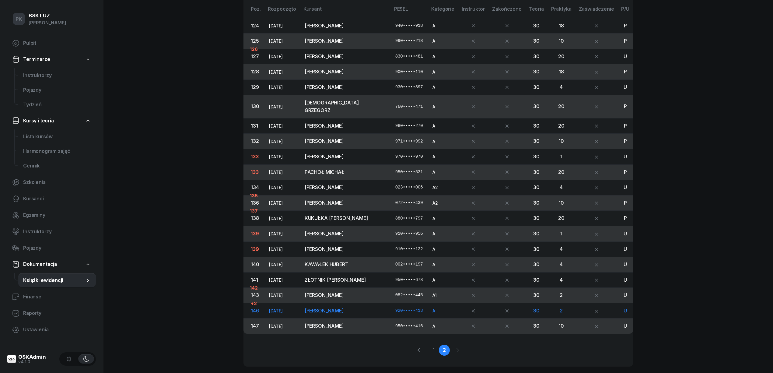
click at [282, 308] on span "01-10-2025" at bounding box center [275, 310] width 13 height 5
click at [334, 307] on td "TOMANA JAROSŁAW" at bounding box center [345, 311] width 91 height 16
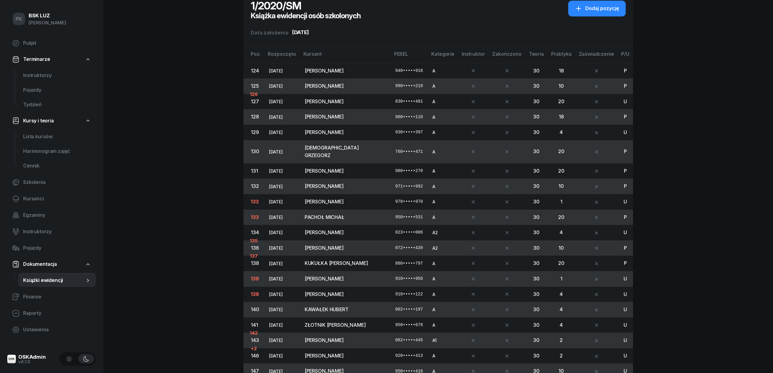
scroll to position [0, 0]
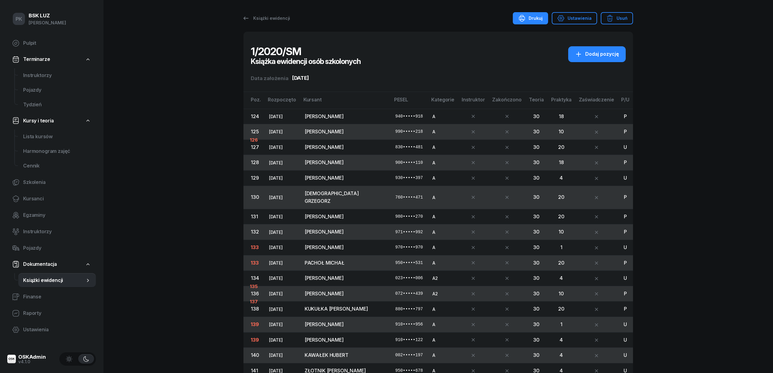
click at [541, 21] on div "Drukuj" at bounding box center [530, 18] width 24 height 7
click at [581, 20] on div "Ustawienia" at bounding box center [574, 18] width 34 height 7
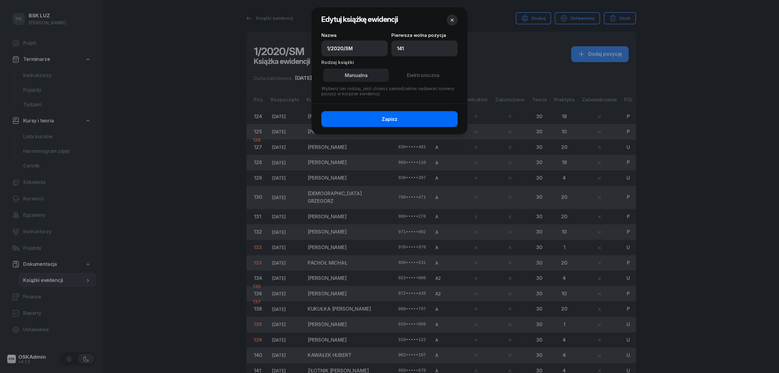
click at [400, 123] on button "Zapisz" at bounding box center [389, 119] width 136 height 16
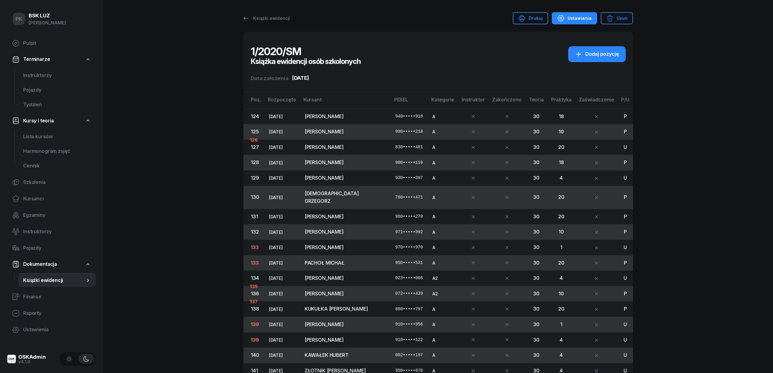
click at [591, 18] on div "Ustawienia" at bounding box center [574, 18] width 34 height 7
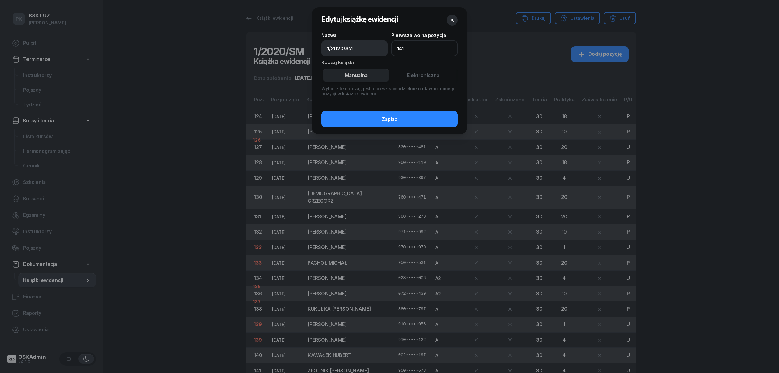
drag, startPoint x: 416, startPoint y: 48, endPoint x: 342, endPoint y: 49, distance: 73.3
click at [342, 49] on div "Nazwa 1/2020/SM Pierwsza wolna pozycja 141 Rodzaj książki Manualna Elektroniczn…" at bounding box center [389, 64] width 136 height 63
type input "148"
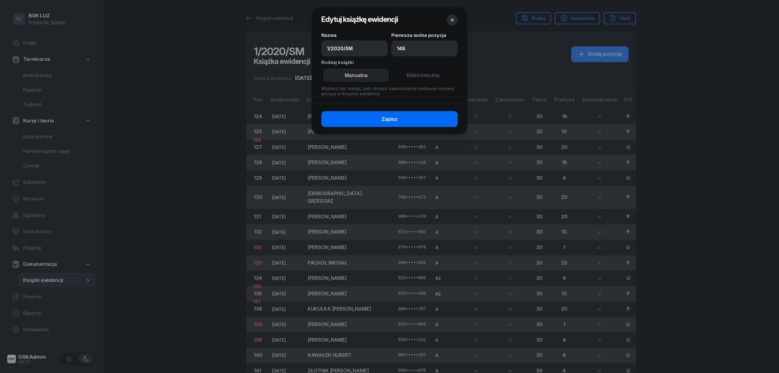
click at [391, 118] on span "Zapisz" at bounding box center [390, 119] width 16 height 8
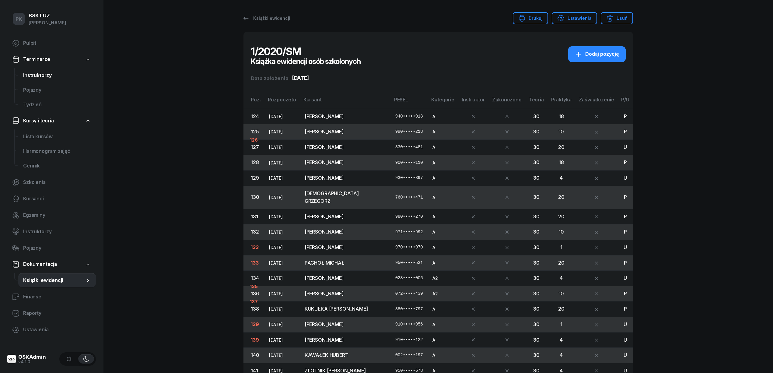
click at [42, 77] on span "Instruktorzy" at bounding box center [57, 76] width 68 height 8
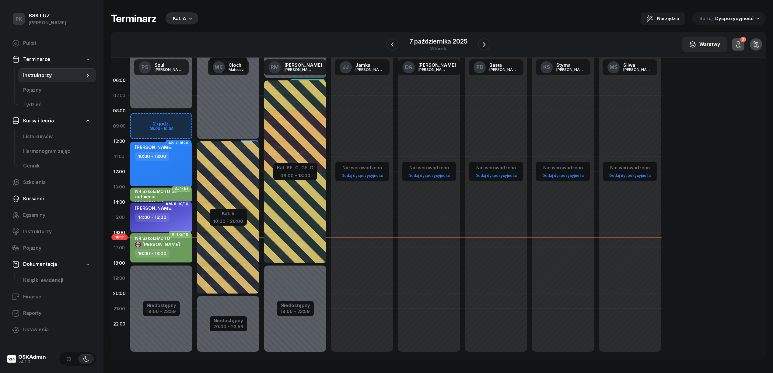
click at [38, 197] on span "Kursanci" at bounding box center [57, 199] width 68 height 8
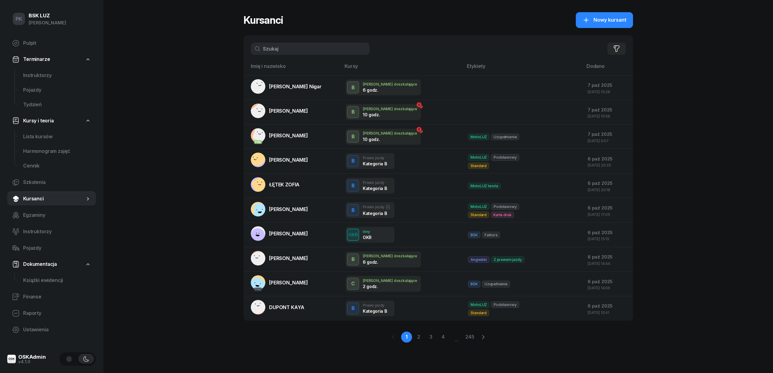
click at [284, 52] on input "text" at bounding box center [310, 49] width 119 height 12
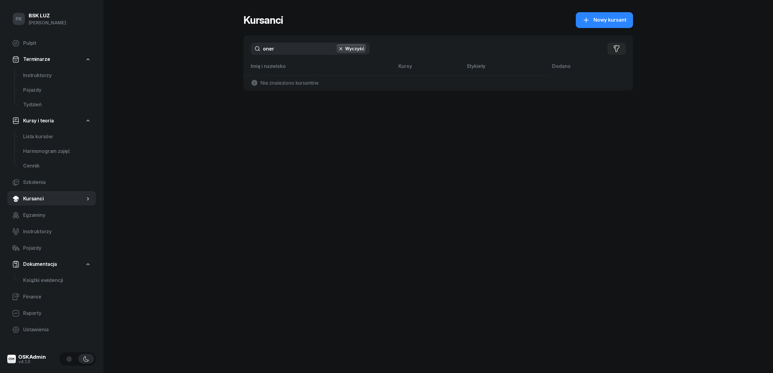
drag, startPoint x: 287, startPoint y: 50, endPoint x: 223, endPoint y: 51, distance: 63.9
click at [223, 51] on div "PK BSK LUZ Piotr Klimek Pulpit Terminarze Instruktorzy Pojazdy Tydzień Kursy i …" at bounding box center [386, 186] width 773 height 373
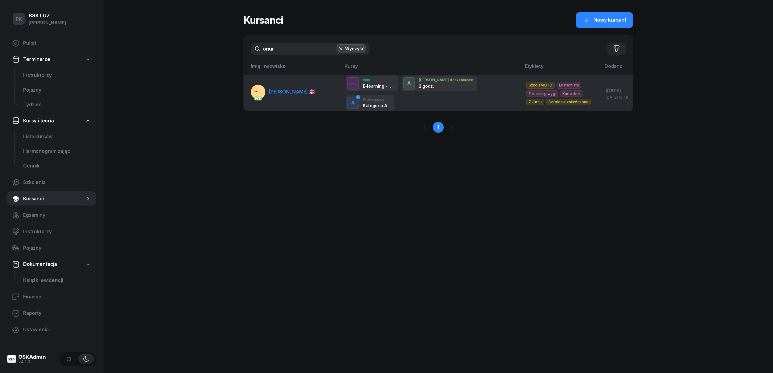
type input "onur"
click at [280, 89] on span "ÖNER ONUR" at bounding box center [292, 92] width 46 height 6
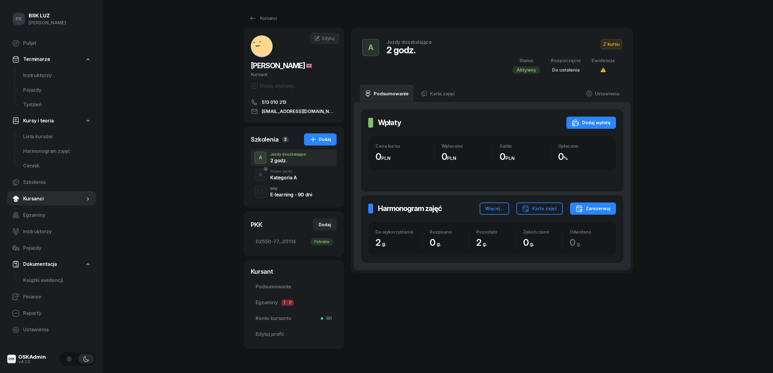
click at [290, 180] on div "A Prawo jazdy Kategoria A" at bounding box center [294, 174] width 86 height 17
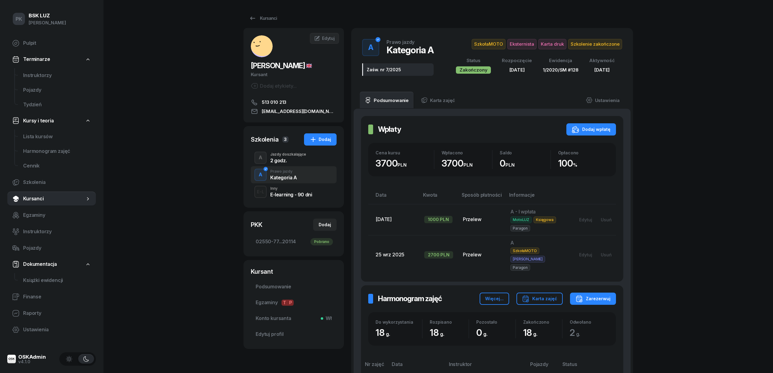
click at [287, 162] on div "2 godz." at bounding box center [288, 160] width 36 height 5
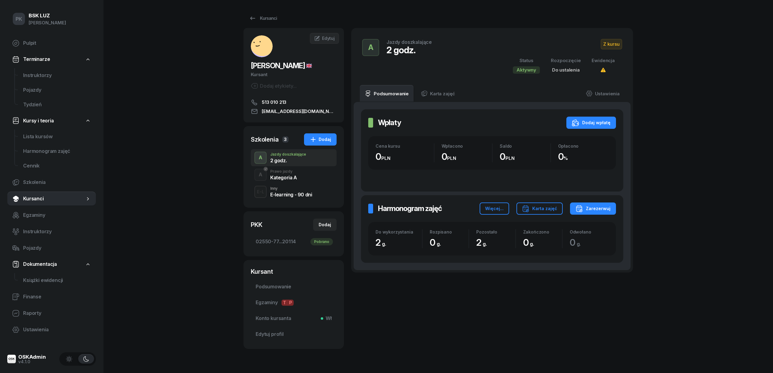
click at [292, 175] on div "Kategoria A" at bounding box center [283, 177] width 27 height 5
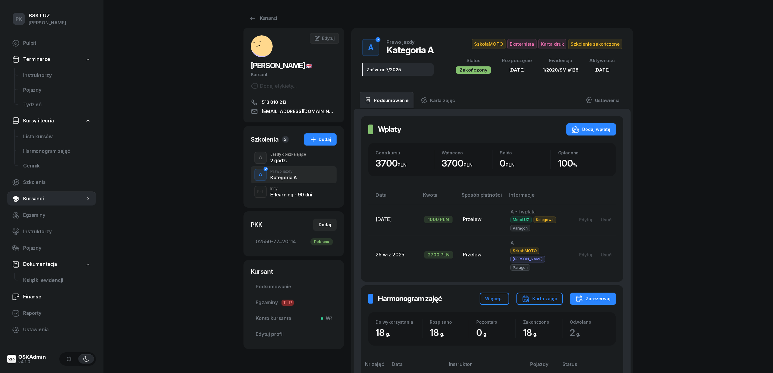
click at [37, 294] on span "Finanse" at bounding box center [57, 297] width 68 height 8
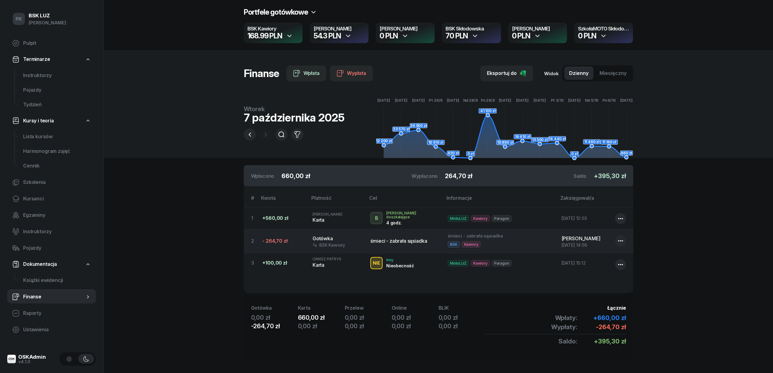
click at [620, 240] on icon "button" at bounding box center [620, 240] width 7 height 7
click at [195, 211] on section "Portfele gotówkowe BSK Kawiory 168.99 PLN MotoLUZ Kawiory 54.3 PLN SzkołaMOTO K…" at bounding box center [438, 189] width 669 height 379
click at [253, 132] on button "button" at bounding box center [250, 134] width 12 height 12
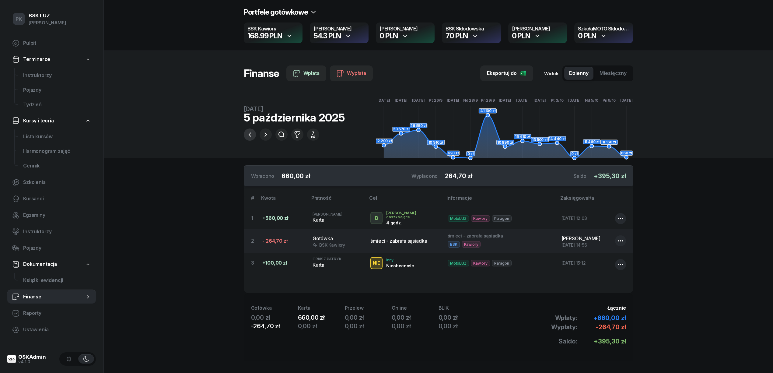
click at [253, 132] on button "button" at bounding box center [250, 134] width 12 height 12
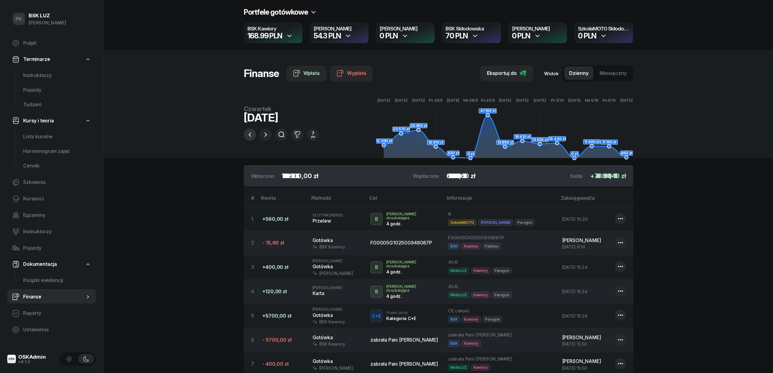
click at [253, 132] on button "button" at bounding box center [250, 134] width 12 height 12
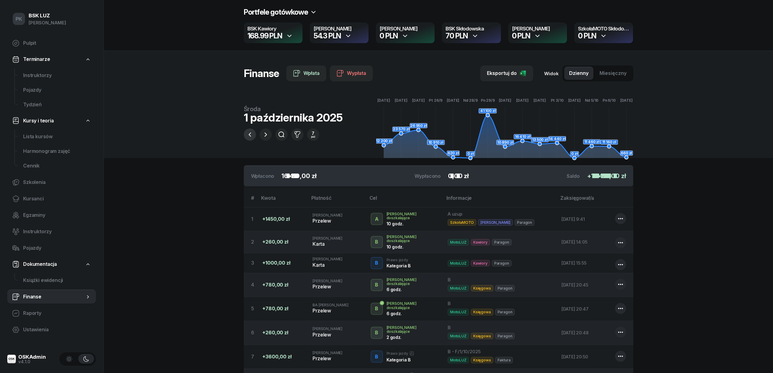
click at [253, 132] on button "button" at bounding box center [250, 134] width 12 height 12
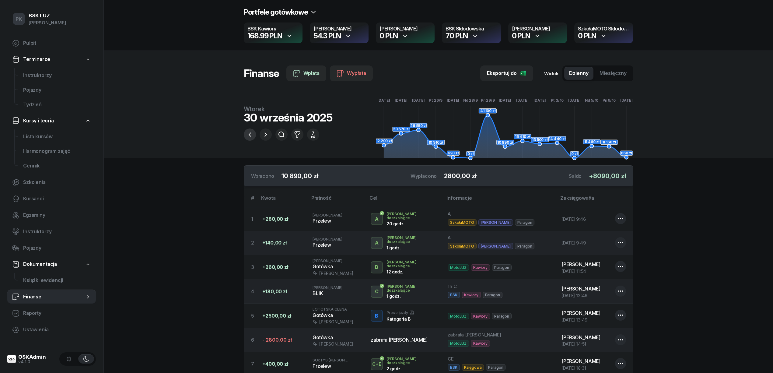
click at [253, 132] on button "button" at bounding box center [250, 134] width 12 height 12
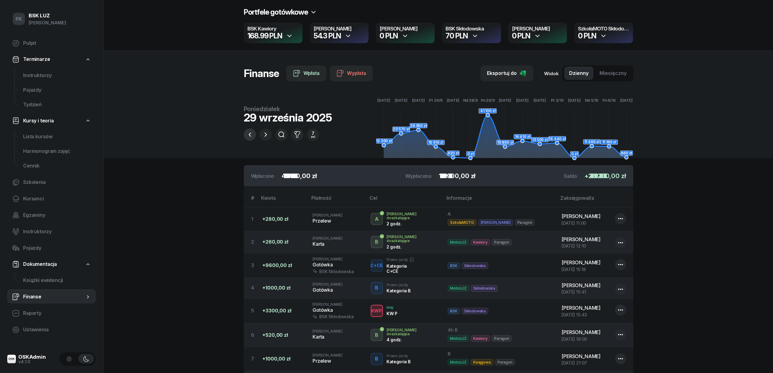
click at [253, 132] on button "button" at bounding box center [250, 134] width 12 height 12
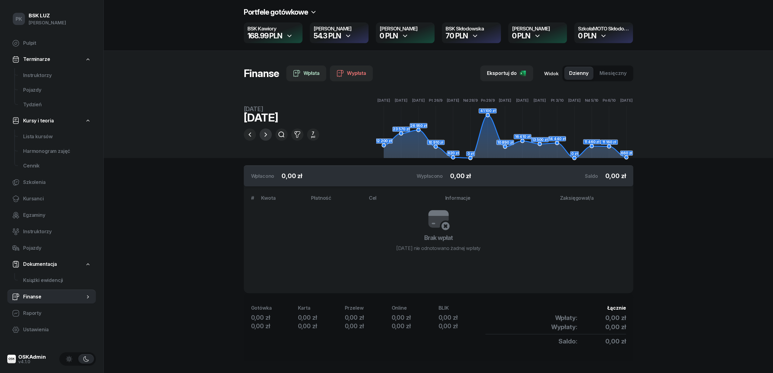
click at [265, 133] on icon "button" at bounding box center [265, 134] width 7 height 7
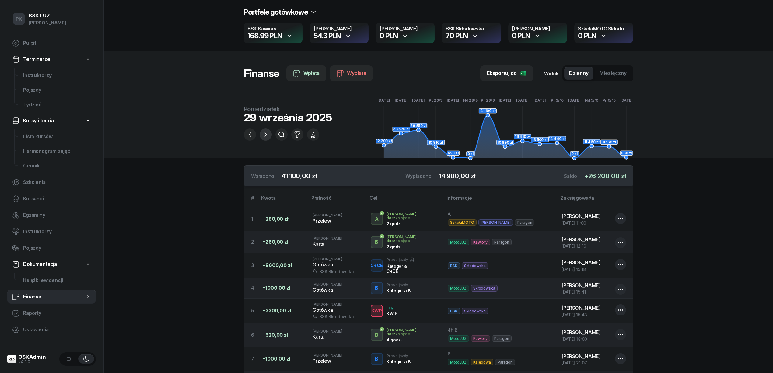
click at [269, 133] on icon "button" at bounding box center [265, 134] width 7 height 7
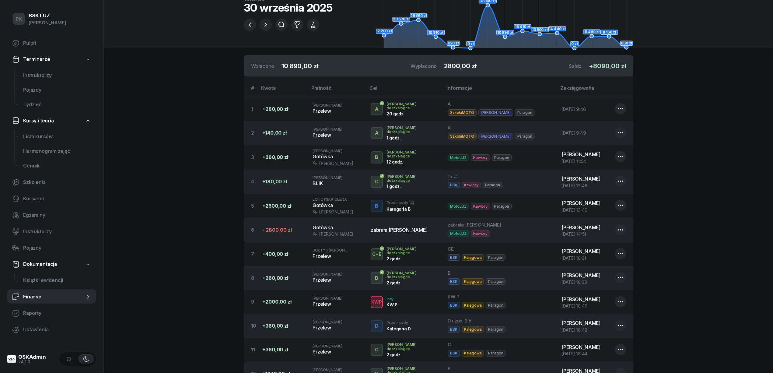
scroll to position [40, 0]
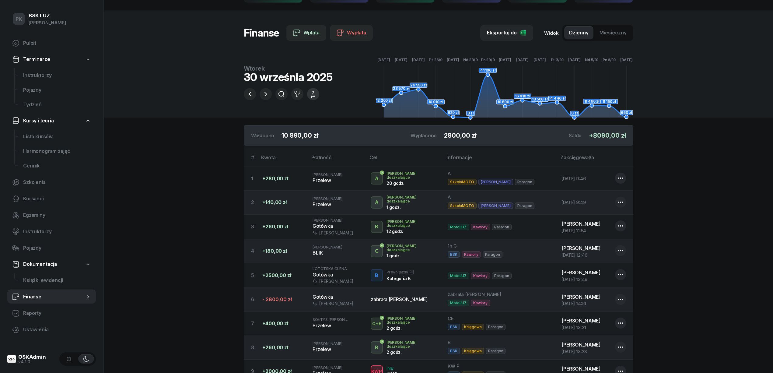
click at [314, 94] on div "7" at bounding box center [313, 93] width 4 height 4
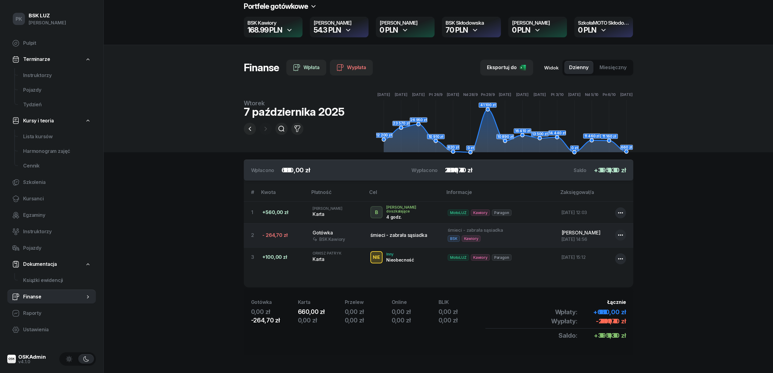
scroll to position [6, 0]
click at [251, 128] on icon "button" at bounding box center [249, 128] width 7 height 7
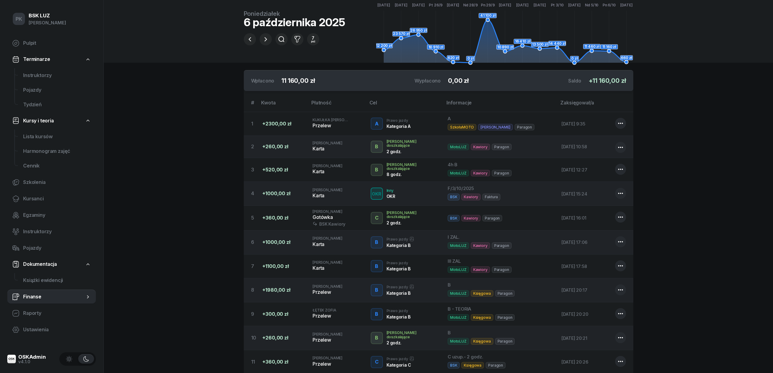
scroll to position [0, 0]
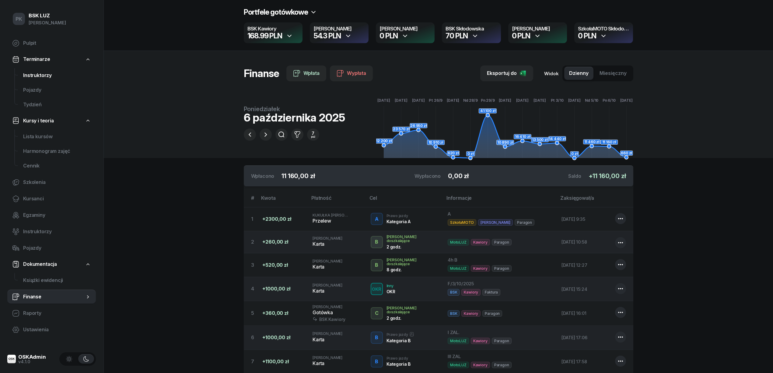
click at [40, 76] on span "Instruktorzy" at bounding box center [57, 76] width 68 height 8
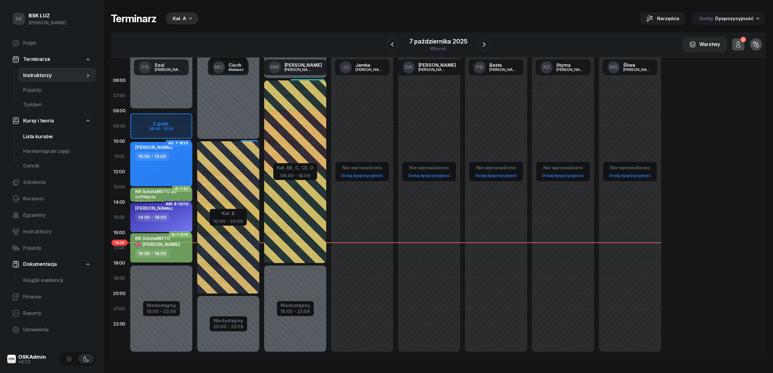
click at [41, 138] on span "Lista kursów" at bounding box center [57, 137] width 68 height 8
select select
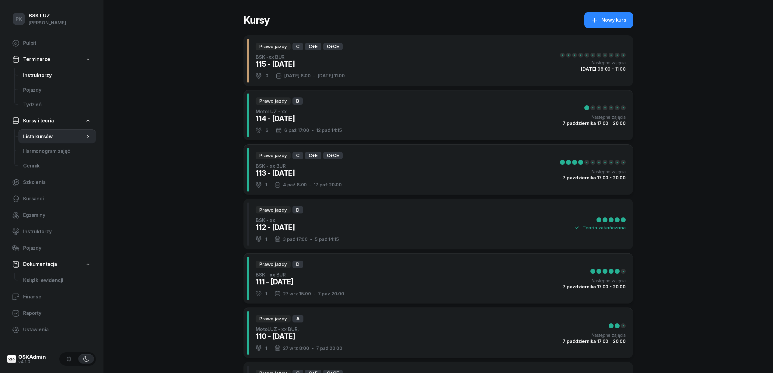
click at [46, 81] on link "Instruktorzy" at bounding box center [57, 75] width 78 height 15
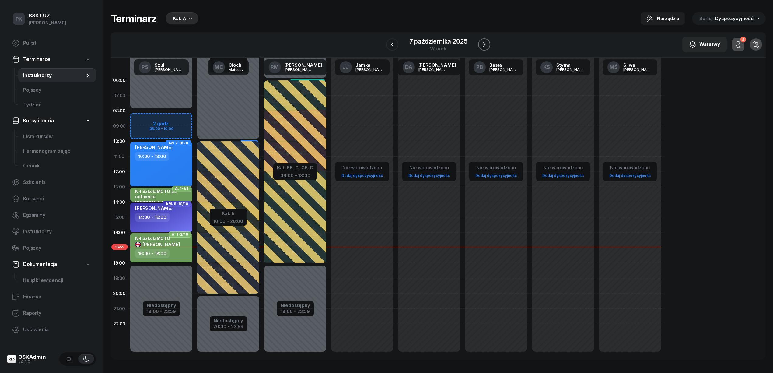
click at [482, 43] on icon "button" at bounding box center [484, 44] width 7 height 7
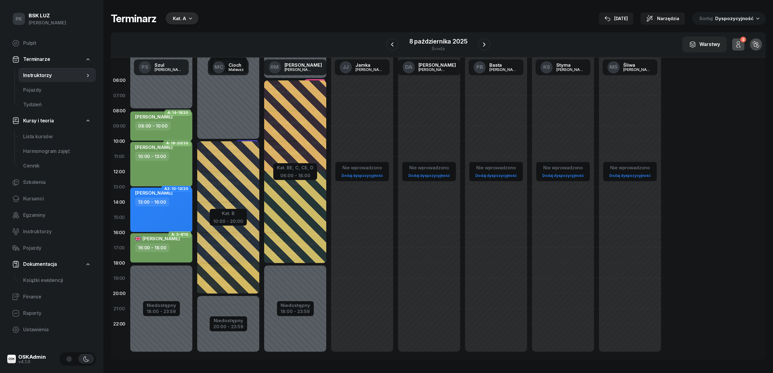
click at [155, 128] on div "08:00 - 10:00" at bounding box center [153, 125] width 36 height 9
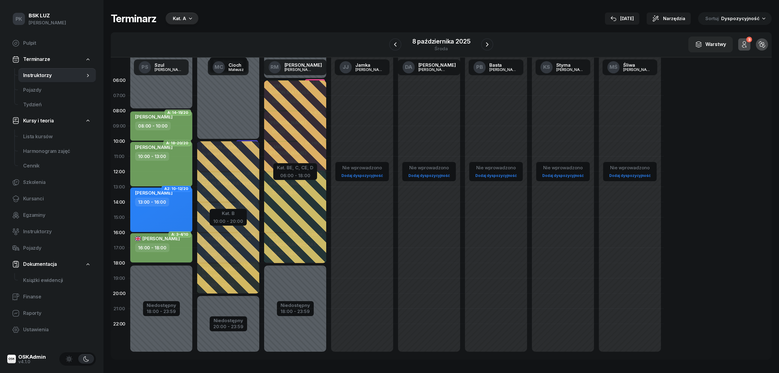
select select "08"
select select "10"
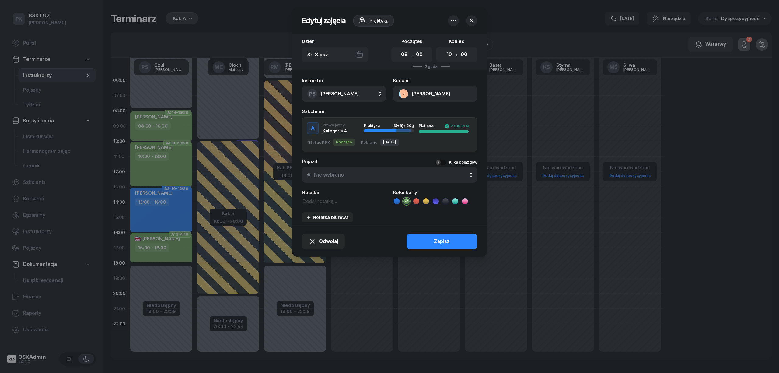
click at [323, 199] on textarea at bounding box center [344, 201] width 84 height 8
paste textarea "obser. Klimowicz 505-666-641"
type textarea "obser. Klimowicz 505-666-641"
click at [425, 238] on button "Zapisz" at bounding box center [442, 241] width 71 height 16
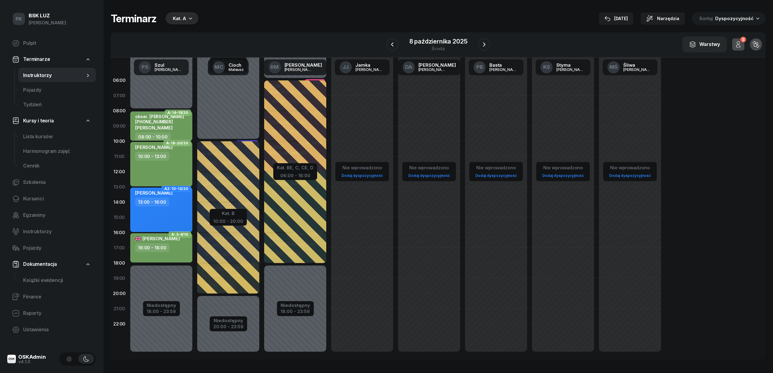
click at [425, 238] on div "Nie wprowadzono Dodaj dyspozycyjność" at bounding box center [429, 217] width 67 height 289
select select "16"
select select "18"
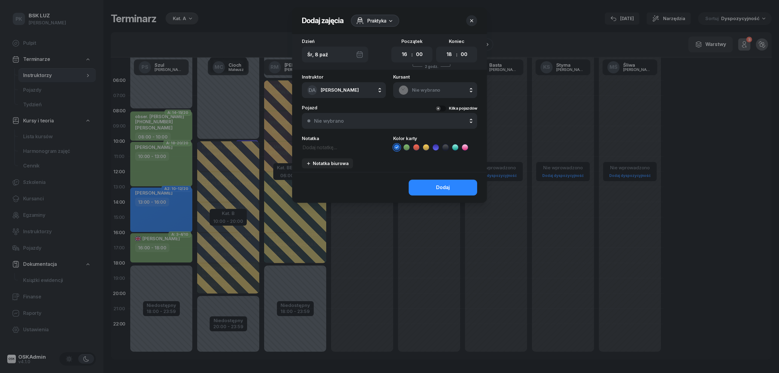
click at [425, 238] on div at bounding box center [389, 186] width 779 height 373
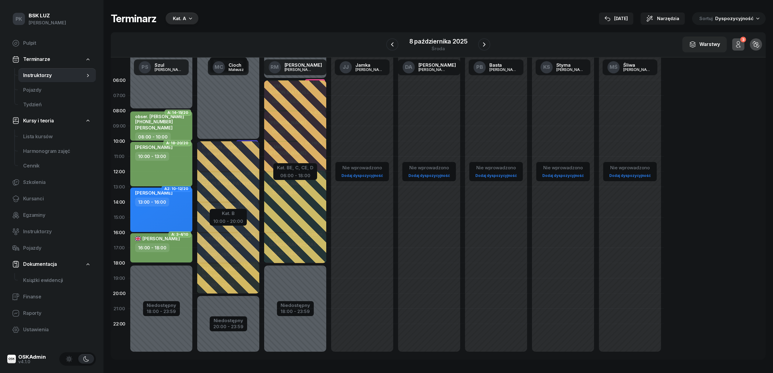
click at [158, 167] on div "SEWERYN KAMIL 10:00 - 13:00" at bounding box center [161, 164] width 62 height 44
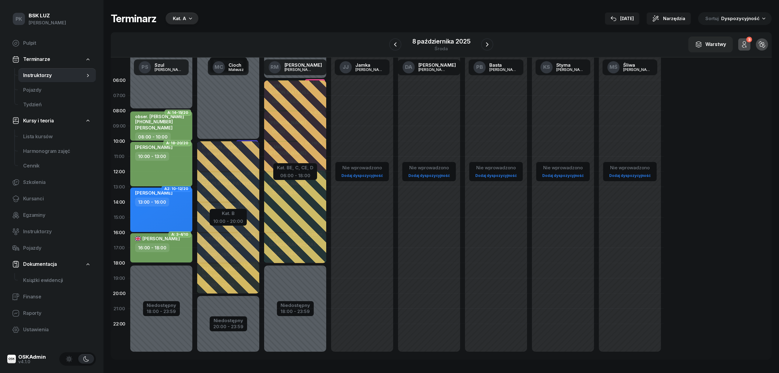
select select "10"
select select "13"
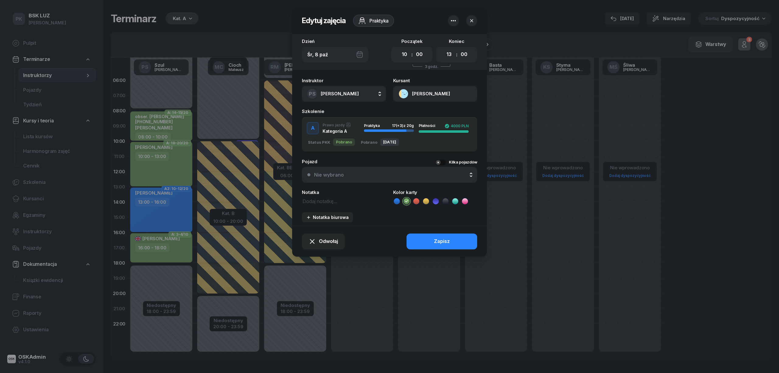
click at [323, 195] on div "Notatka" at bounding box center [344, 197] width 84 height 15
click at [323, 201] on textarea at bounding box center [344, 201] width 84 height 8
type textarea "NR MotoLUZ boczny"
click at [423, 234] on button "Zapisz" at bounding box center [442, 241] width 71 height 16
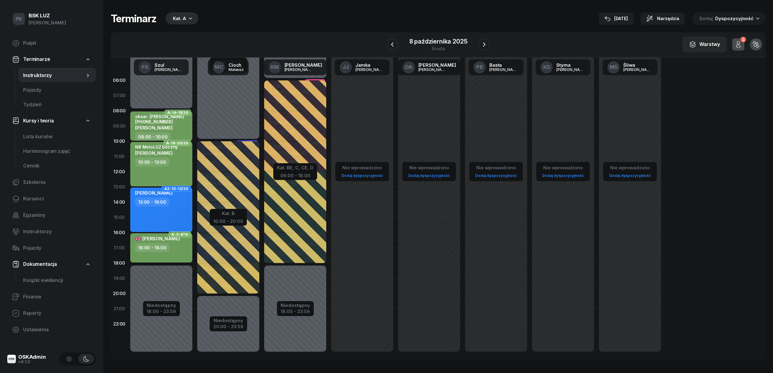
click at [404, 237] on div "Nie wprowadzono Dodaj dyspozycyjność" at bounding box center [429, 217] width 67 height 289
select select "16"
select select "18"
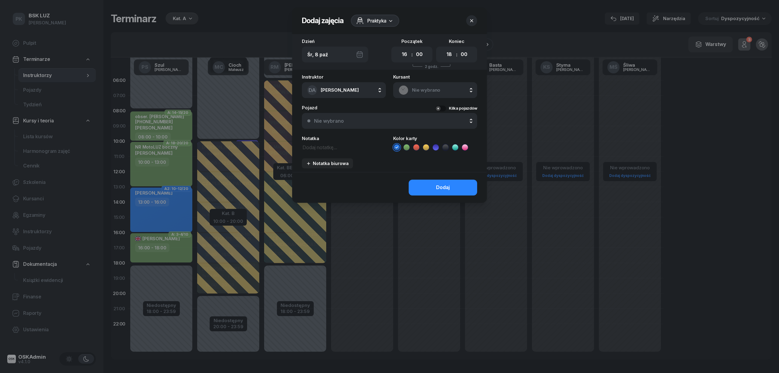
click at [596, 295] on div at bounding box center [389, 186] width 779 height 373
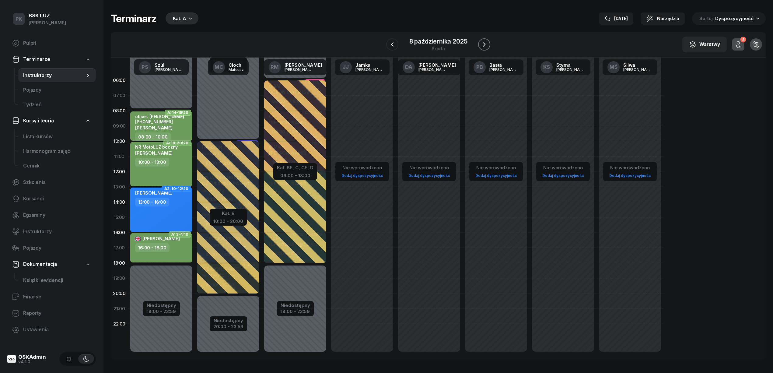
click at [486, 42] on icon "button" at bounding box center [484, 44] width 7 height 7
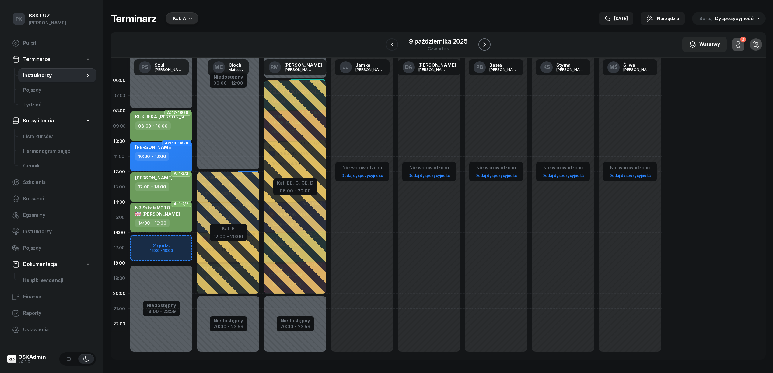
click at [486, 42] on icon "button" at bounding box center [484, 44] width 7 height 7
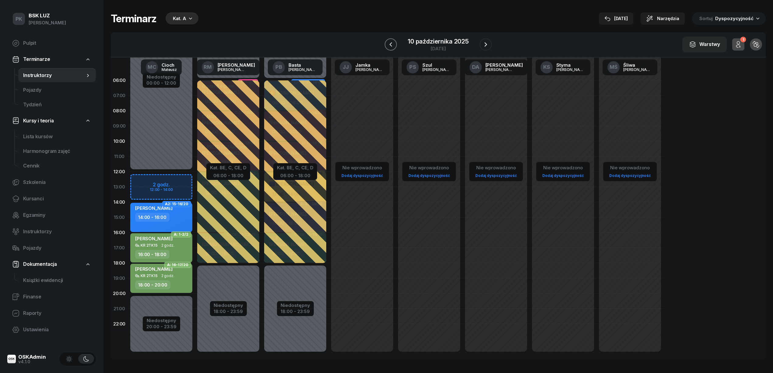
click at [390, 43] on icon "button" at bounding box center [390, 44] width 7 height 7
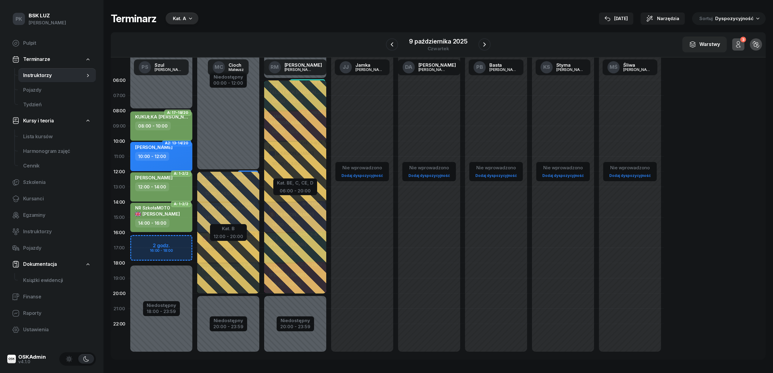
click at [180, 130] on div "KUKUŁKA TOMASZ 08:00 - 10:00" at bounding box center [161, 125] width 62 height 29
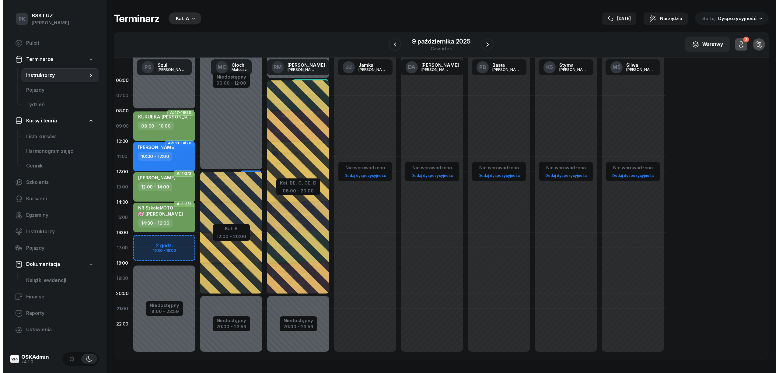
select select "08"
select select "10"
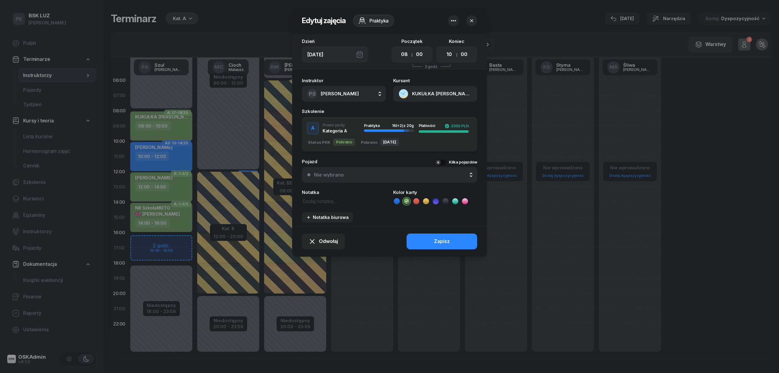
click at [180, 130] on div at bounding box center [389, 186] width 779 height 373
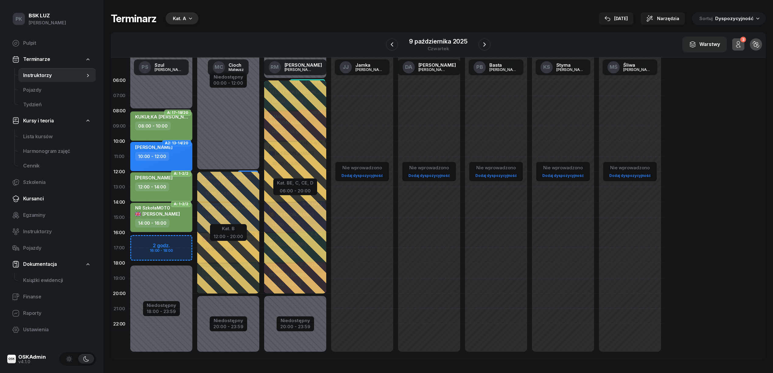
click at [33, 199] on span "Kursanci" at bounding box center [57, 199] width 68 height 8
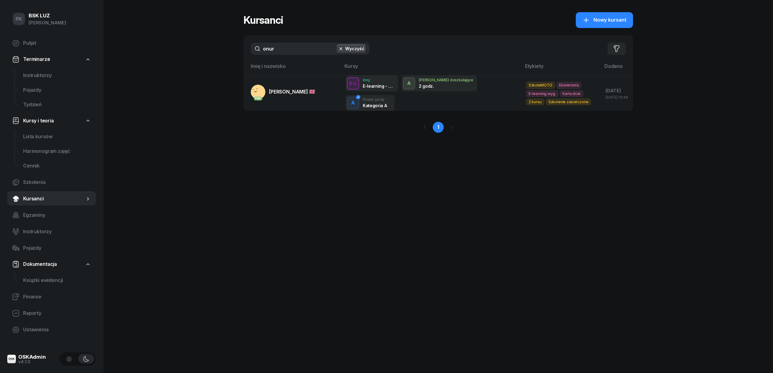
drag, startPoint x: 226, startPoint y: 45, endPoint x: 221, endPoint y: 47, distance: 5.3
click at [221, 47] on div "PK BSK LUZ Piotr Klimek Pulpit Terminarze Instruktorzy Pojazdy Tydzień Kursy i …" at bounding box center [386, 186] width 773 height 373
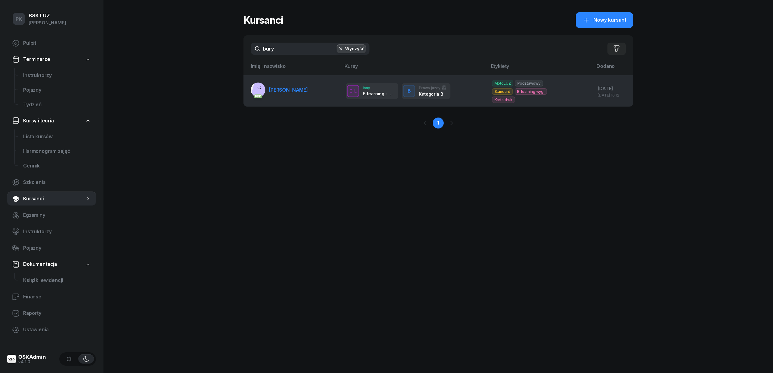
type input "bury"
click at [296, 87] on span "BURY KAMILA" at bounding box center [288, 90] width 39 height 6
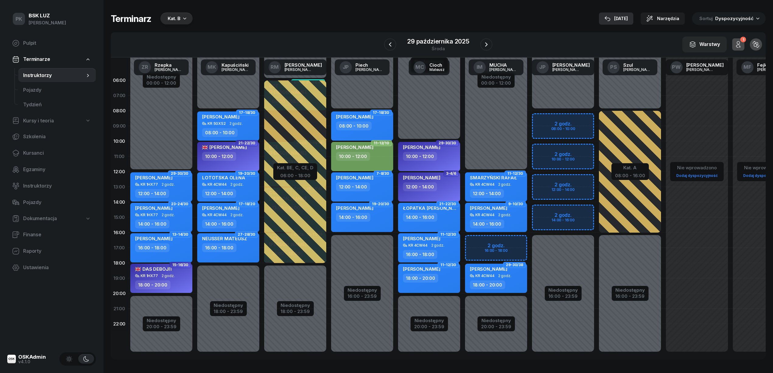
click at [624, 15] on div "[DATE]" at bounding box center [615, 18] width 23 height 7
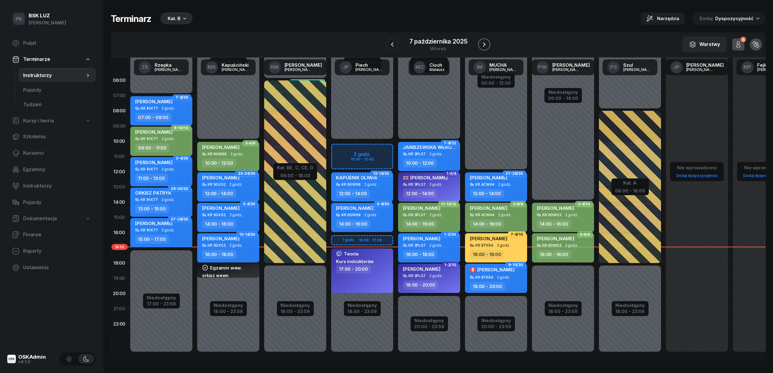
click at [483, 46] on icon "button" at bounding box center [484, 44] width 7 height 7
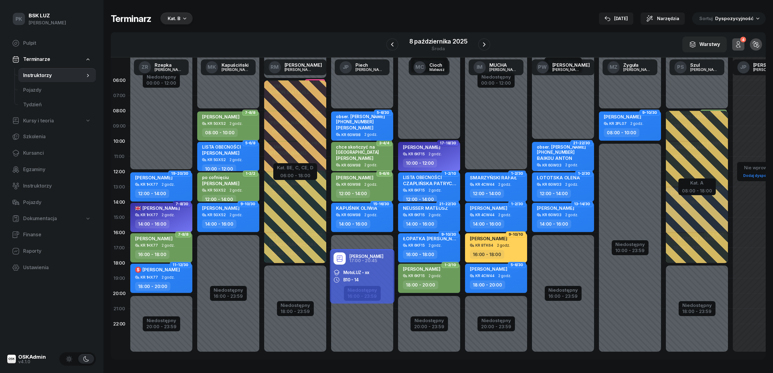
click at [368, 126] on span "[PERSON_NAME]" at bounding box center [354, 128] width 37 height 6
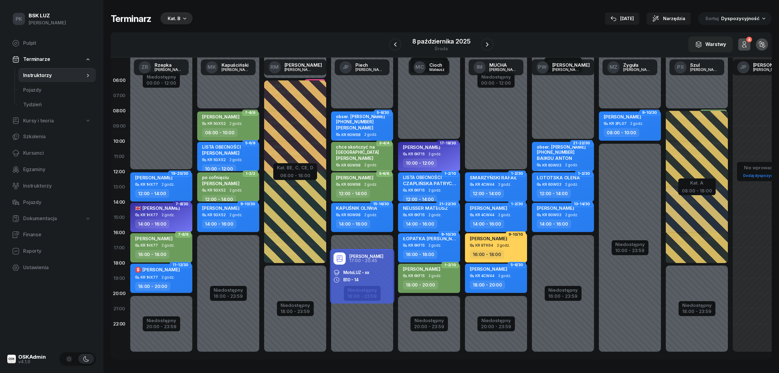
select select "08"
select select "10"
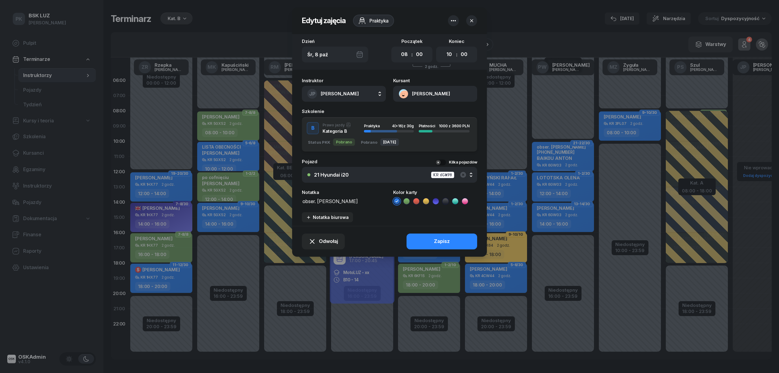
drag, startPoint x: 374, startPoint y: 202, endPoint x: 293, endPoint y: 201, distance: 81.3
click at [293, 201] on div "Instruktor JP [PERSON_NAME] AK [PERSON_NAME] BP [PERSON_NAME] DP [PERSON_NAME] …" at bounding box center [389, 150] width 195 height 151
paste textarea
click at [469, 19] on icon "button" at bounding box center [472, 21] width 6 height 6
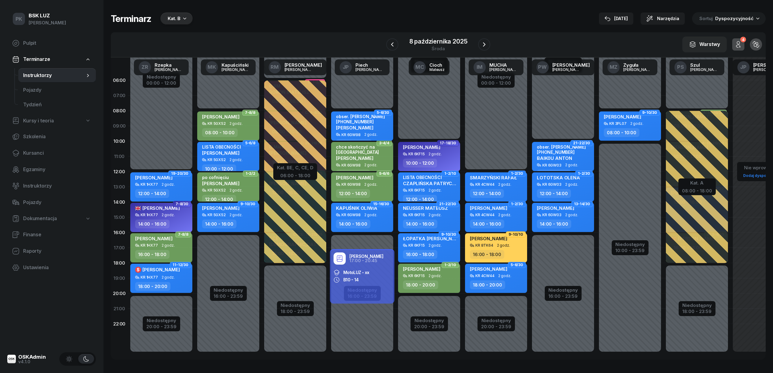
click at [373, 126] on span "[PERSON_NAME]" at bounding box center [354, 128] width 37 height 6
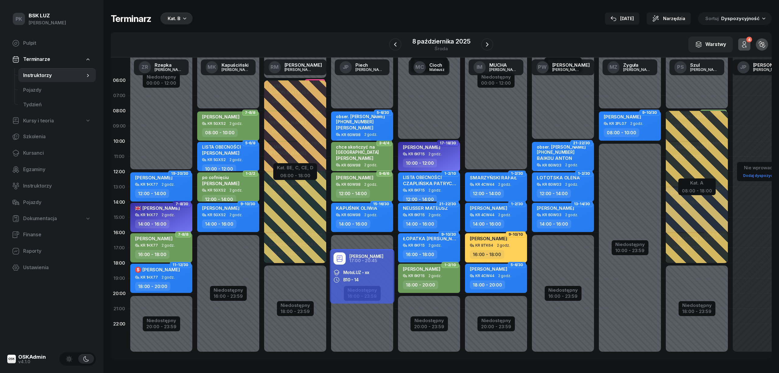
select select "08"
select select "10"
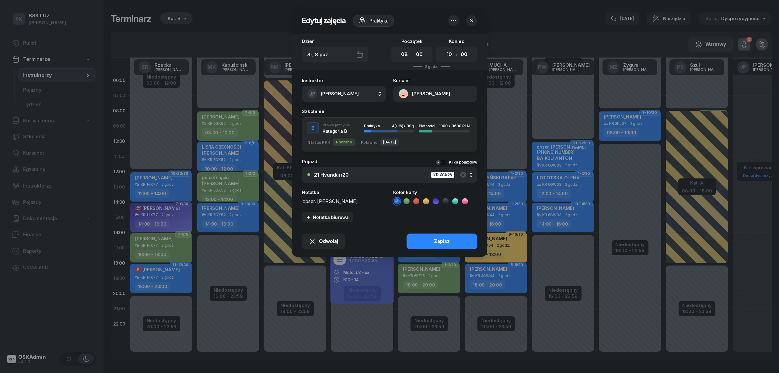
drag, startPoint x: 302, startPoint y: 202, endPoint x: 373, endPoint y: 204, distance: 70.6
click at [373, 204] on textarea "obser. [PERSON_NAME] [PHONE_NUMBER]" at bounding box center [344, 201] width 84 height 8
click at [453, 242] on button "Zapisz" at bounding box center [442, 241] width 71 height 16
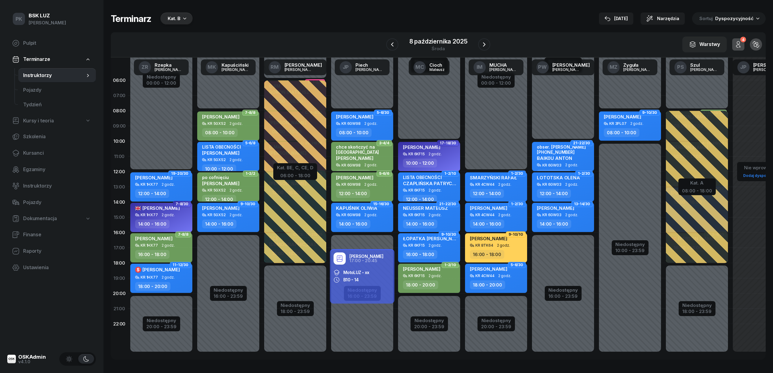
click at [173, 17] on div "Kat. B" at bounding box center [174, 18] width 13 height 7
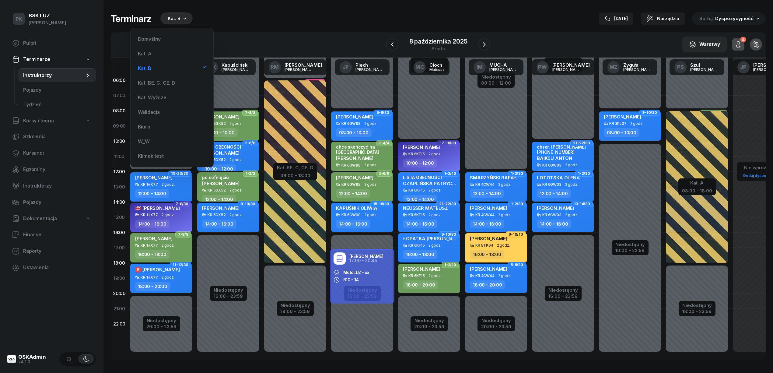
click at [402, 4] on div "Terminarz Kat. B [DATE] Narzędzia Sortuj Dyspozycyjność W Wybierz AK [PERSON_NA…" at bounding box center [438, 186] width 655 height 372
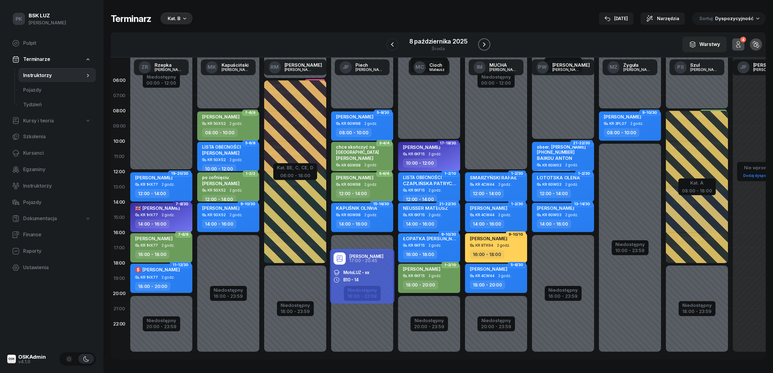
click at [489, 42] on button "button" at bounding box center [484, 44] width 12 height 12
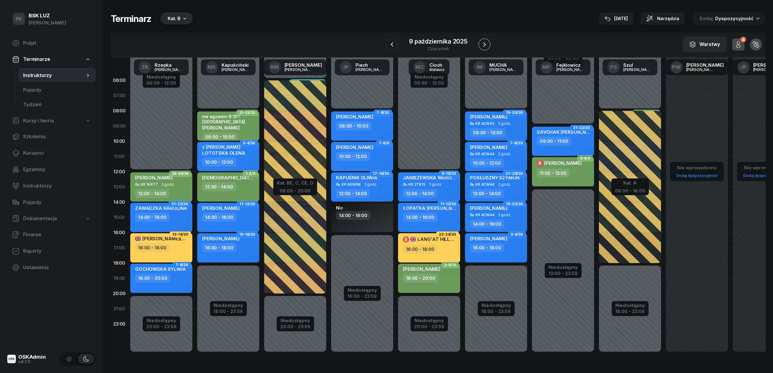
click at [487, 44] on icon "button" at bounding box center [484, 44] width 7 height 7
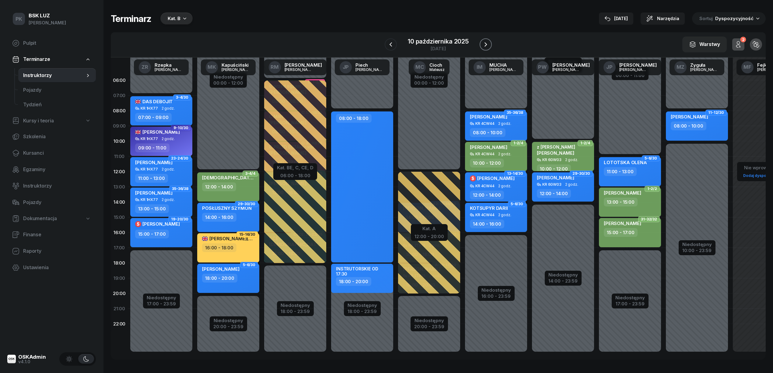
click at [487, 44] on icon "button" at bounding box center [485, 44] width 7 height 7
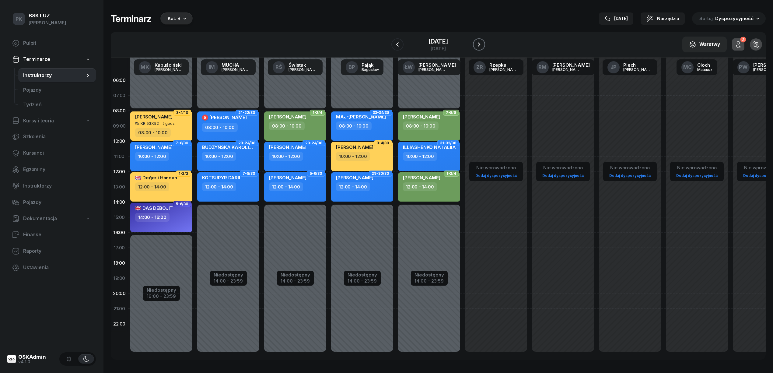
click at [483, 44] on icon "button" at bounding box center [478, 44] width 7 height 7
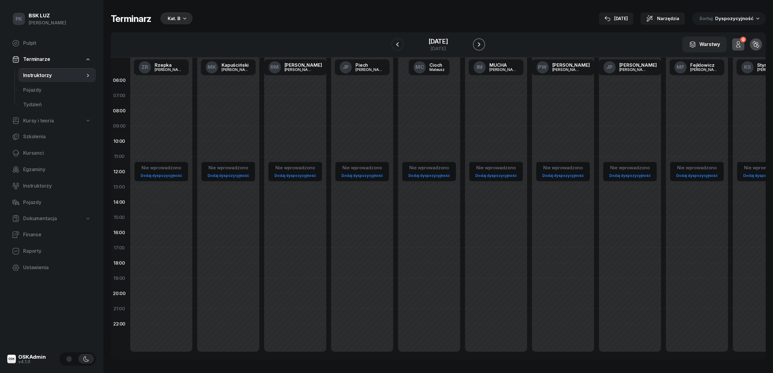
click at [483, 44] on icon "button" at bounding box center [478, 44] width 7 height 7
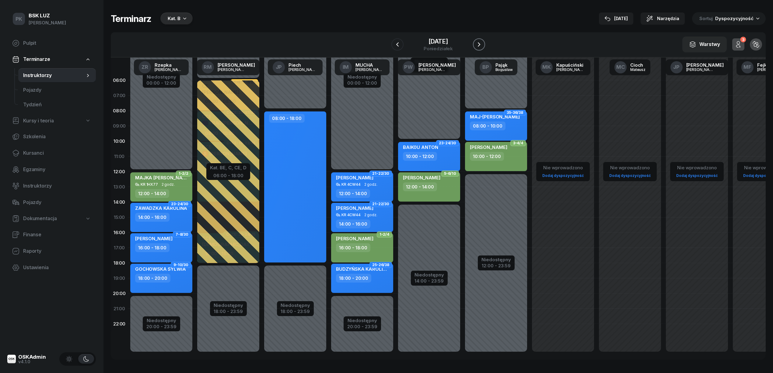
click at [483, 44] on icon "button" at bounding box center [478, 44] width 7 height 7
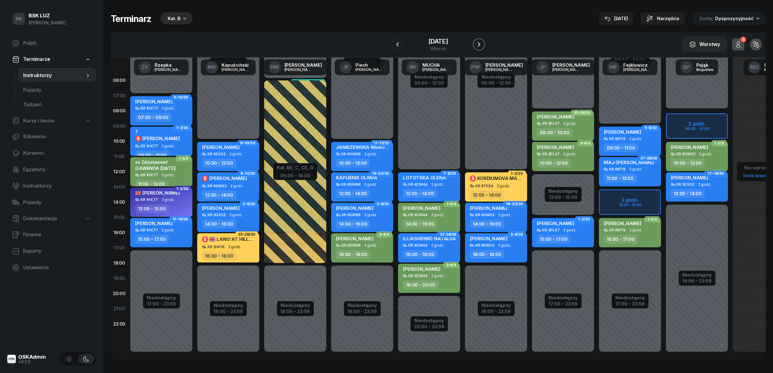
click at [483, 44] on icon "button" at bounding box center [478, 44] width 7 height 7
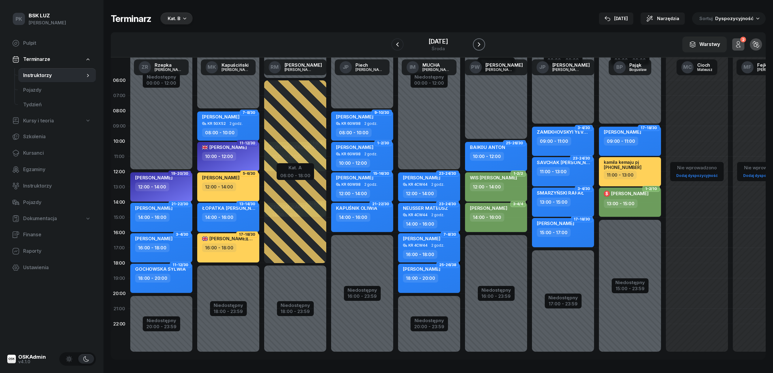
click at [483, 44] on icon "button" at bounding box center [478, 44] width 7 height 7
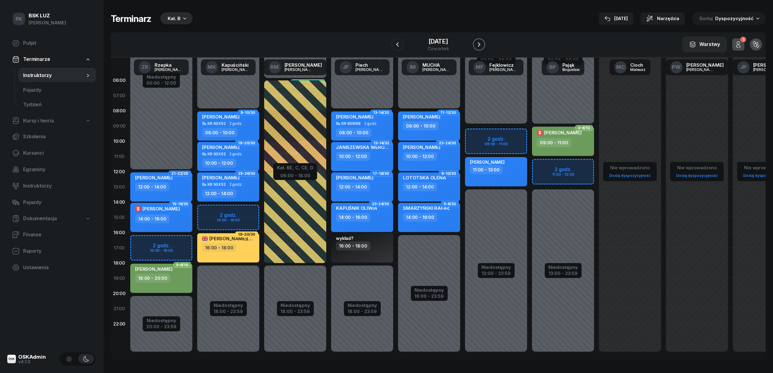
click at [483, 44] on icon "button" at bounding box center [478, 44] width 7 height 7
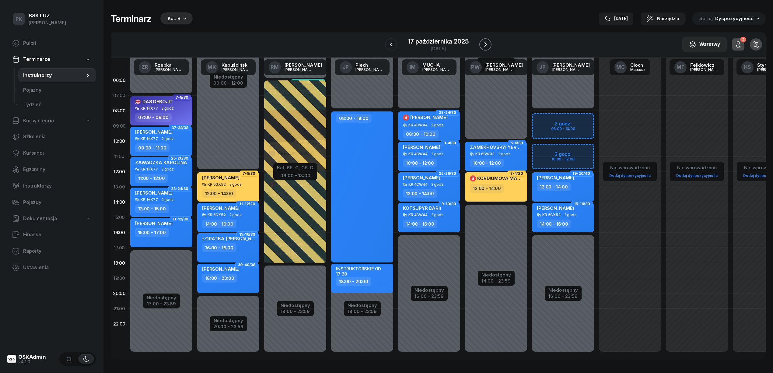
click at [487, 44] on icon "button" at bounding box center [485, 44] width 7 height 7
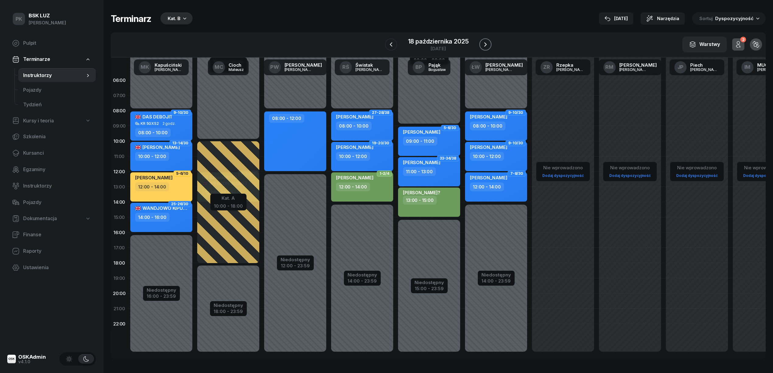
click at [487, 44] on icon "button" at bounding box center [485, 44] width 7 height 7
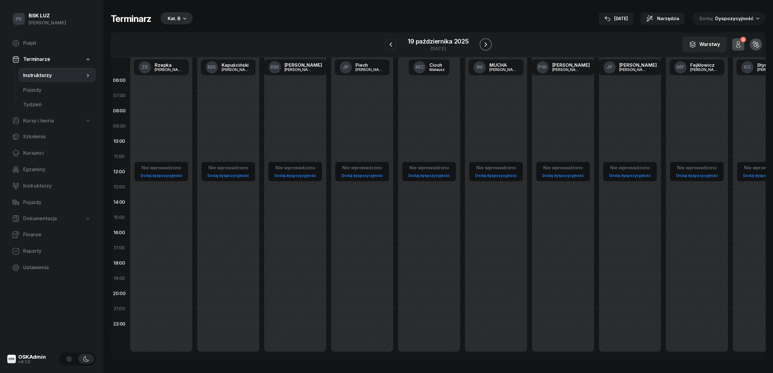
click at [487, 44] on icon "button" at bounding box center [485, 44] width 7 height 7
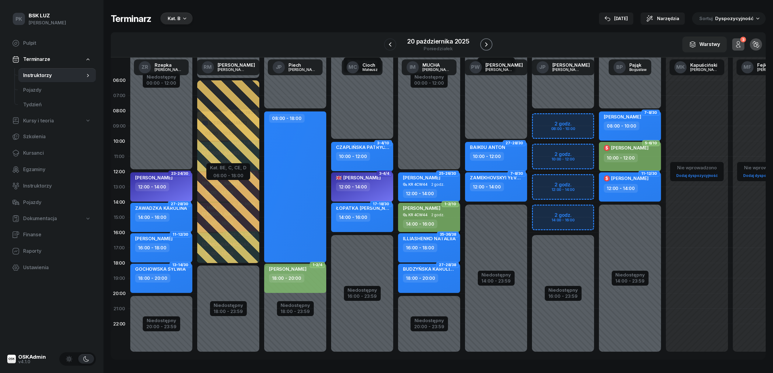
click at [487, 44] on icon "button" at bounding box center [486, 44] width 7 height 7
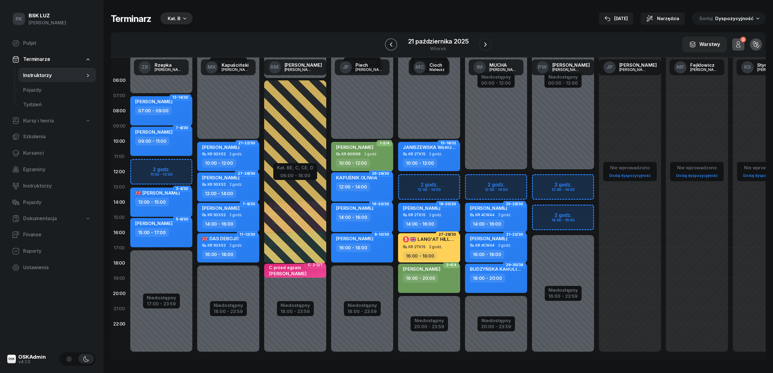
click at [394, 44] on icon "button" at bounding box center [390, 44] width 7 height 7
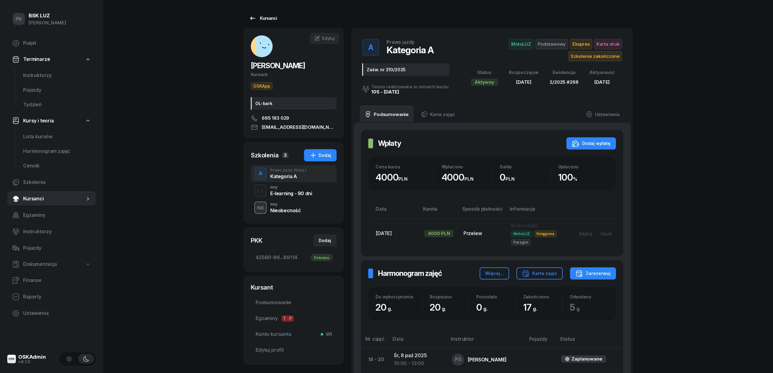
click at [266, 14] on link "Kursanci" at bounding box center [262, 18] width 39 height 12
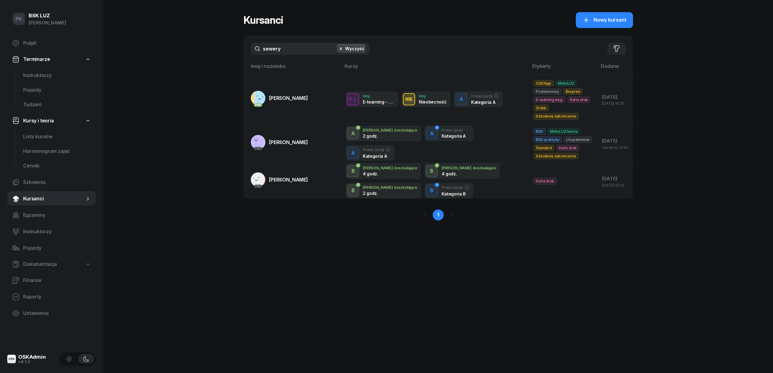
drag, startPoint x: 273, startPoint y: 44, endPoint x: 234, endPoint y: 48, distance: 38.8
click at [234, 48] on div "PK BSK [PERSON_NAME] Pulpit Terminarze Instruktorzy Pojazdy Tydzień Kursy i teo…" at bounding box center [386, 186] width 773 height 373
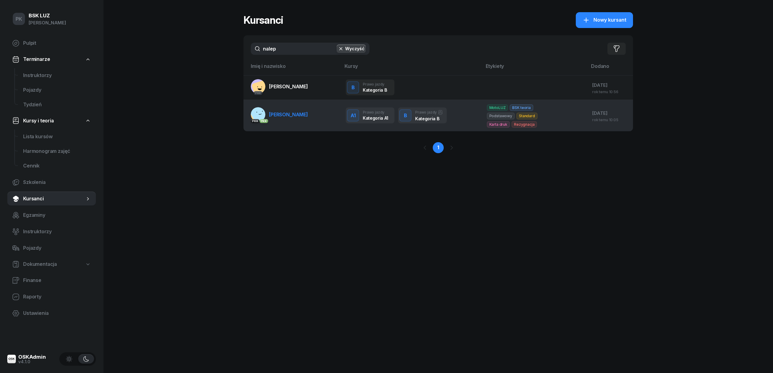
type input "nalep"
click at [285, 110] on link "PKK PKK [PERSON_NAME][GEOGRAPHIC_DATA]" at bounding box center [279, 114] width 57 height 15
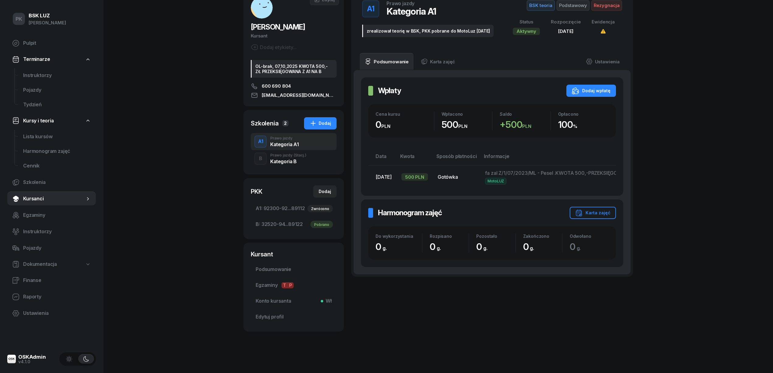
click at [290, 163] on div "Kategoria B" at bounding box center [288, 161] width 36 height 5
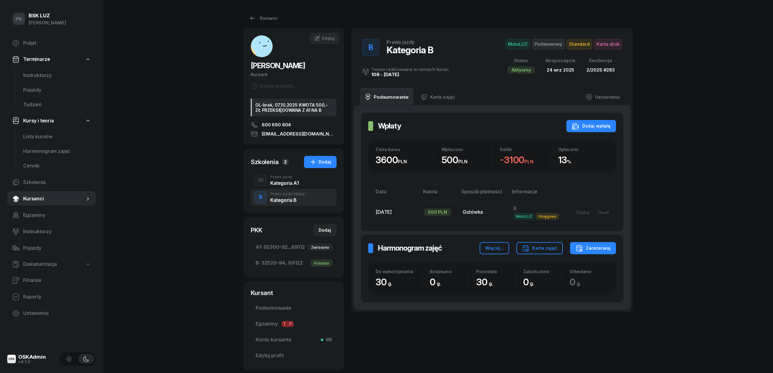
click at [287, 181] on div "Kategoria A1" at bounding box center [284, 182] width 28 height 5
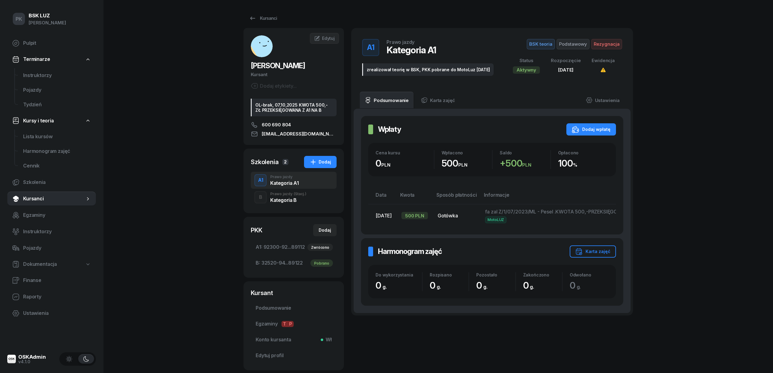
click at [285, 200] on div "Kategoria B" at bounding box center [288, 200] width 36 height 5
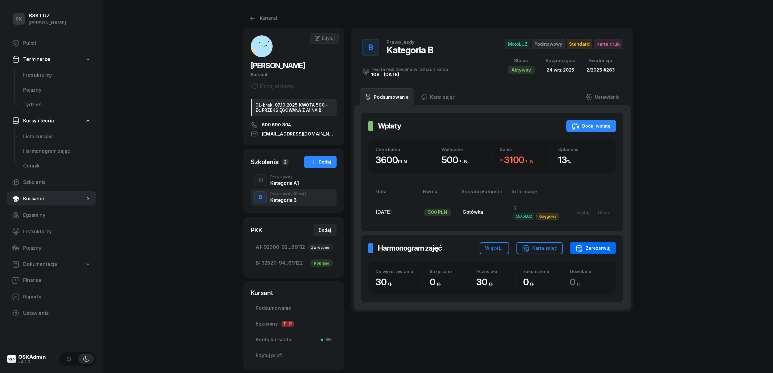
click at [603, 245] on div "Zarezerwuj" at bounding box center [592, 247] width 35 height 7
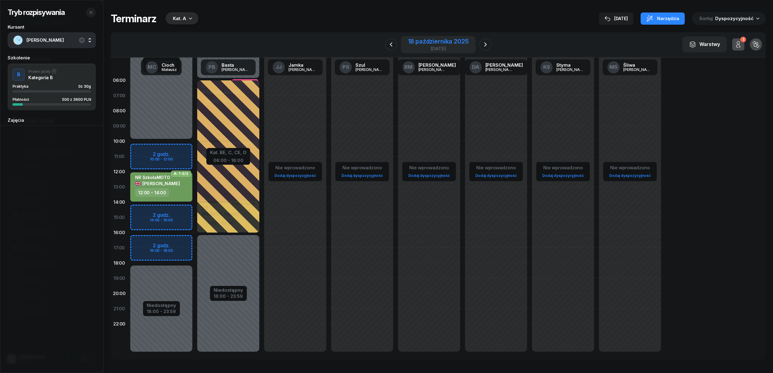
click at [459, 42] on div "18 października 2025" at bounding box center [438, 41] width 61 height 6
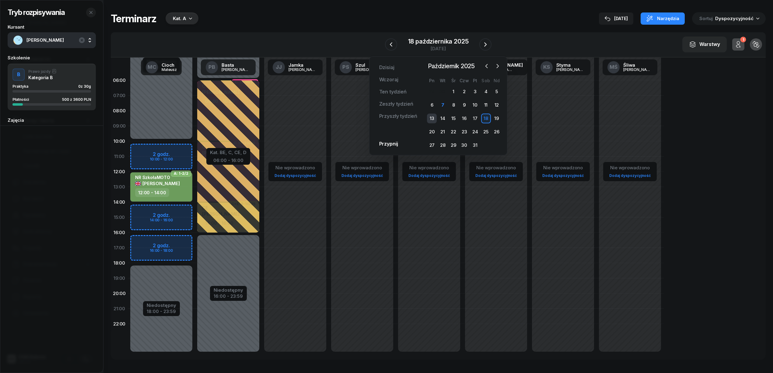
click at [432, 120] on div "13" at bounding box center [432, 119] width 10 height 10
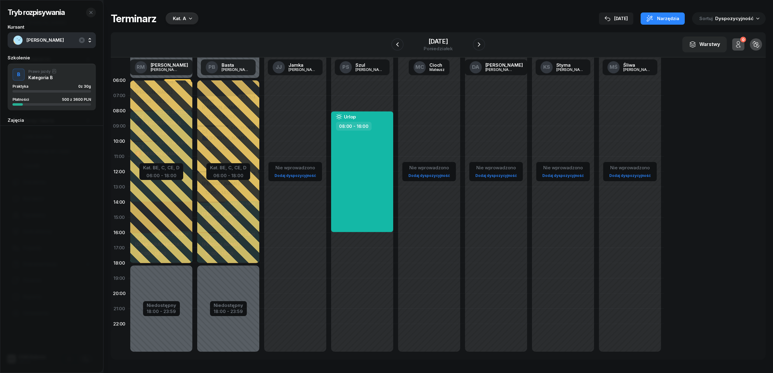
click at [181, 16] on div "Kat. A" at bounding box center [179, 18] width 13 height 7
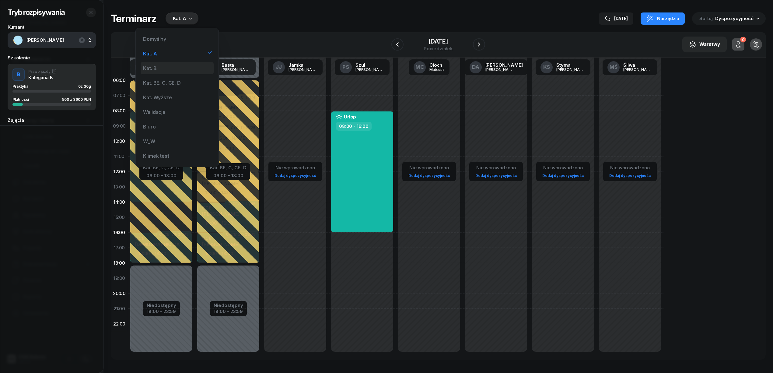
click at [181, 64] on div "Kat. B" at bounding box center [177, 68] width 73 height 12
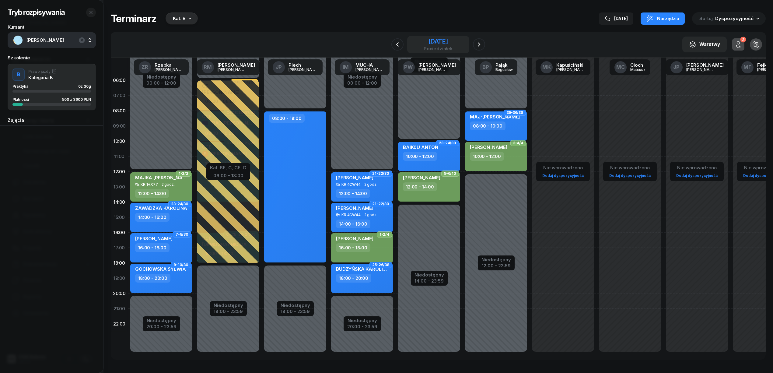
click at [440, 43] on div "[DATE]" at bounding box center [438, 41] width 29 height 6
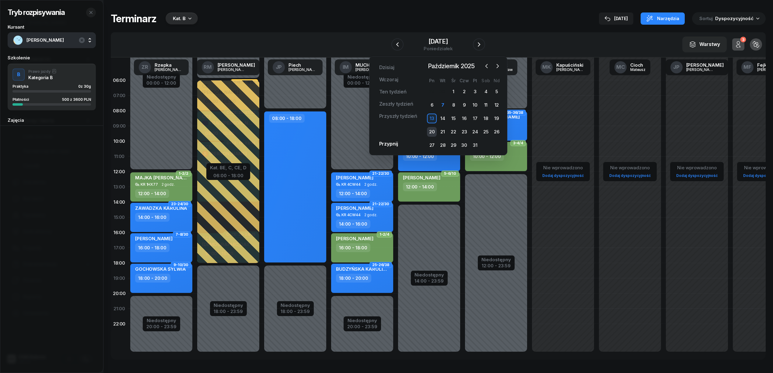
click at [430, 127] on div "20" at bounding box center [432, 132] width 10 height 10
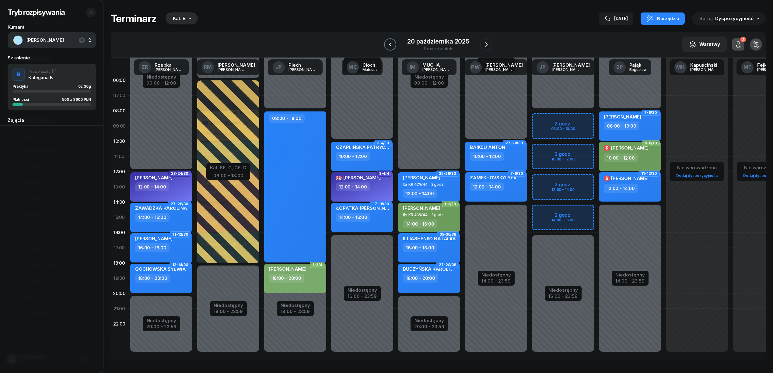
click at [391, 45] on icon "button" at bounding box center [390, 44] width 2 height 4
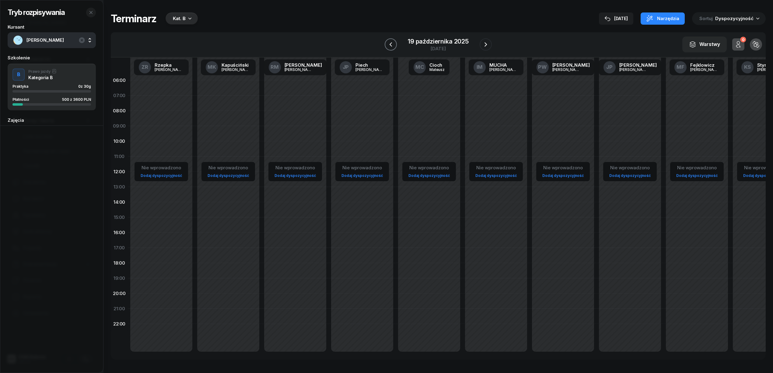
click at [391, 45] on icon "button" at bounding box center [391, 44] width 2 height 4
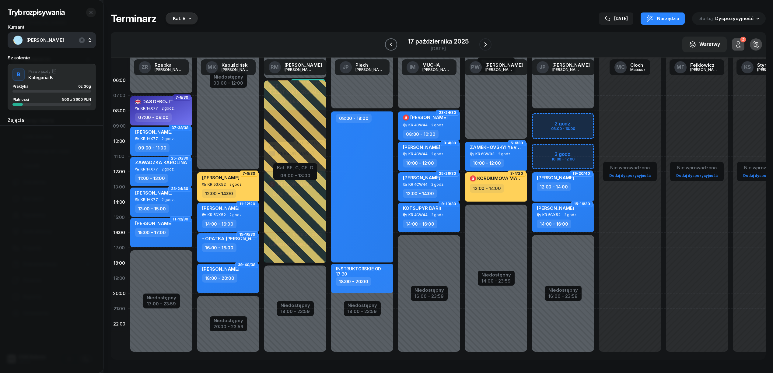
click at [391, 45] on icon "button" at bounding box center [390, 44] width 7 height 7
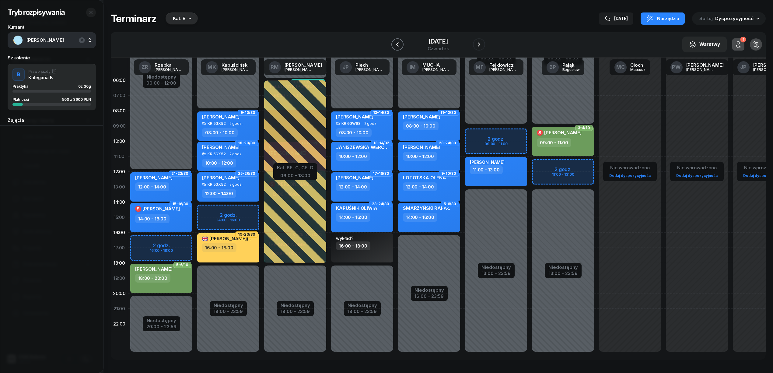
click at [396, 45] on icon "button" at bounding box center [397, 44] width 2 height 4
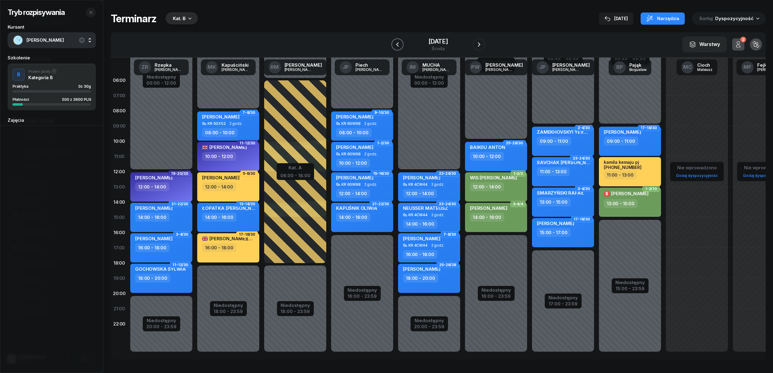
click at [394, 45] on icon "button" at bounding box center [397, 44] width 7 height 7
click at [396, 45] on icon "button" at bounding box center [397, 44] width 2 height 4
click at [394, 45] on icon "button" at bounding box center [397, 44] width 7 height 7
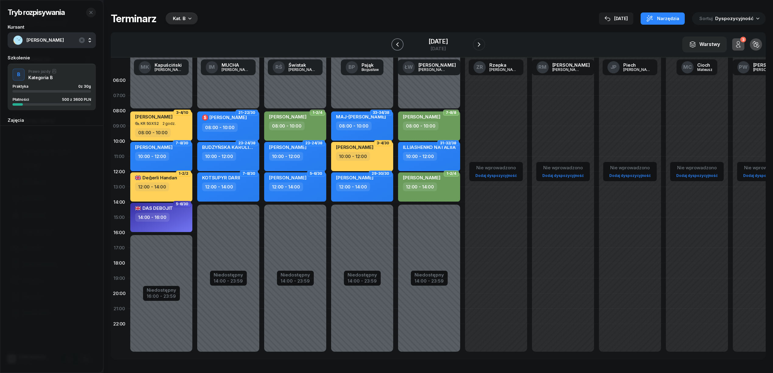
click at [394, 45] on icon "button" at bounding box center [397, 44] width 7 height 7
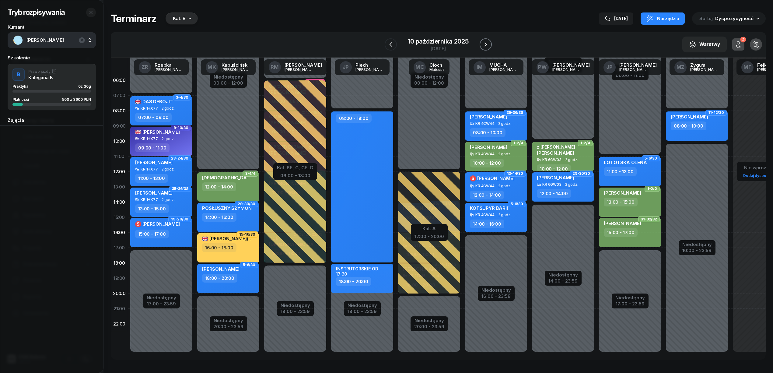
click at [482, 45] on icon "button" at bounding box center [485, 44] width 7 height 7
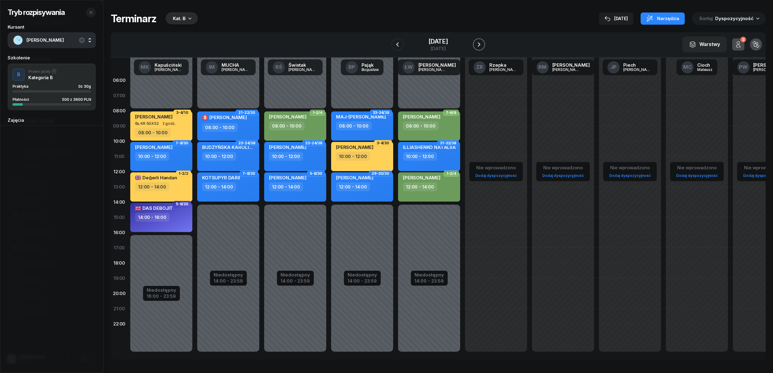
click at [483, 43] on icon "button" at bounding box center [478, 44] width 7 height 7
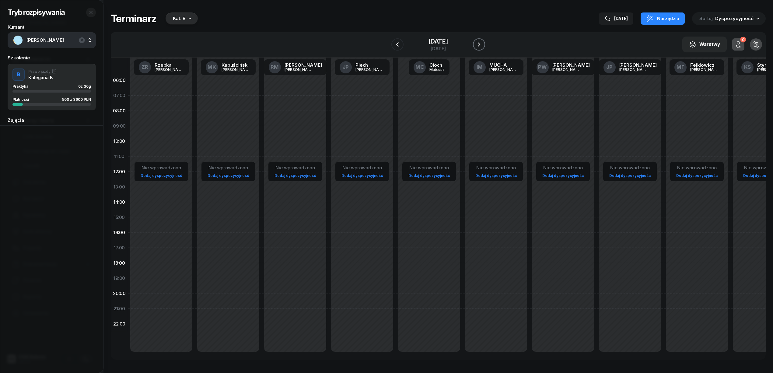
click at [483, 43] on icon "button" at bounding box center [478, 44] width 7 height 7
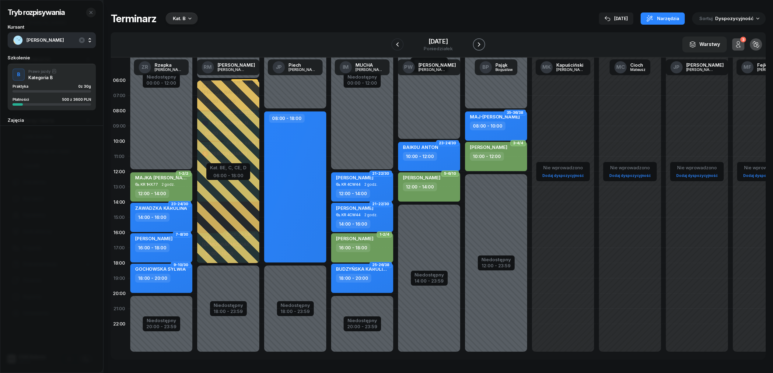
click at [483, 43] on icon "button" at bounding box center [478, 44] width 7 height 7
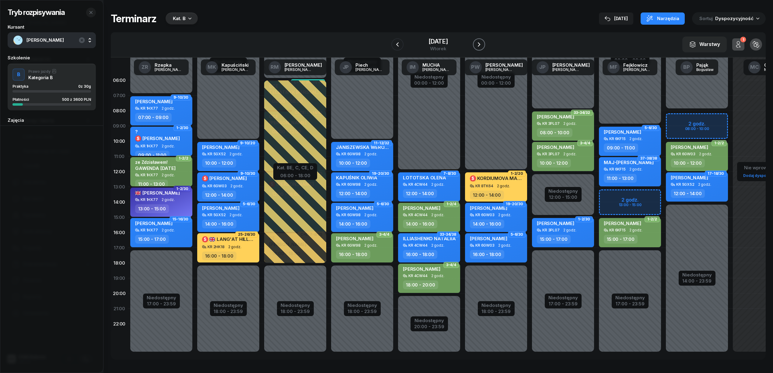
click at [483, 43] on icon "button" at bounding box center [478, 44] width 7 height 7
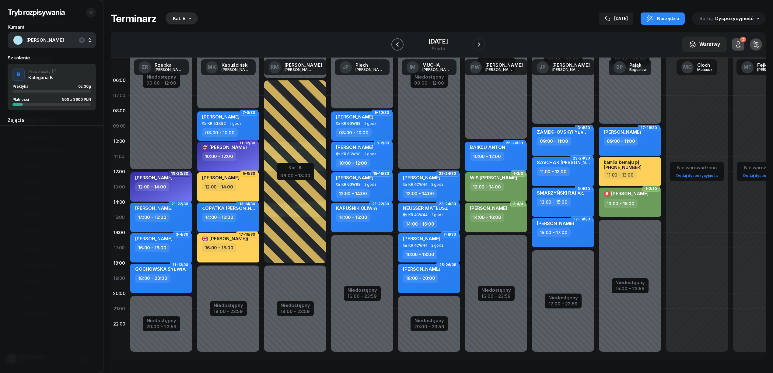
click at [394, 45] on icon "button" at bounding box center [397, 44] width 7 height 7
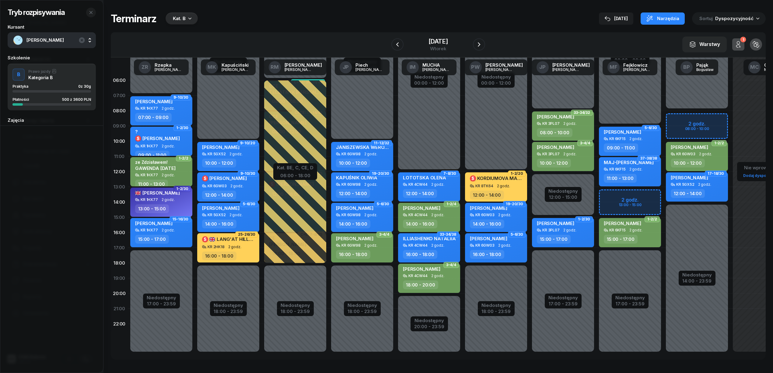
click at [711, 118] on div "Niedostępny 00:00 - 08:00 Niedostępny 14:00 - 23:59 2 godz. 08:00 - 10:00 1-2/2…" at bounding box center [696, 217] width 67 height 289
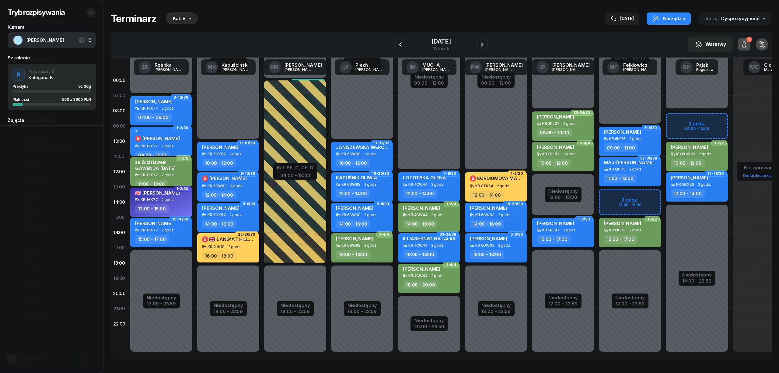
select select "08"
select select "10"
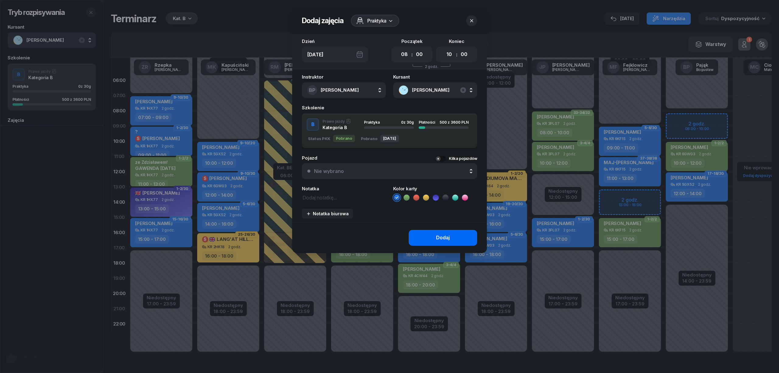
click at [449, 237] on div "Dodaj" at bounding box center [443, 238] width 14 height 8
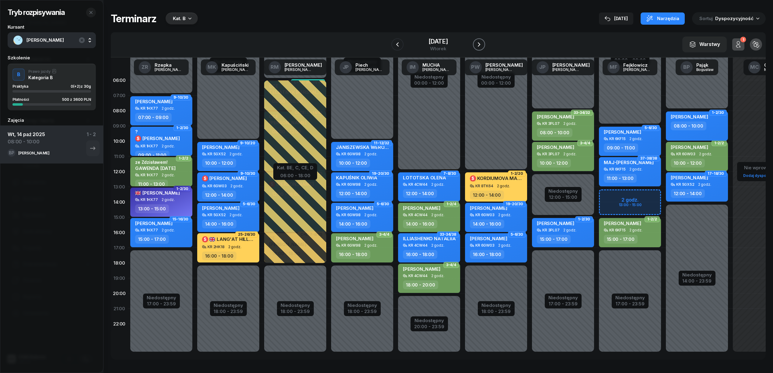
click at [483, 45] on icon "button" at bounding box center [478, 44] width 7 height 7
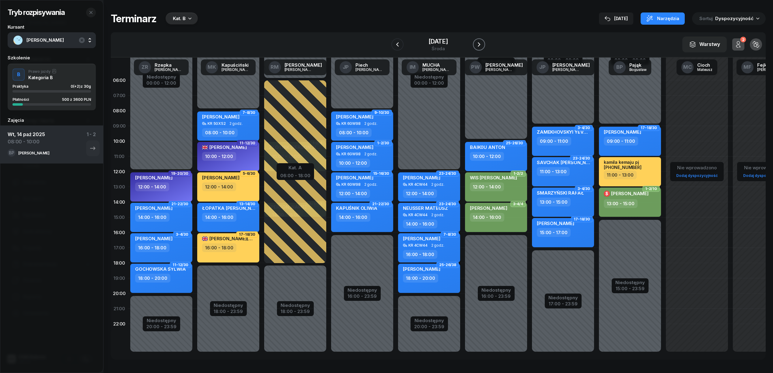
click at [483, 45] on icon "button" at bounding box center [478, 44] width 7 height 7
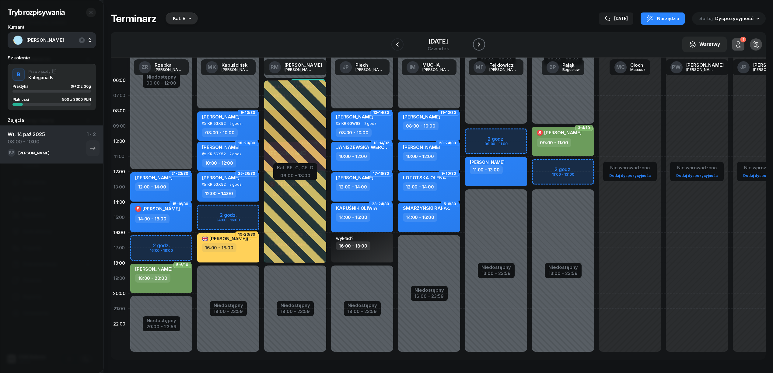
click at [483, 47] on icon "button" at bounding box center [478, 44] width 7 height 7
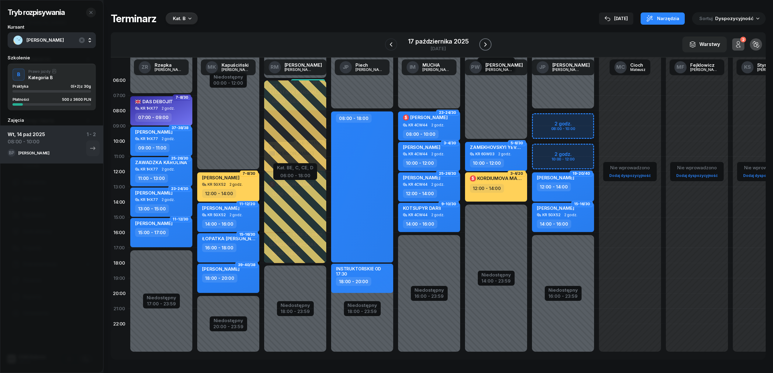
click at [488, 47] on icon "button" at bounding box center [485, 44] width 7 height 7
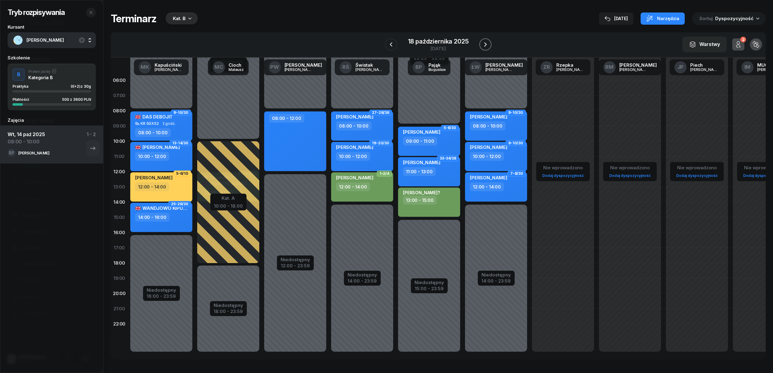
click at [488, 47] on icon "button" at bounding box center [485, 44] width 7 height 7
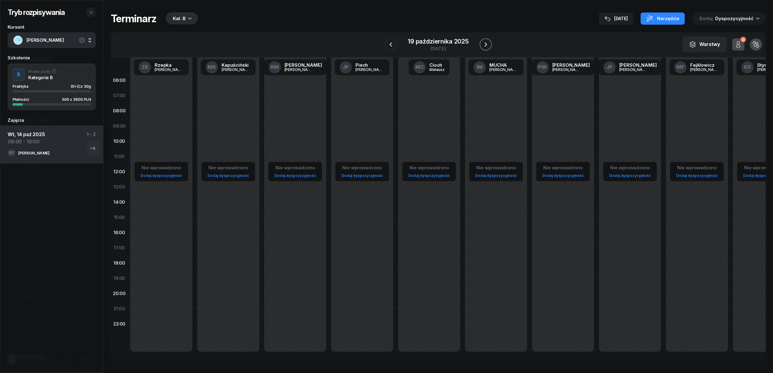
click at [488, 47] on icon "button" at bounding box center [485, 44] width 7 height 7
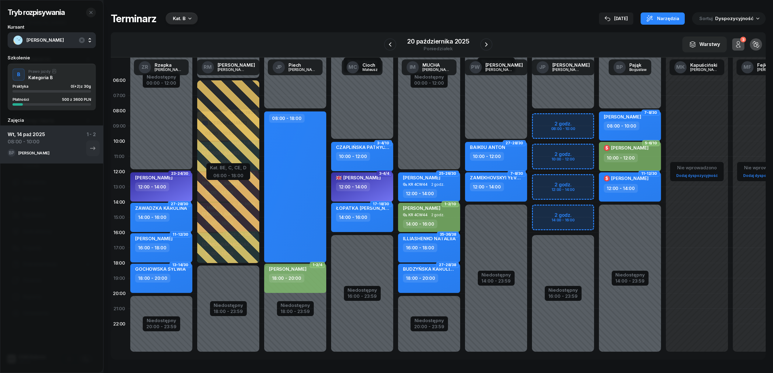
click at [396, 41] on div "20 października 2025 poniedziałek" at bounding box center [438, 44] width 108 height 17
click at [394, 43] on button "button" at bounding box center [390, 44] width 12 height 12
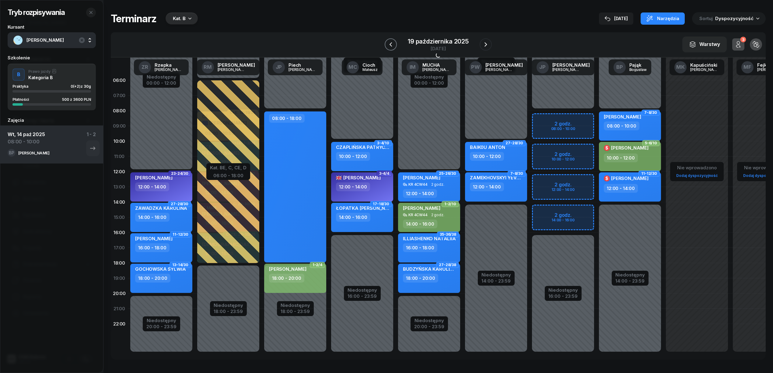
click at [394, 44] on icon "button" at bounding box center [390, 44] width 7 height 7
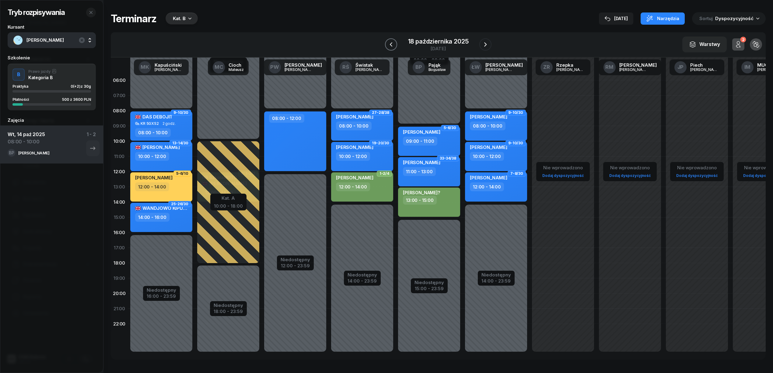
click at [394, 44] on icon "button" at bounding box center [390, 44] width 7 height 7
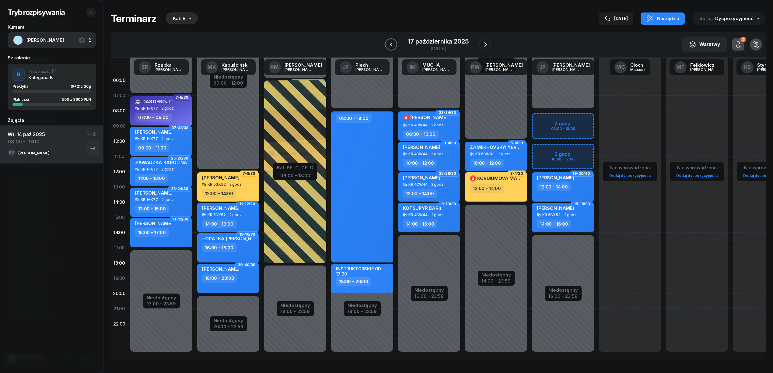
click at [394, 44] on icon "button" at bounding box center [390, 44] width 7 height 7
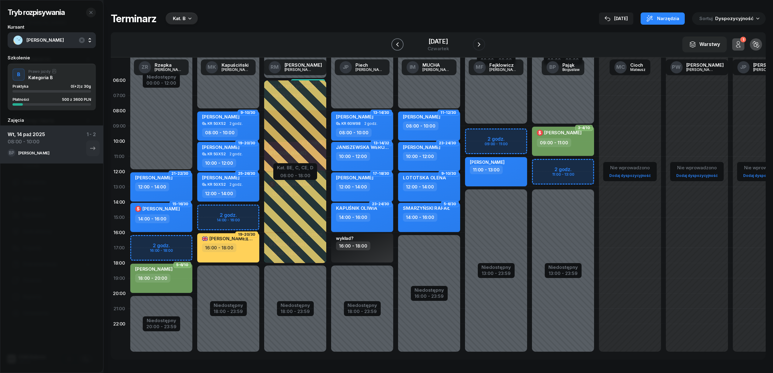
click at [394, 44] on icon "button" at bounding box center [397, 44] width 7 height 7
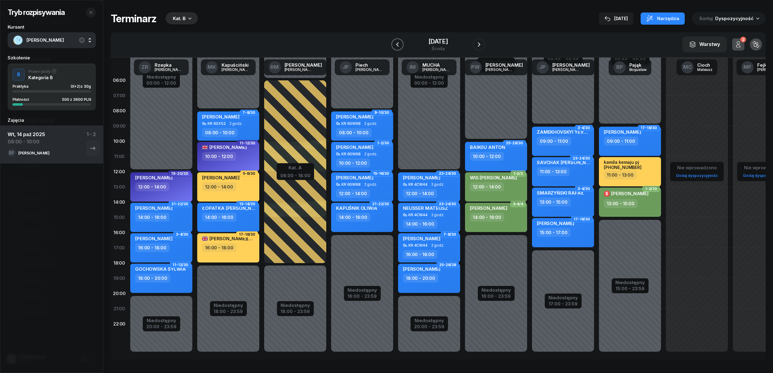
click at [394, 44] on icon "button" at bounding box center [397, 44] width 7 height 7
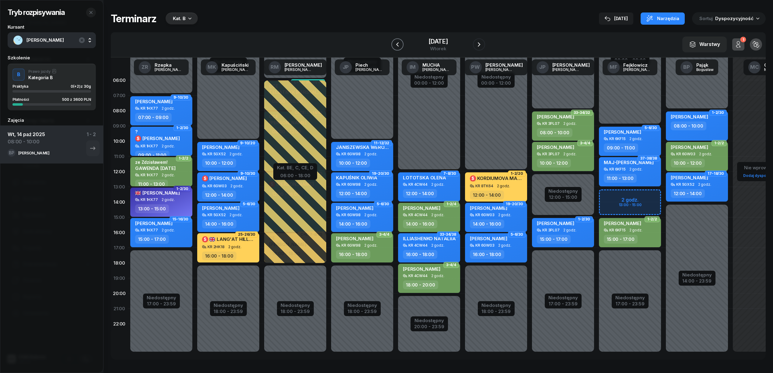
click at [394, 44] on icon "button" at bounding box center [397, 44] width 7 height 7
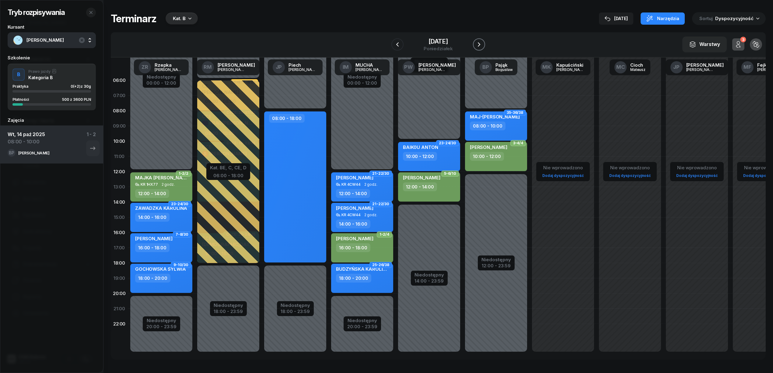
click at [483, 42] on icon "button" at bounding box center [478, 44] width 7 height 7
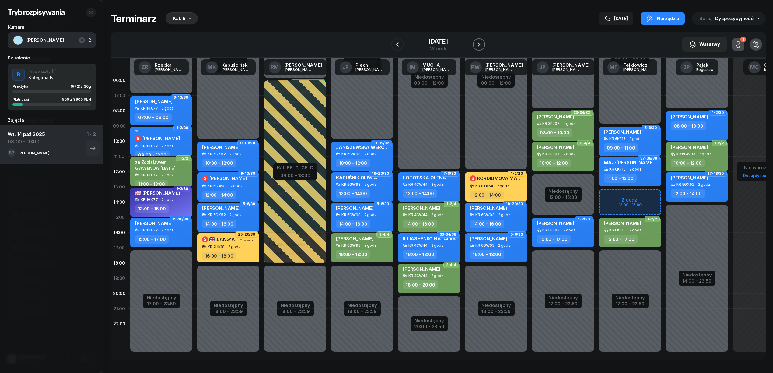
click at [483, 42] on icon "button" at bounding box center [478, 44] width 7 height 7
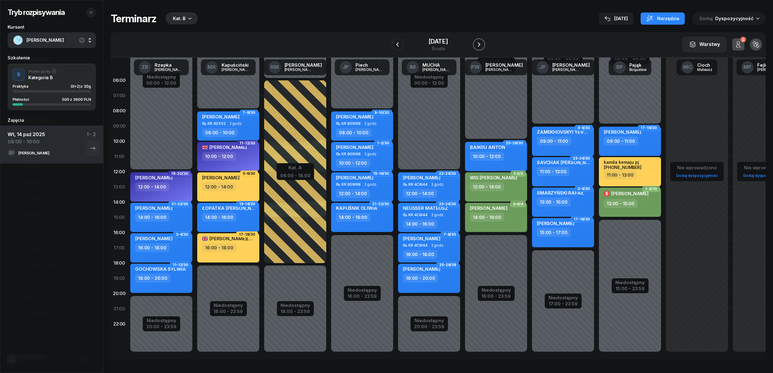
click at [483, 43] on icon "button" at bounding box center [478, 44] width 7 height 7
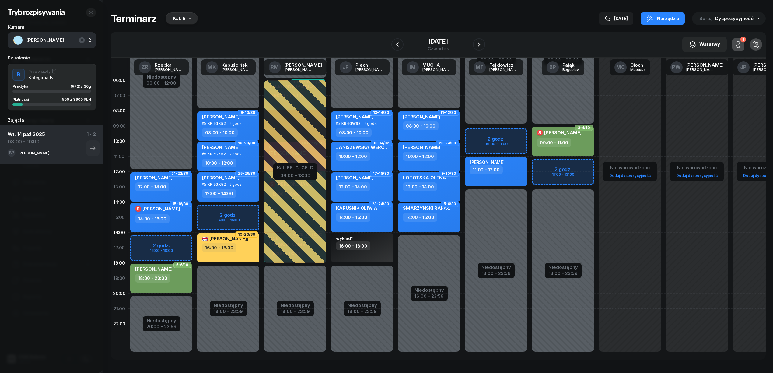
click at [180, 242] on div "Niedostępny 00:00 - 12:00 Niedostępny 20:00 - 23:59 2 godz. 16:00 - 18:00 21-22…" at bounding box center [161, 217] width 67 height 289
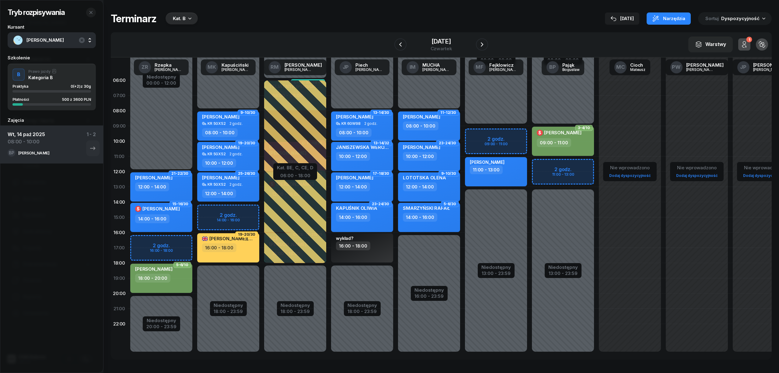
select select "16"
select select "18"
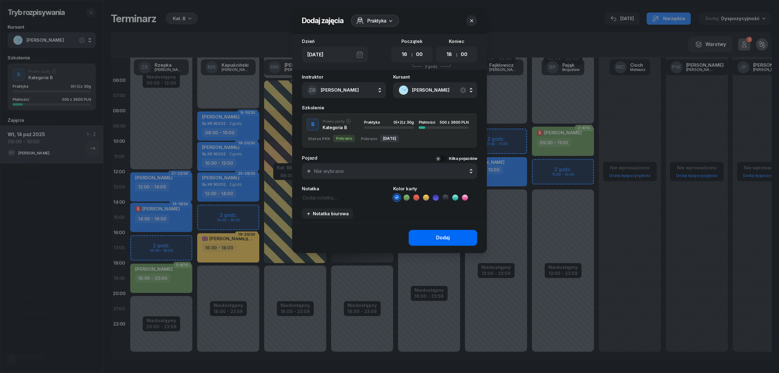
click at [427, 234] on button "Dodaj" at bounding box center [443, 238] width 68 height 16
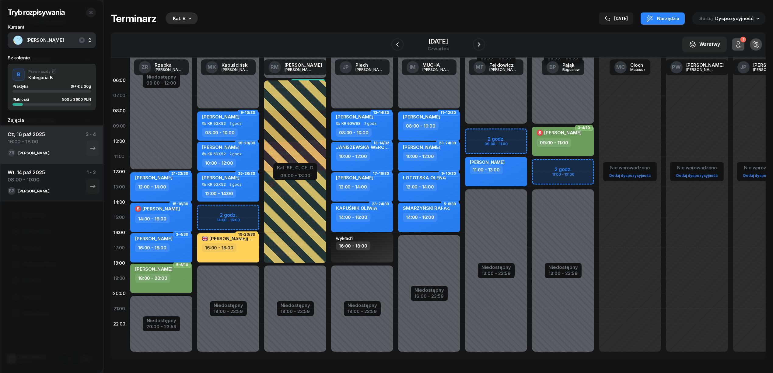
click at [32, 39] on span "NALEPKA ŁUKASZ" at bounding box center [58, 40] width 64 height 8
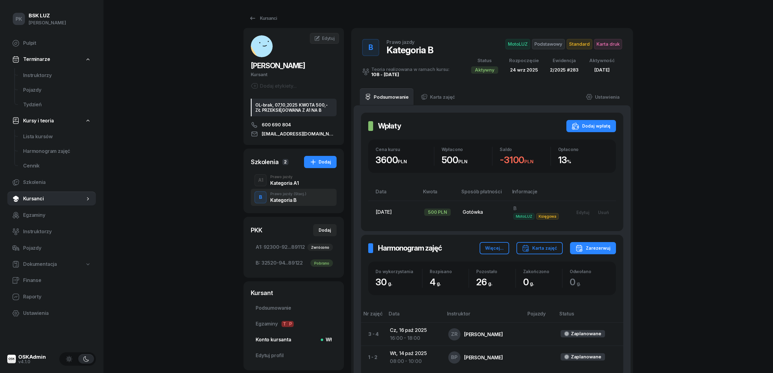
click at [284, 339] on span "Konto kursanta Wł" at bounding box center [294, 340] width 76 height 8
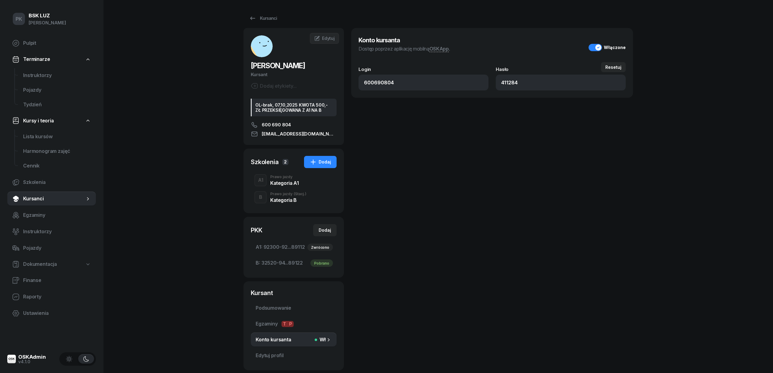
click at [274, 83] on div "Dodaj etykiety..." at bounding box center [274, 85] width 46 height 7
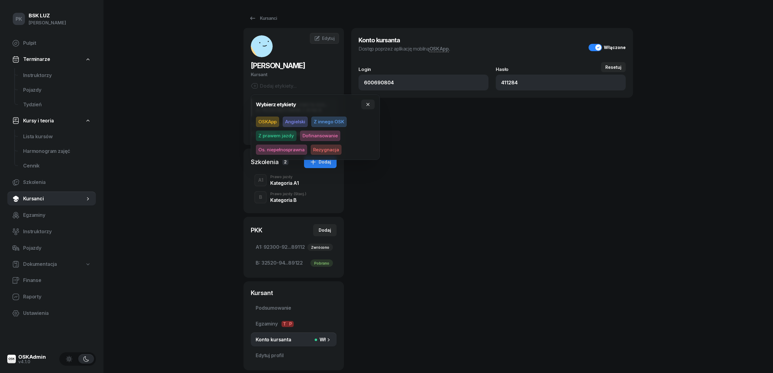
click at [265, 122] on span "OSKApp" at bounding box center [267, 122] width 23 height 10
click at [186, 144] on div "PK BSK LUZ Piotr Klimek Pulpit Terminarze Instruktorzy Pojazdy Tydzień Kursy i …" at bounding box center [386, 205] width 773 height 410
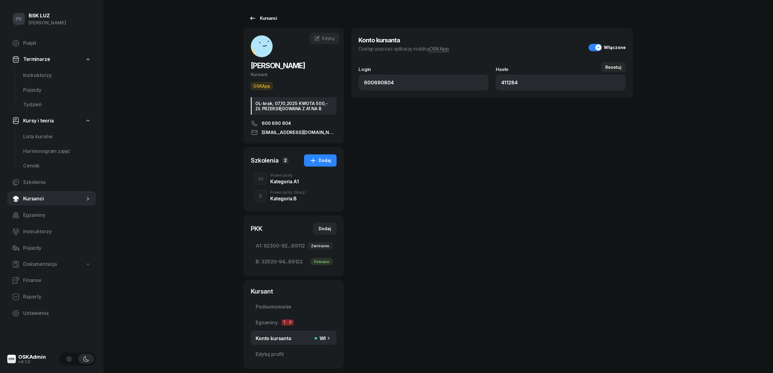
click at [258, 18] on div "Kursanci" at bounding box center [263, 18] width 28 height 7
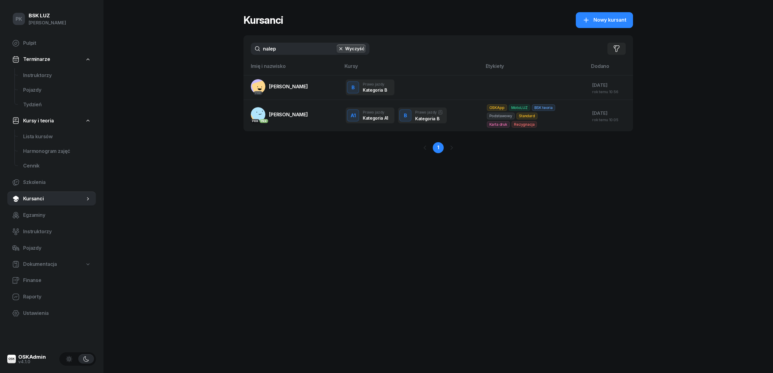
drag, startPoint x: 284, startPoint y: 54, endPoint x: 189, endPoint y: 55, distance: 94.9
click at [189, 54] on div "PK BSK LUZ Piotr Klimek Pulpit Terminarze Instruktorzy Pojazdy Tydzień Kursy i …" at bounding box center [386, 186] width 773 height 373
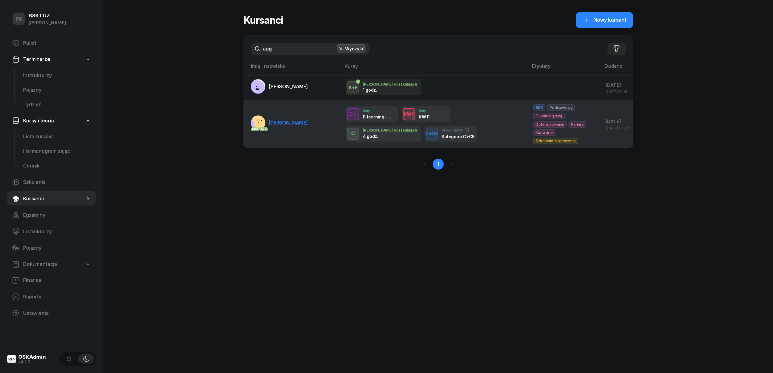
type input "aug"
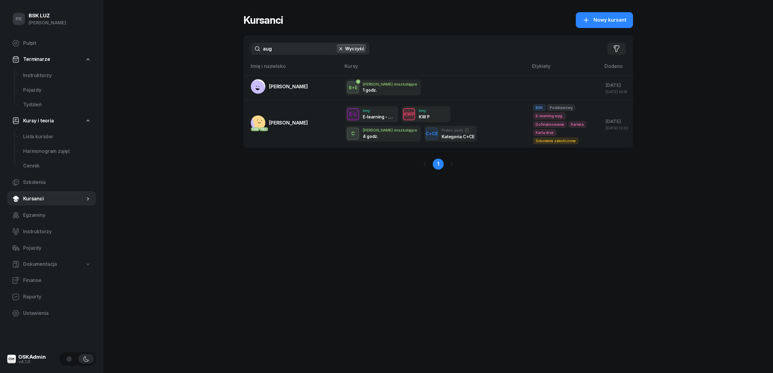
click at [301, 109] on td "PKK PKK AUGUSTYNOWICZ AGNIESZKA" at bounding box center [291, 124] width 97 height 48
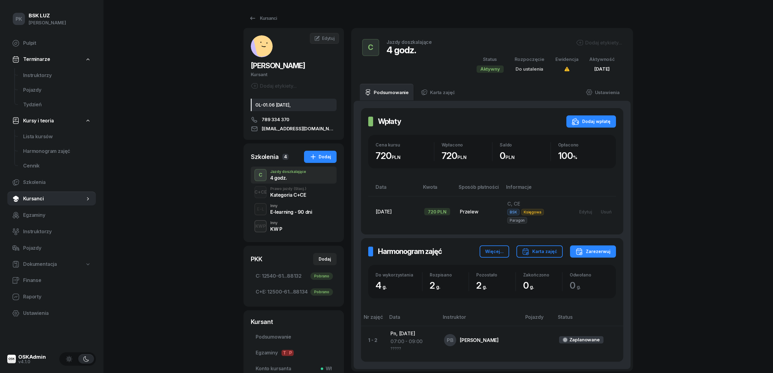
scroll to position [77, 0]
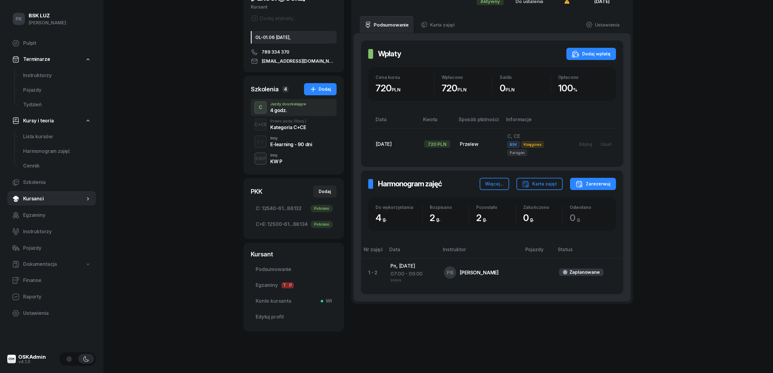
click at [281, 165] on div "KWP Inny KW P" at bounding box center [294, 158] width 86 height 17
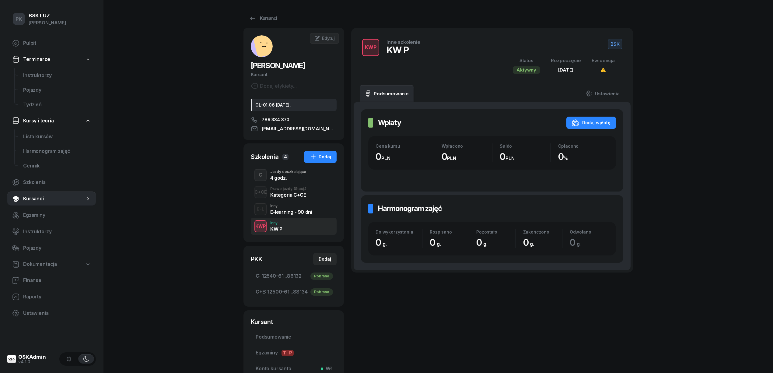
click at [290, 197] on div "Kategoria C+CE" at bounding box center [288, 194] width 36 height 5
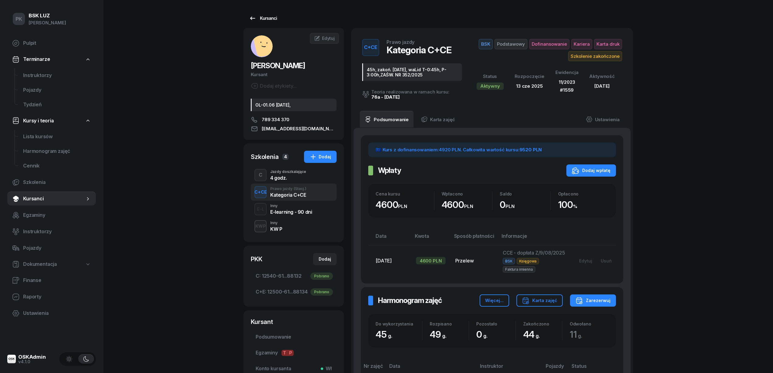
click at [257, 15] on div "Kursanci" at bounding box center [263, 18] width 28 height 7
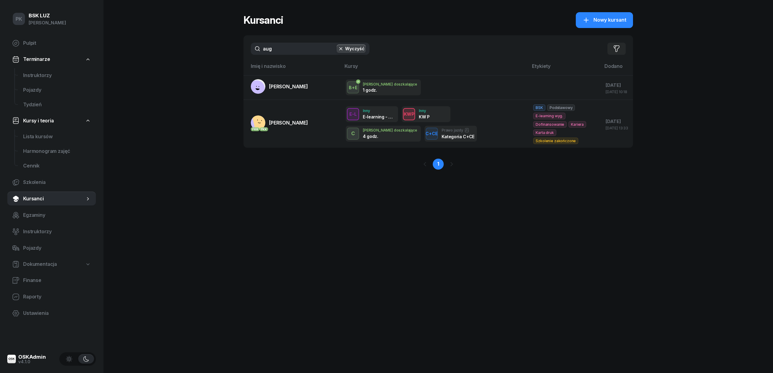
drag, startPoint x: 282, startPoint y: 51, endPoint x: 254, endPoint y: 48, distance: 28.1
click at [254, 48] on input "aug" at bounding box center [310, 49] width 119 height 12
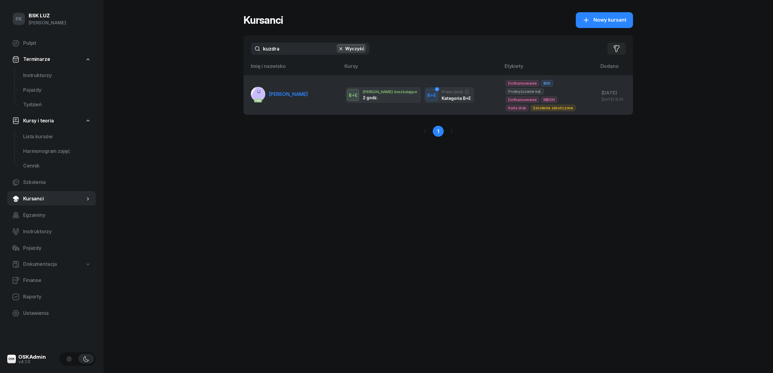
type input "kuzdra"
click at [291, 99] on link "PKK KUZDRA DAWID" at bounding box center [279, 94] width 57 height 15
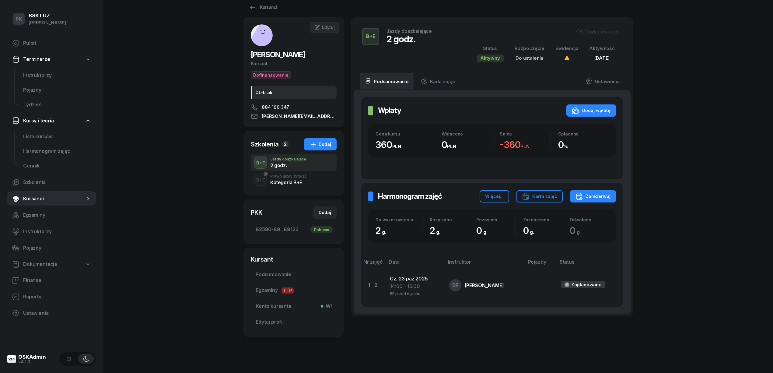
scroll to position [16, 0]
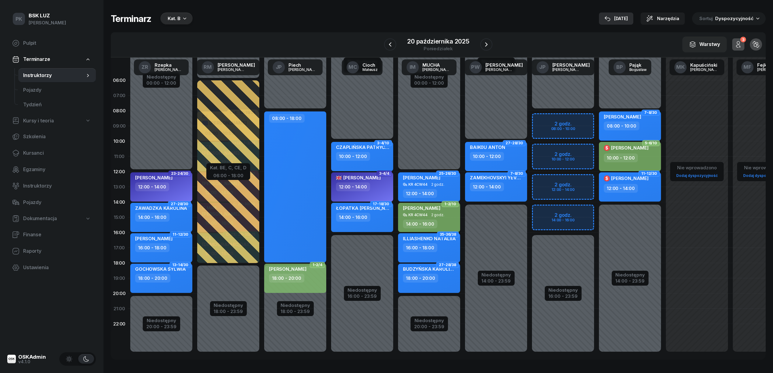
click at [620, 16] on div "[DATE]" at bounding box center [615, 18] width 23 height 7
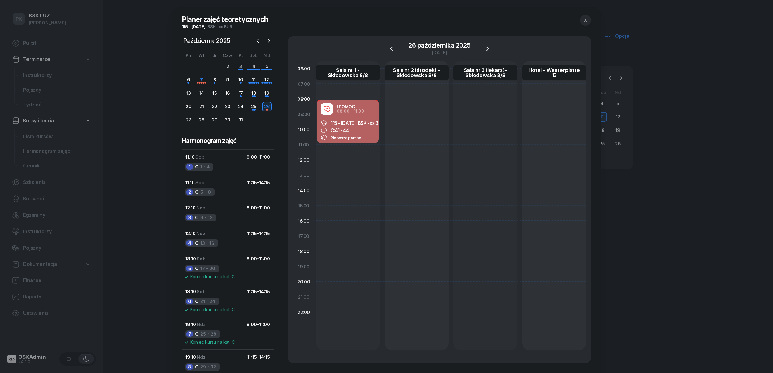
click at [39, 280] on div at bounding box center [386, 186] width 773 height 373
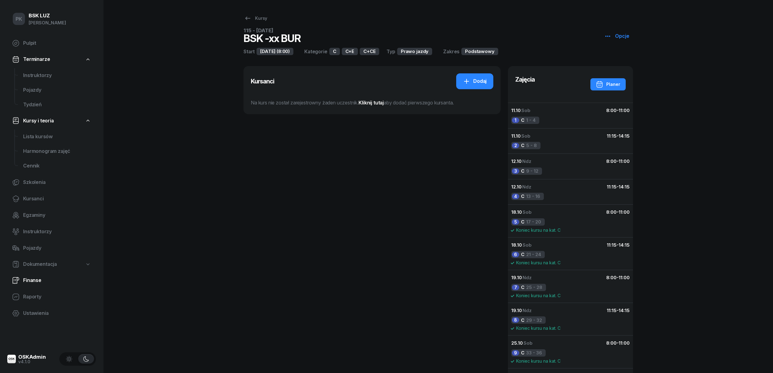
click at [38, 282] on span "Finanse" at bounding box center [57, 280] width 68 height 8
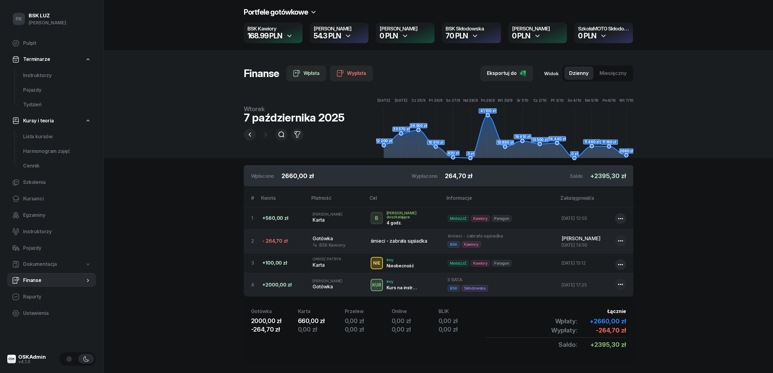
drag, startPoint x: 262, startPoint y: 389, endPoint x: 185, endPoint y: 389, distance: 76.7
drag, startPoint x: 185, startPoint y: 389, endPoint x: 136, endPoint y: 299, distance: 102.0
click at [137, 299] on section "Portfele gotówkowe BSK Kawiory 168.99 PLN MotoLUZ Kawiory 54.3 PLN SzkołaMOTO K…" at bounding box center [438, 191] width 669 height 382
